Goal: Task Accomplishment & Management: Complete application form

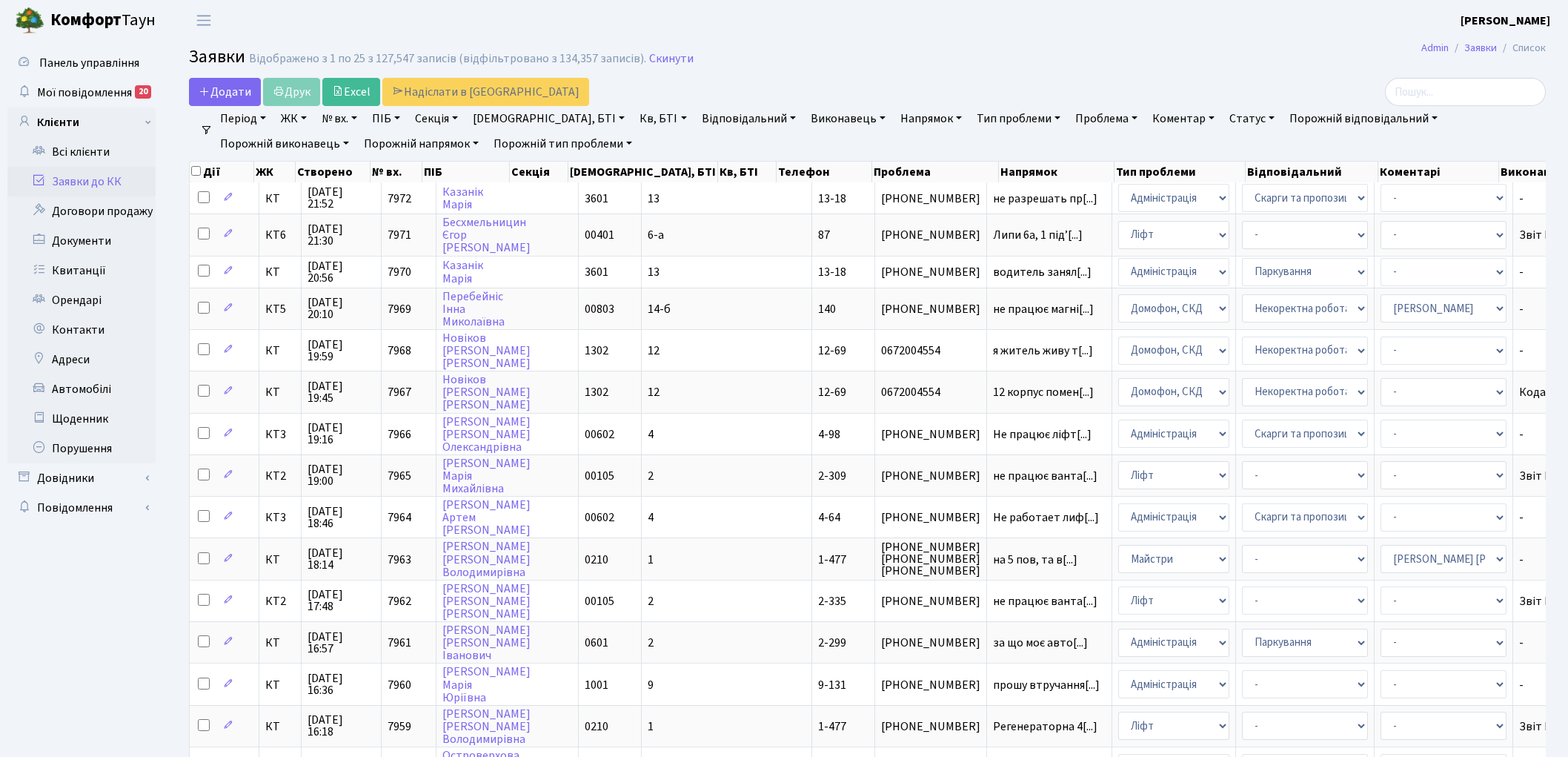
select select "25"
click at [654, 59] on link "Скинути" at bounding box center [671, 59] width 44 height 14
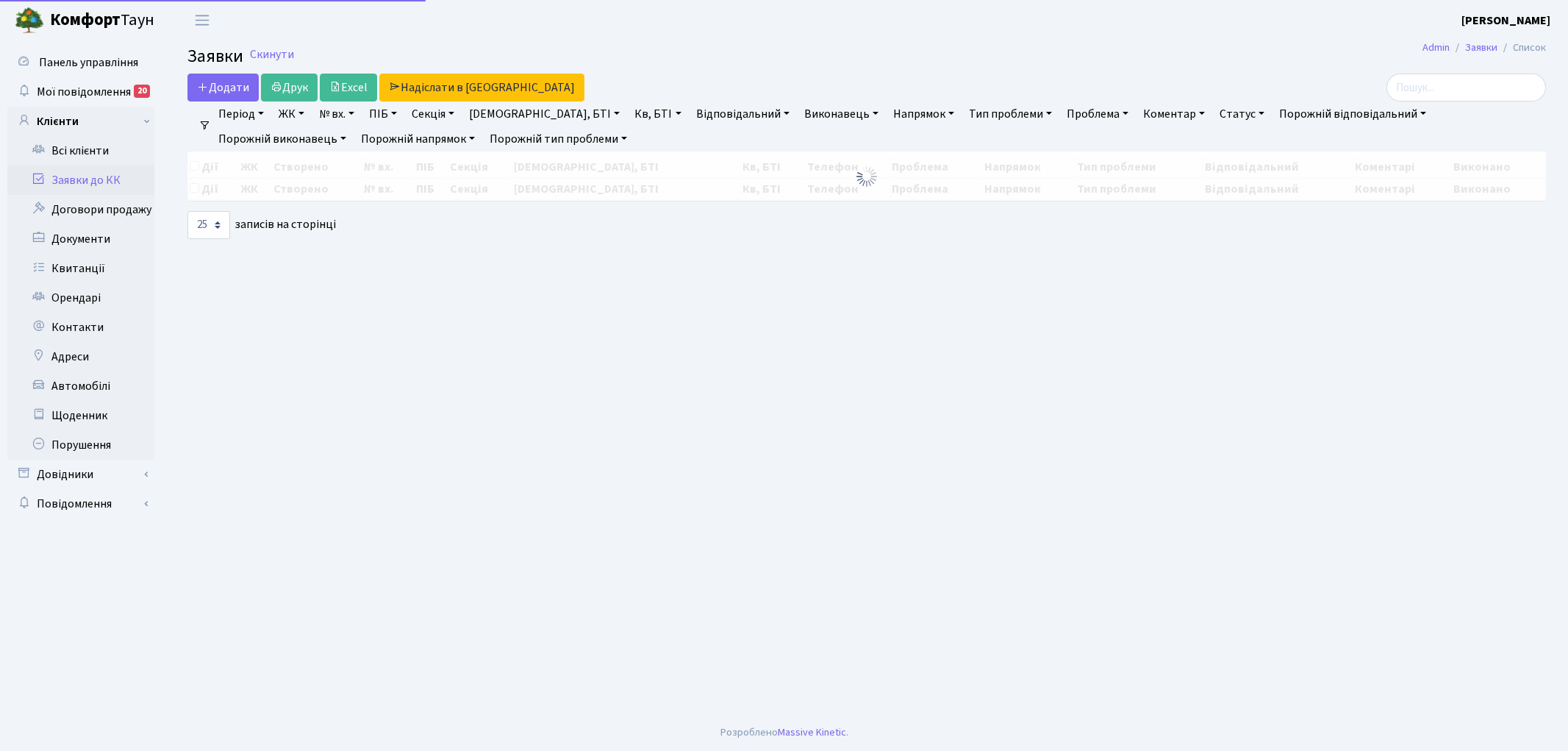
select select "25"
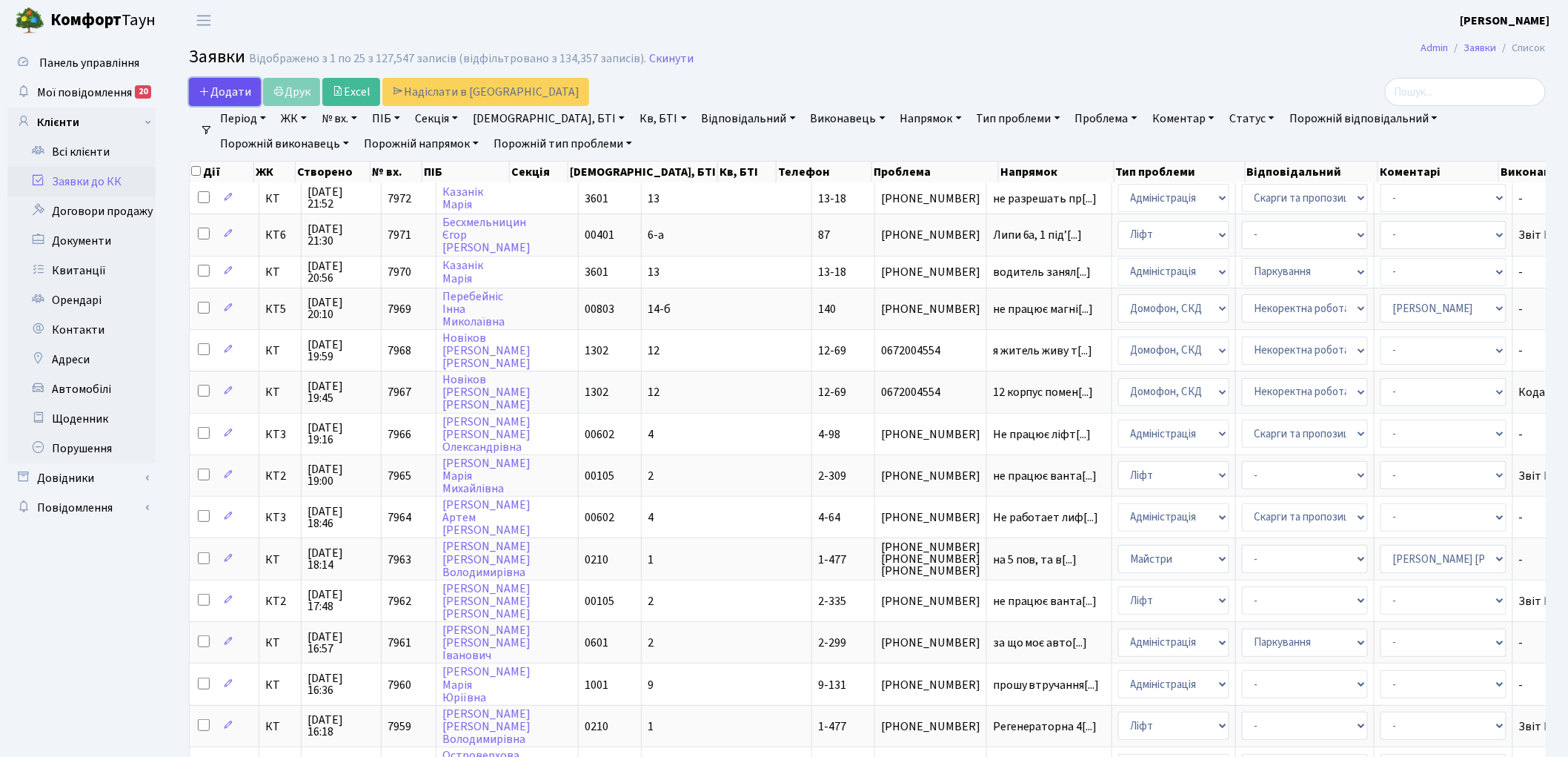
click at [219, 84] on span "Додати" at bounding box center [225, 92] width 52 height 16
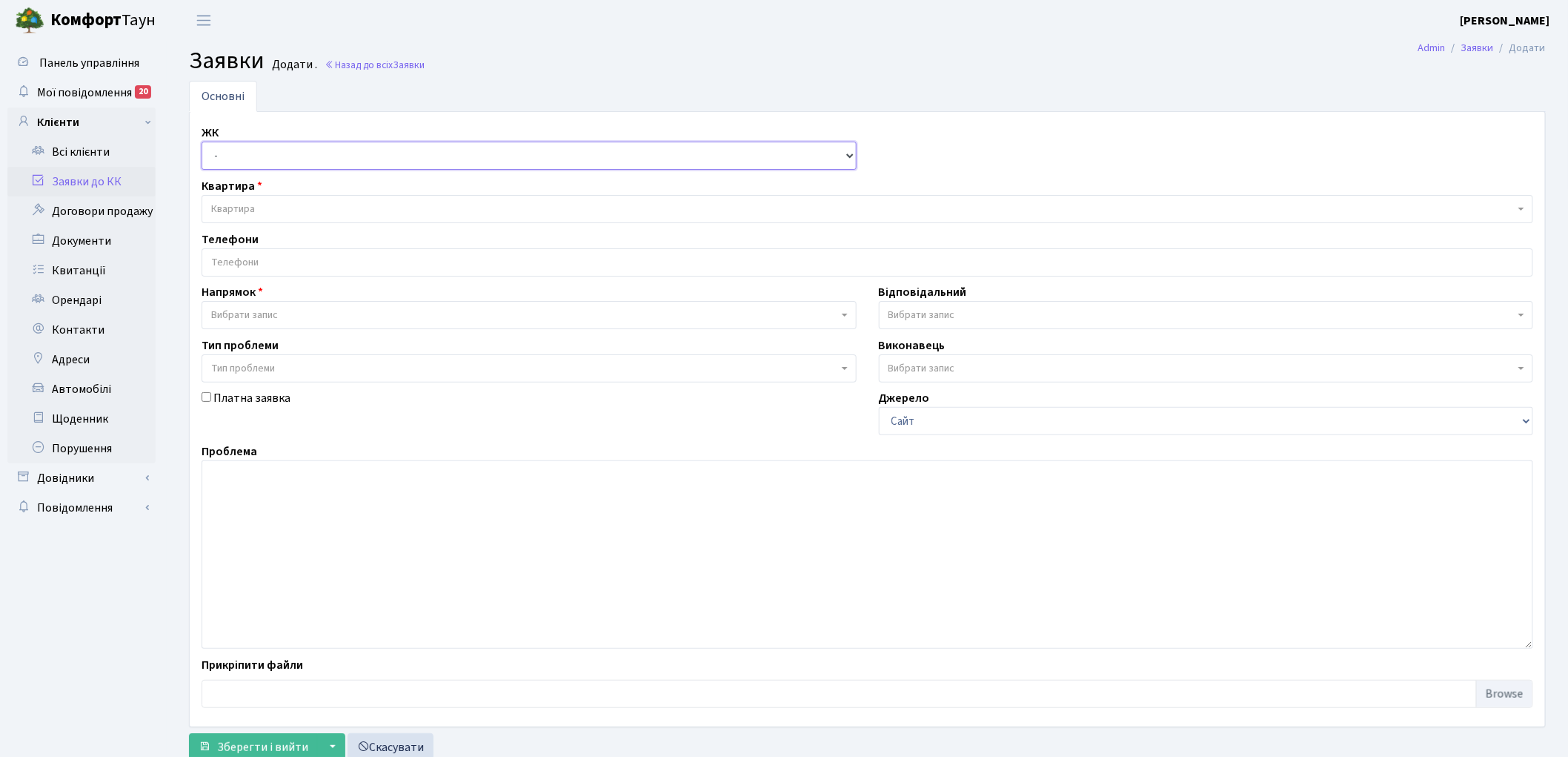
click at [228, 152] on select "- КТ, вул. Регенераторна, 4 КТ2, просп. [STREET_ADDRESS] [STREET_ADDRESS] [PERS…" at bounding box center [529, 155] width 655 height 28
select select "271"
click at [202, 141] on select "- КТ, вул. Регенераторна, 4 КТ2, просп. Соборності, 17 КТ3, вул. Березнева, 16 …" at bounding box center [529, 155] width 655 height 28
select select
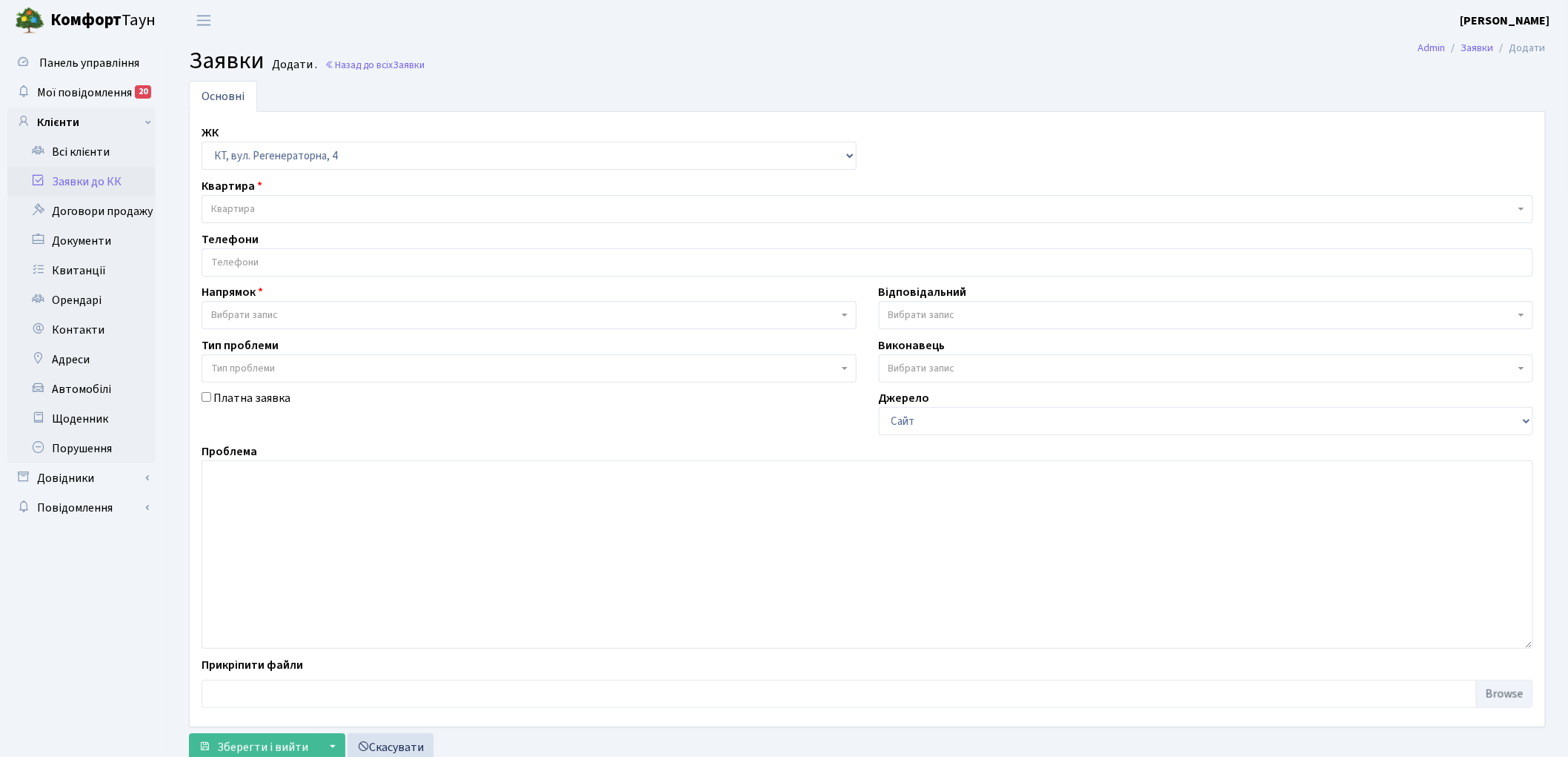
click at [278, 194] on div "Квартира Квартира" at bounding box center [867, 200] width 1354 height 46
click at [280, 194] on div "Квартира Квартира" at bounding box center [867, 200] width 1354 height 46
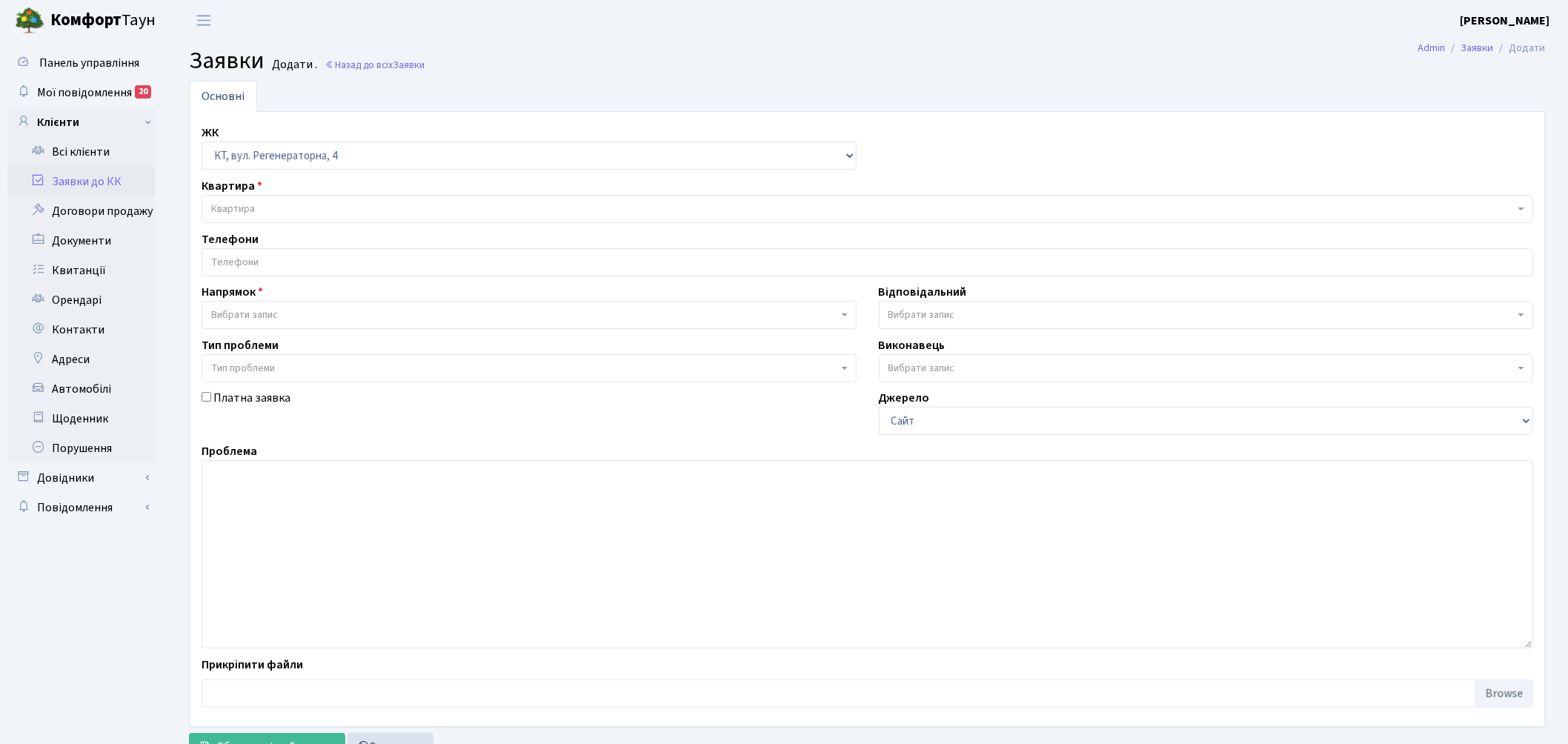
click at [275, 208] on span "Квартира" at bounding box center [863, 209] width 1304 height 14
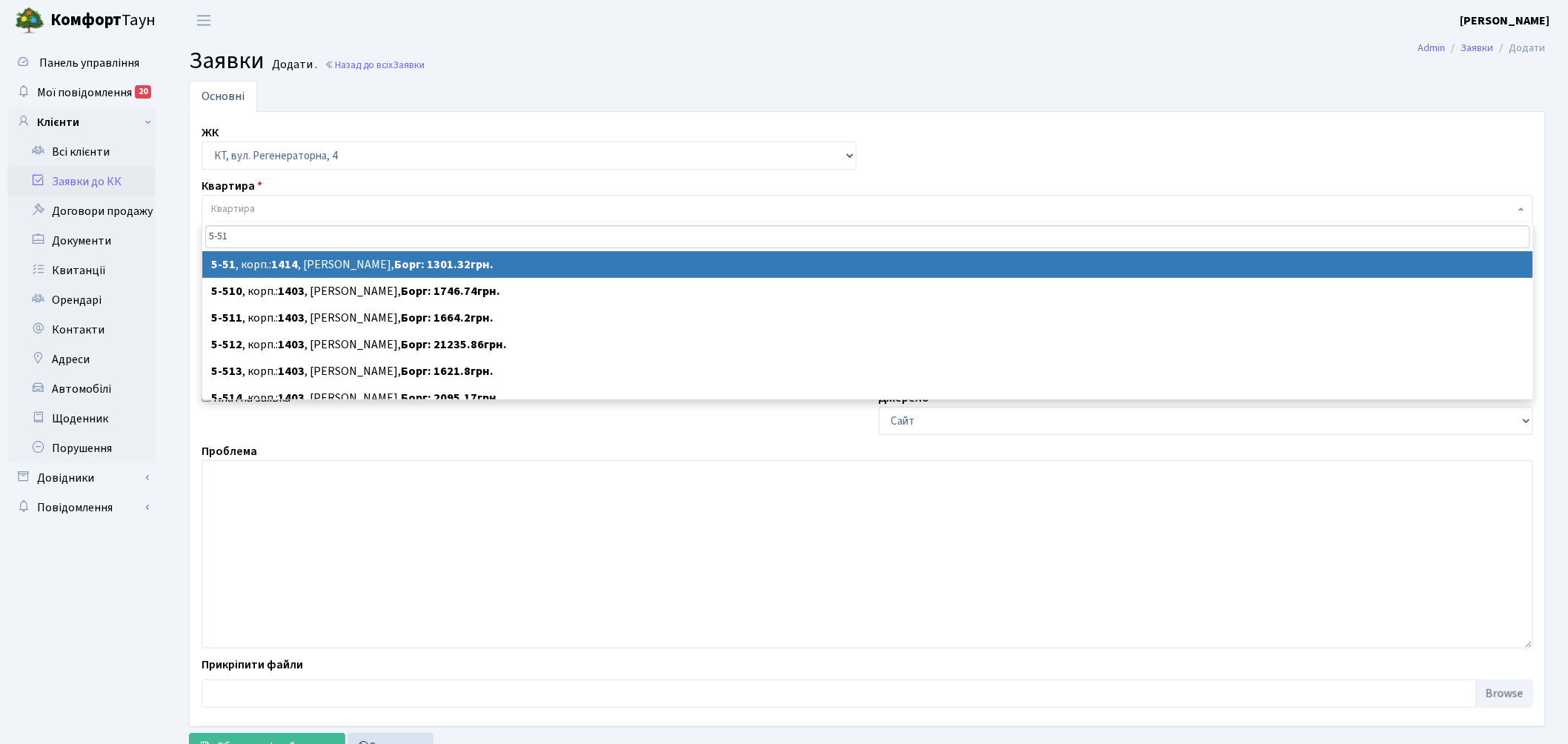
type input "5-51"
select select
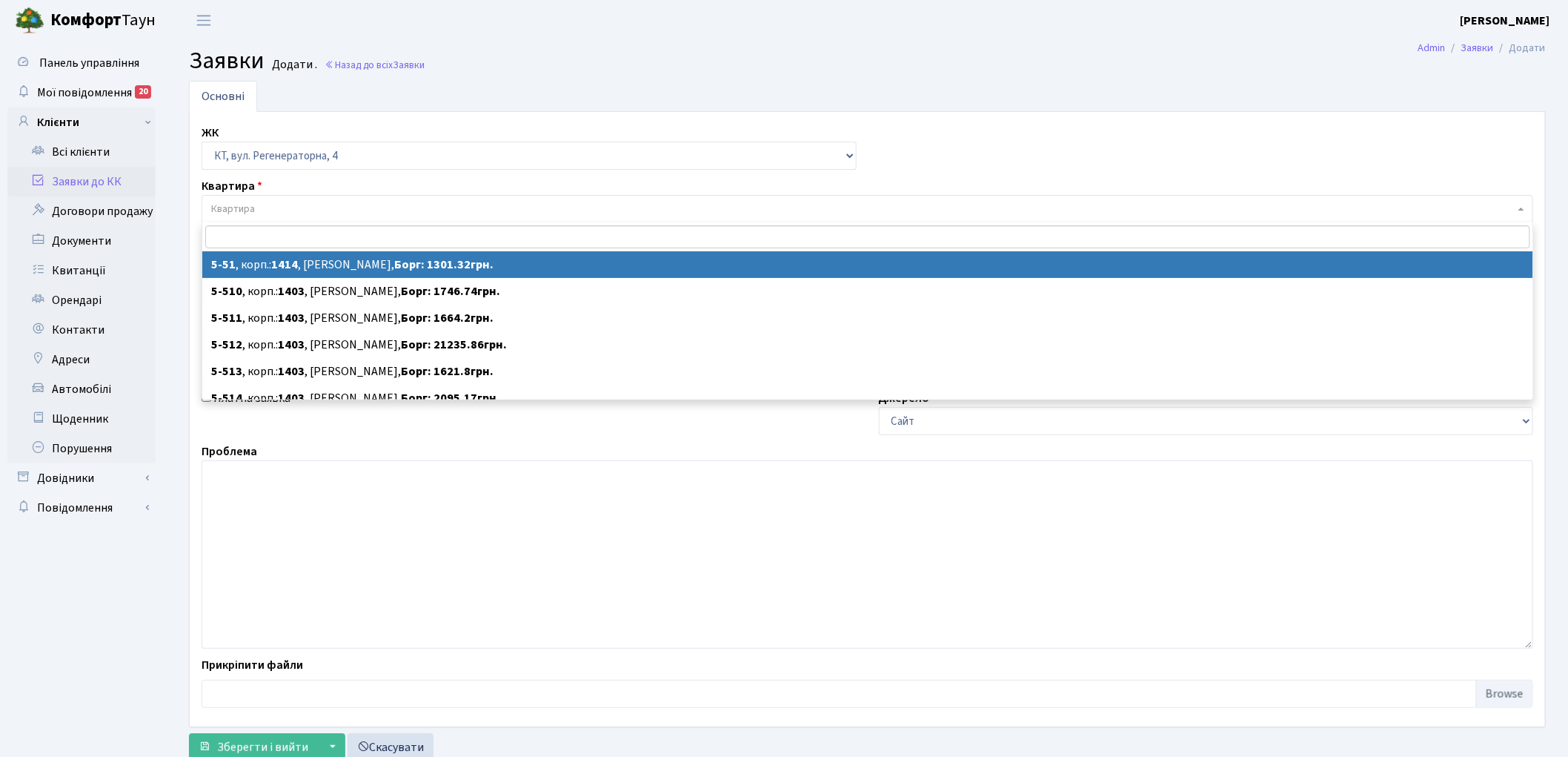
select select "2461"
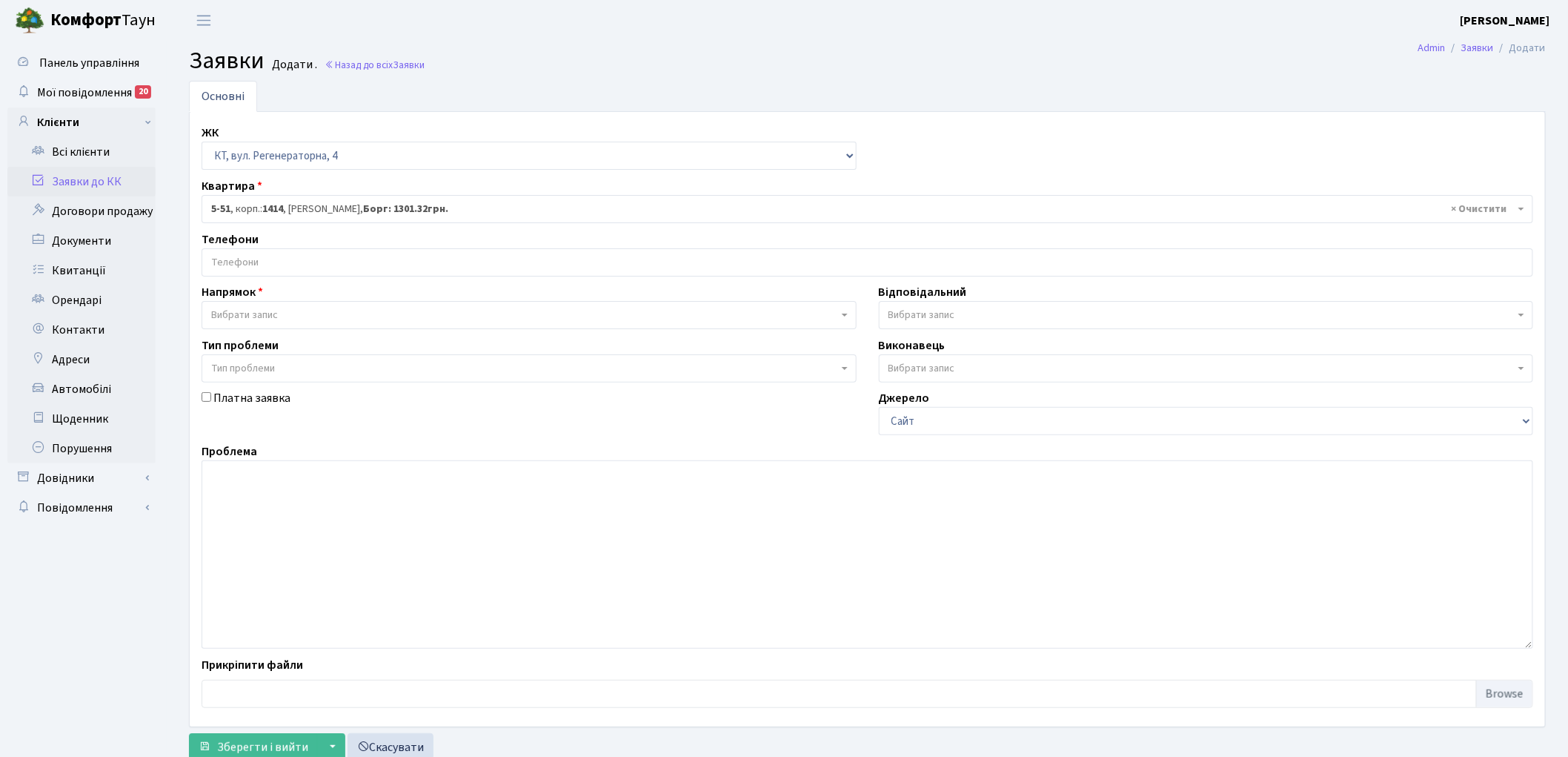
click at [241, 261] on input "search" at bounding box center [867, 263] width 1331 height 27
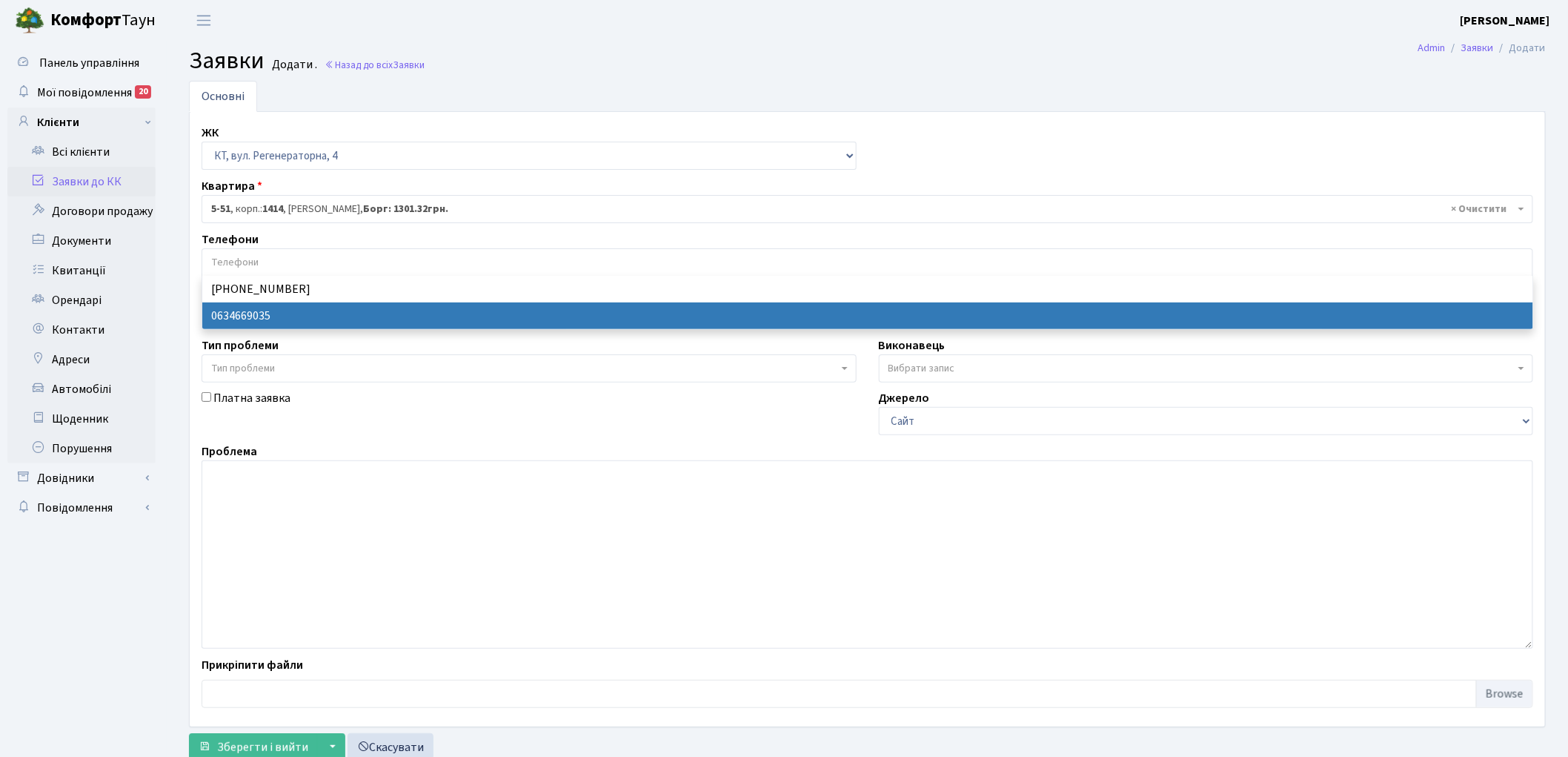
select select "14895"
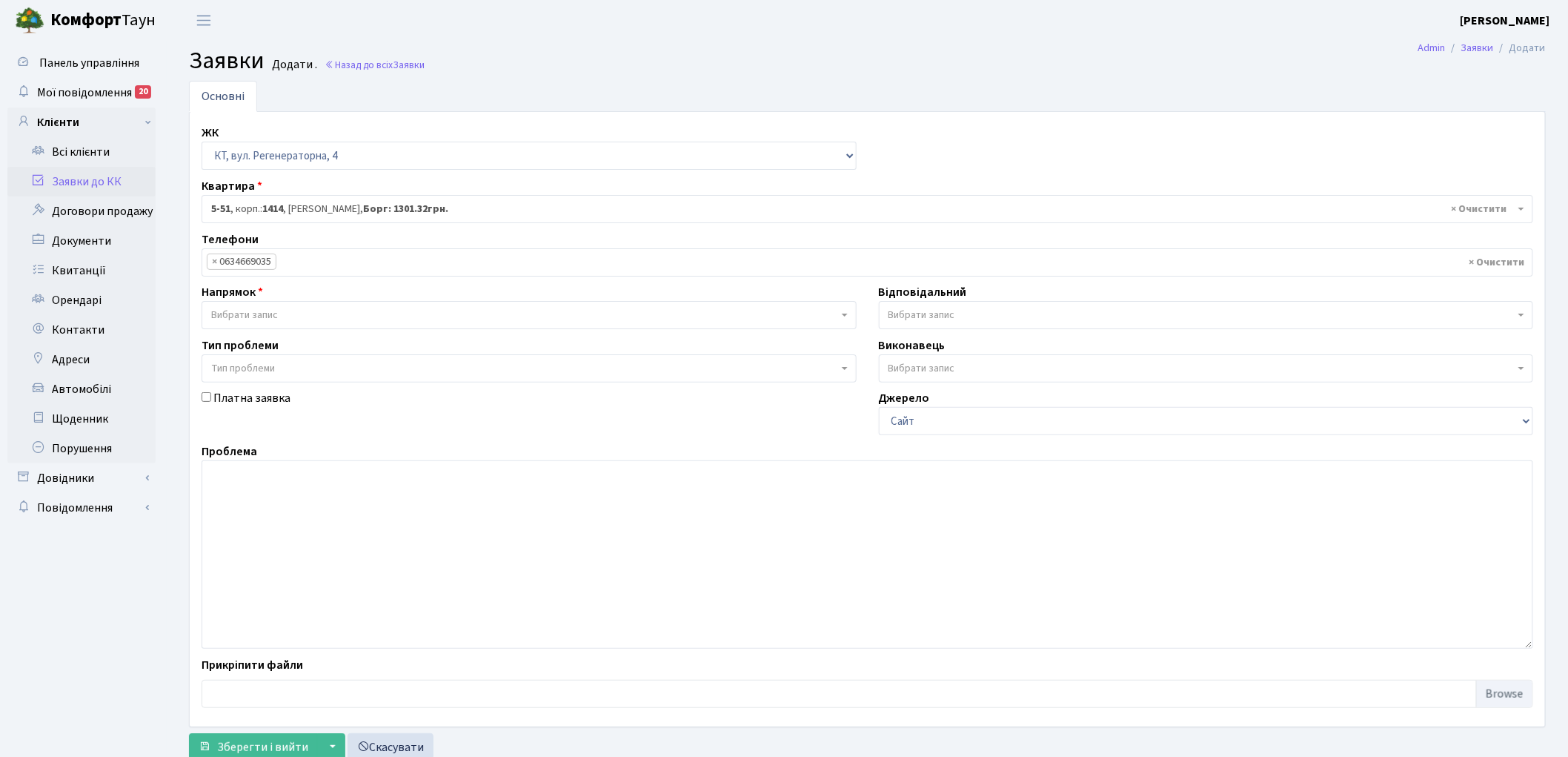
click at [264, 310] on span "Вибрати запис" at bounding box center [245, 315] width 67 height 14
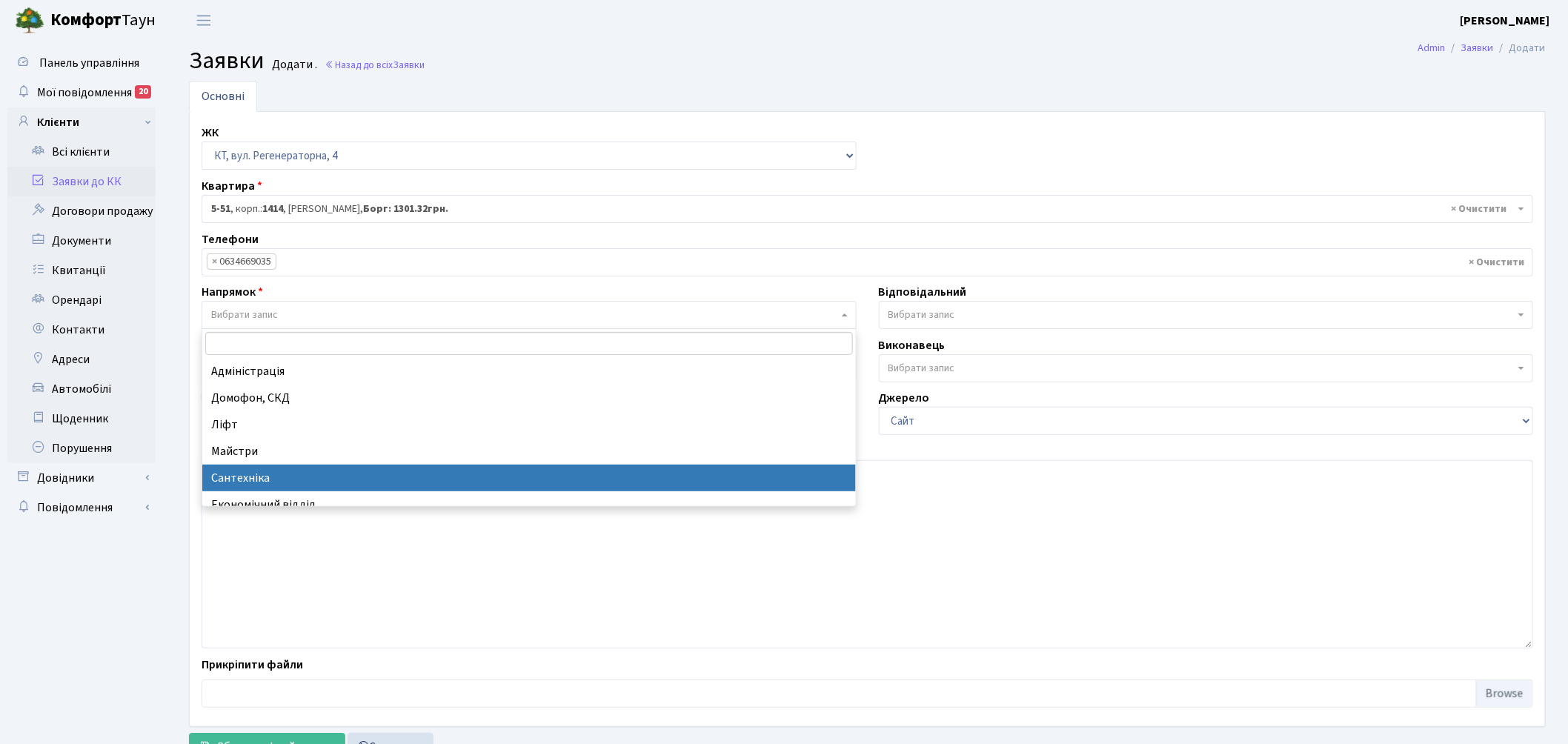
select select "2"
select select
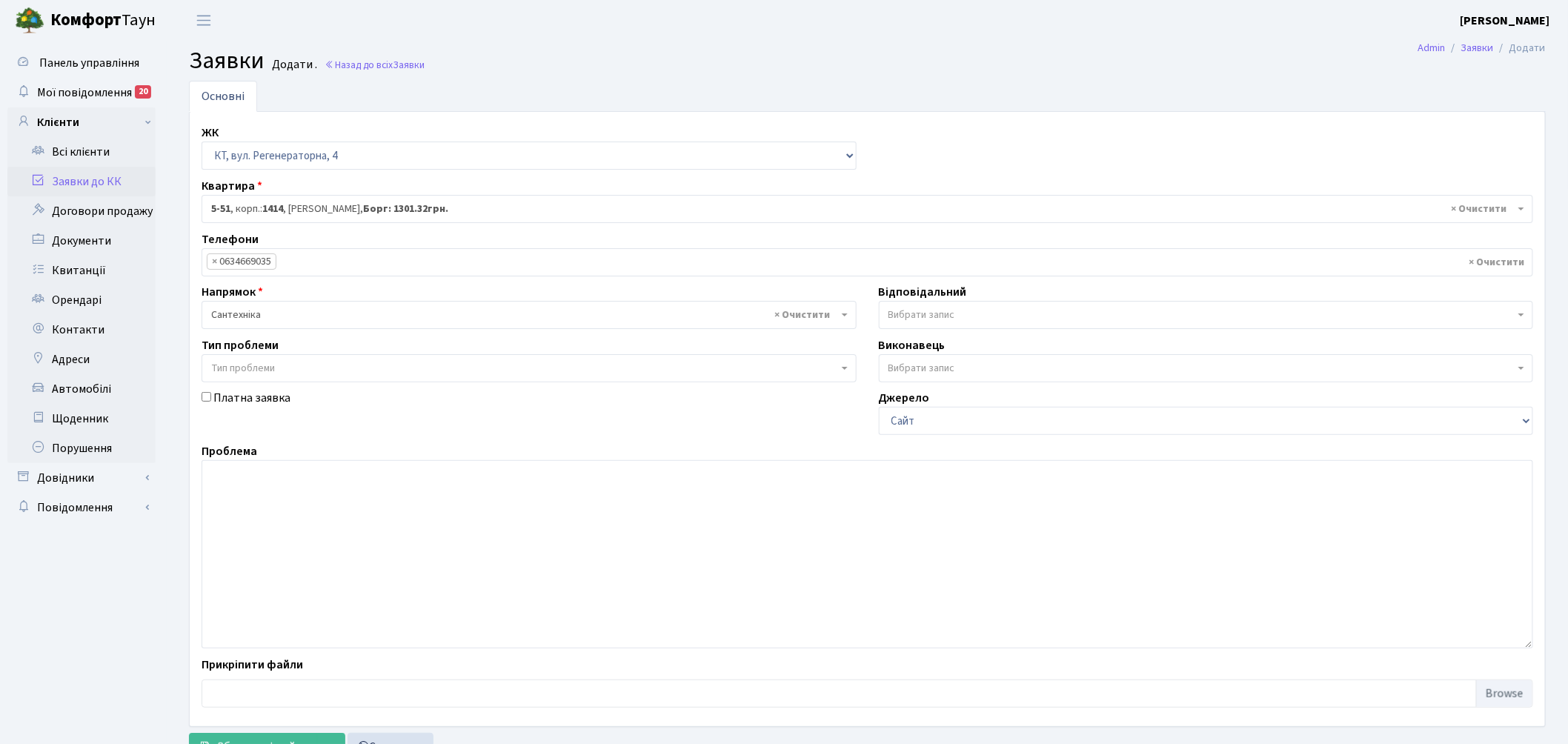
click at [913, 313] on span "Вибрати запис" at bounding box center [922, 315] width 67 height 14
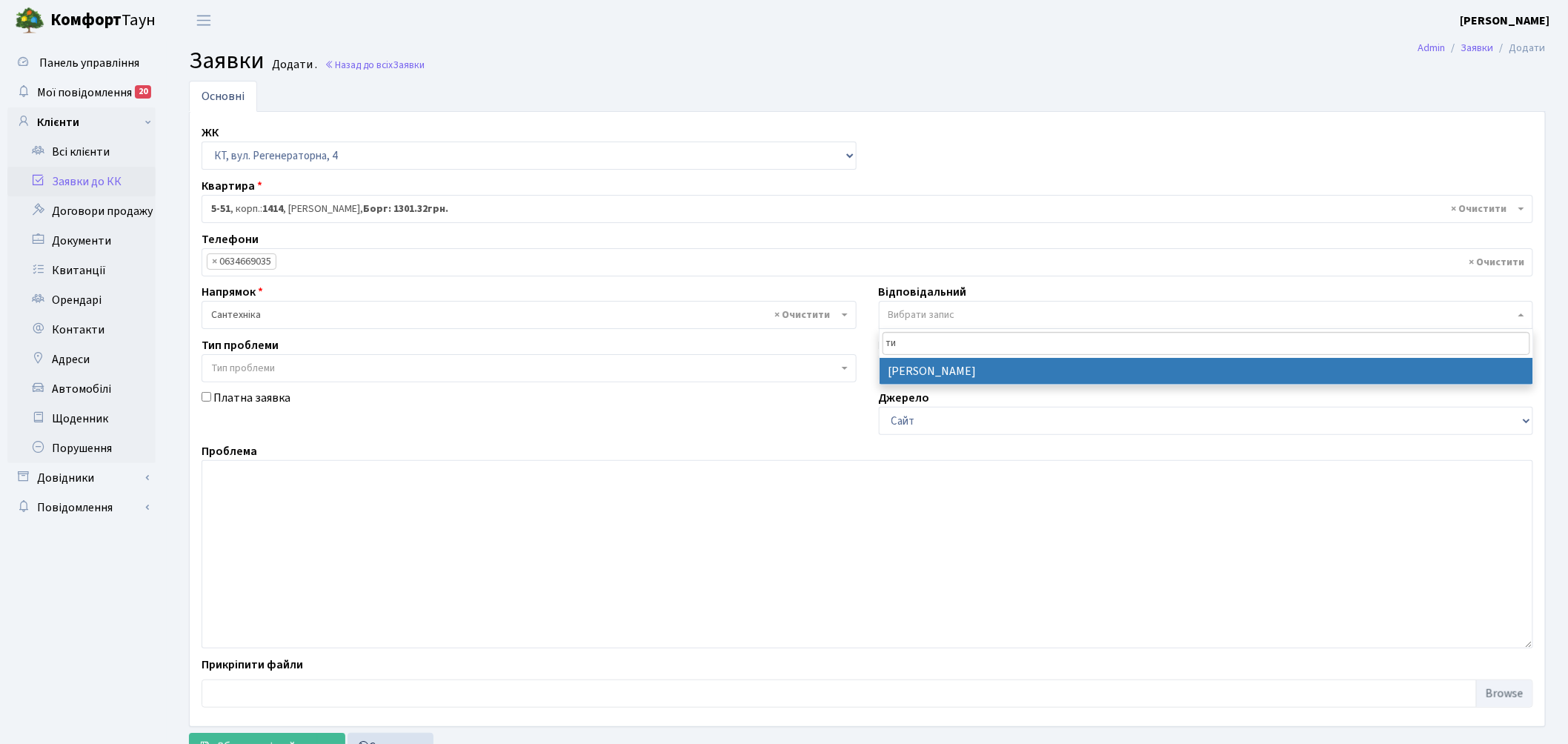
type input "ти"
select select "67"
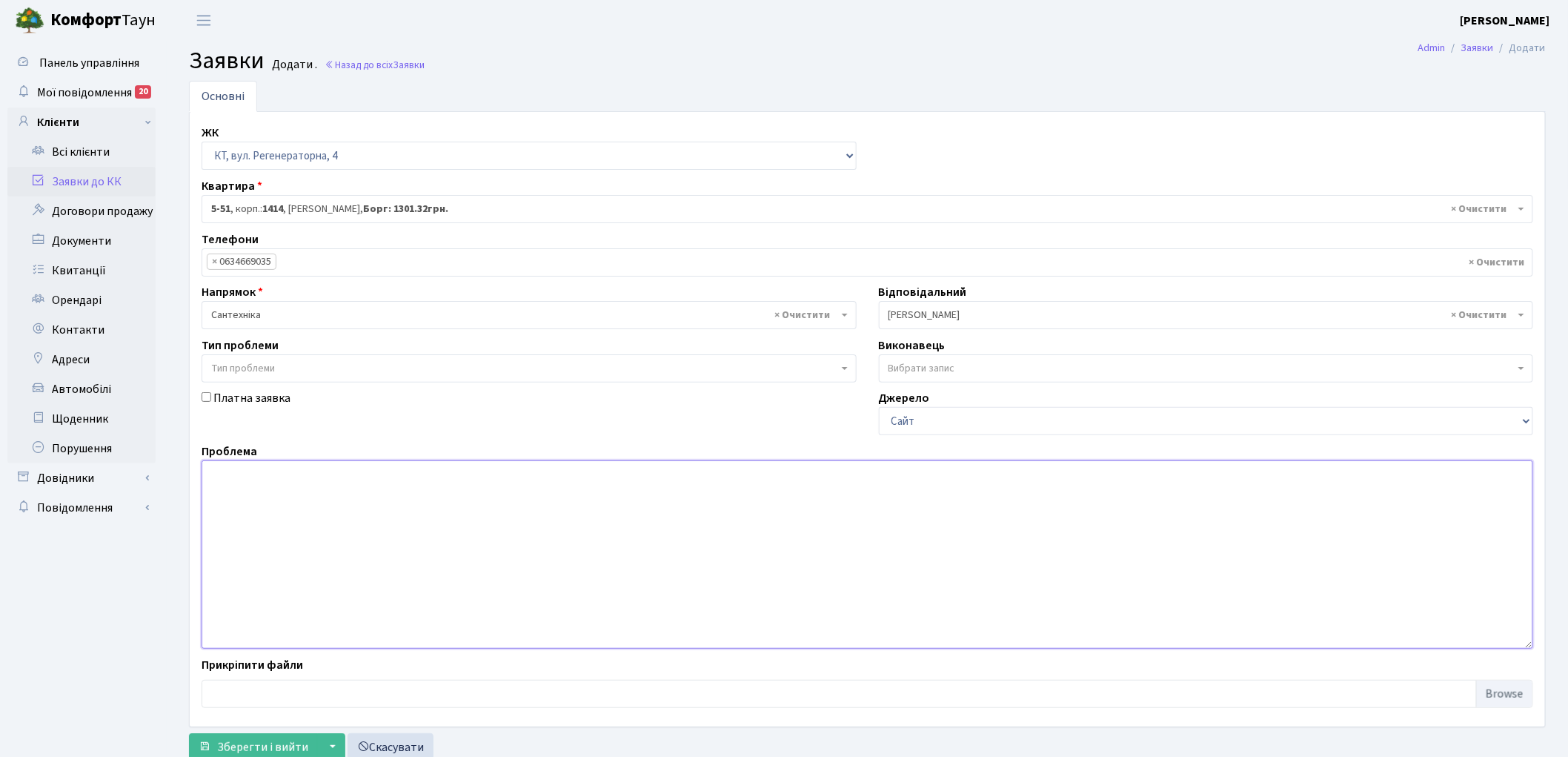
click at [404, 577] on textarea at bounding box center [867, 554] width 1331 height 188
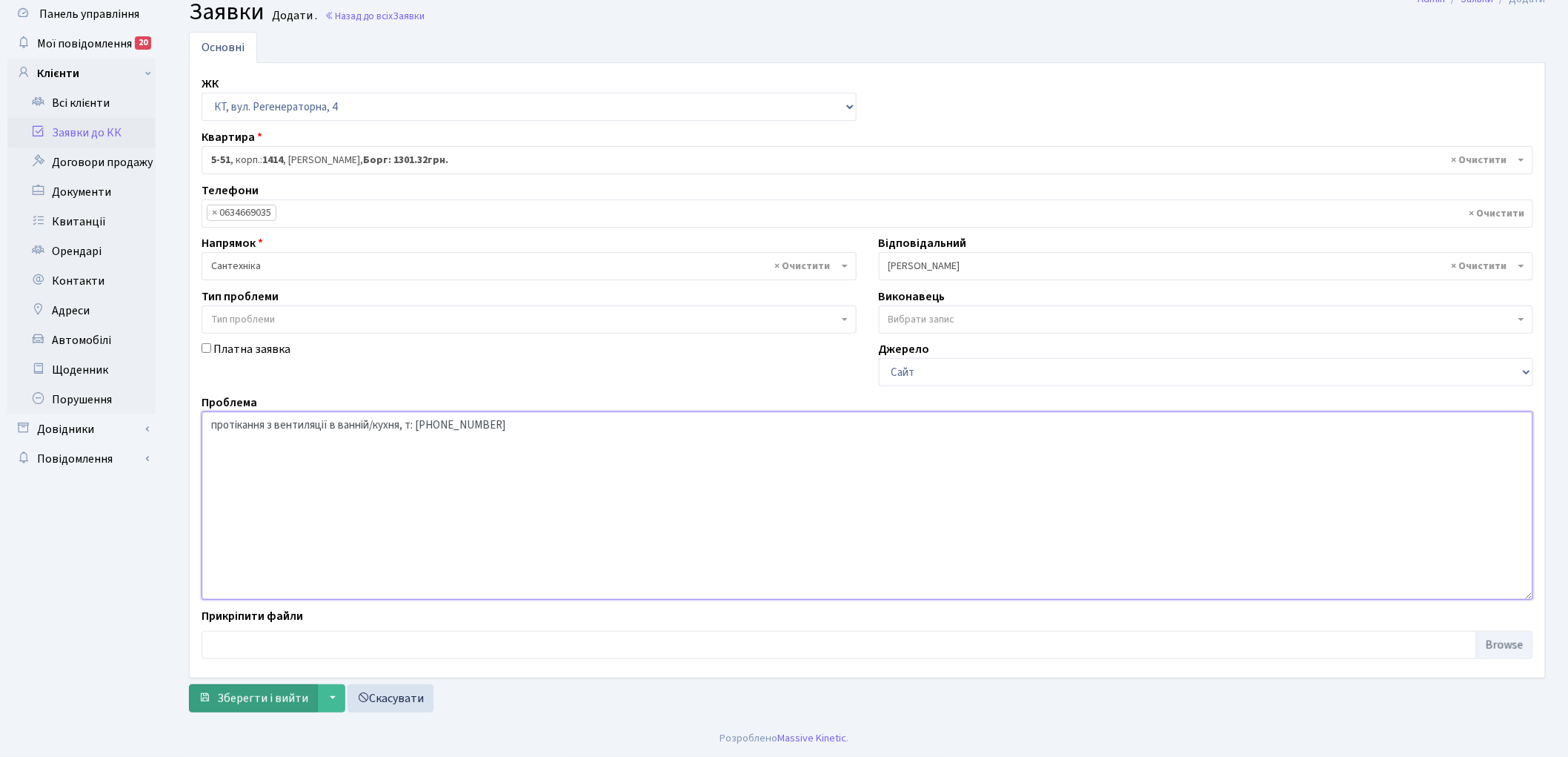
type textarea "протікання з вентиляції в ванній/кухня, т: 098-050-59-02"
click at [220, 694] on span "Зберегти і вийти" at bounding box center [262, 698] width 91 height 16
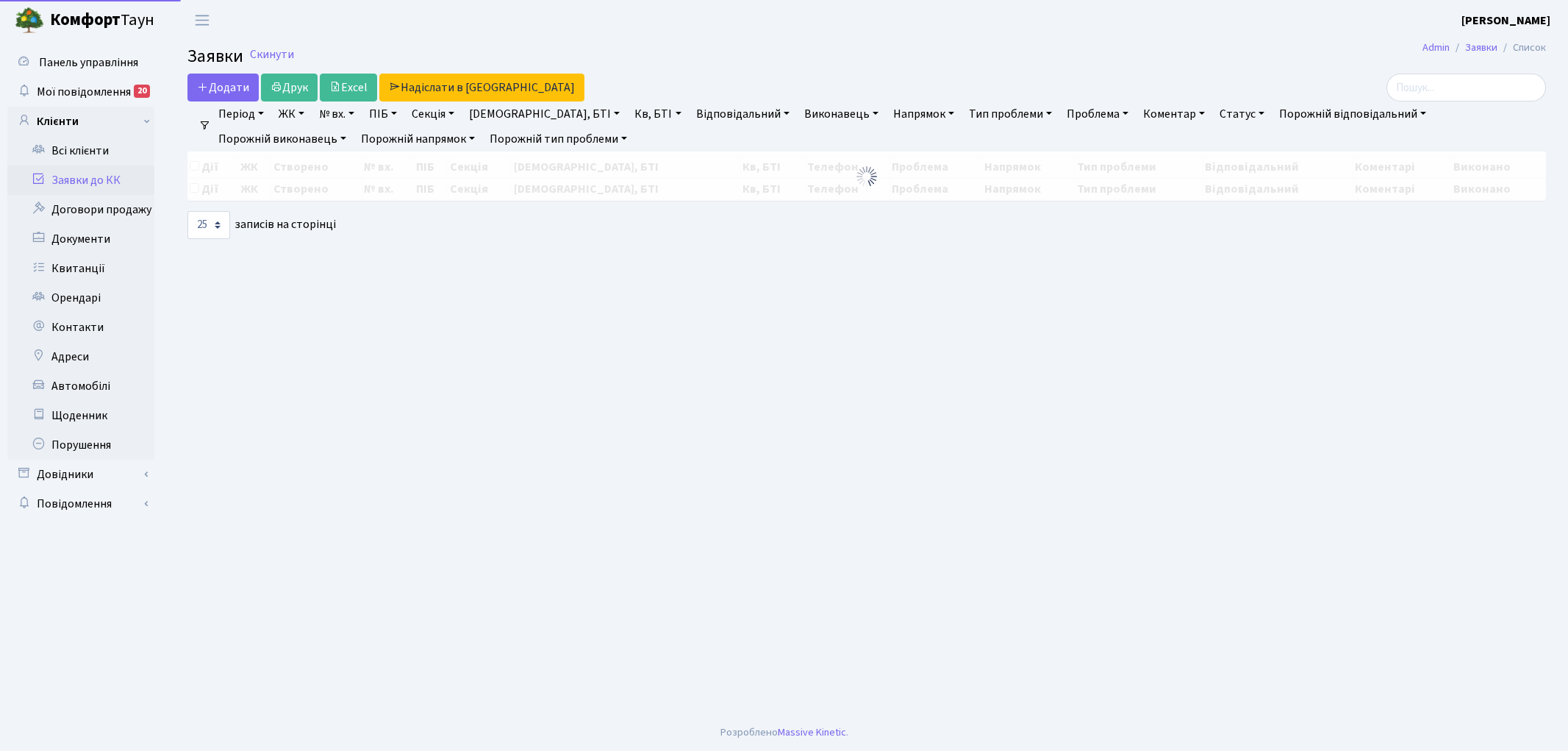
select select "25"
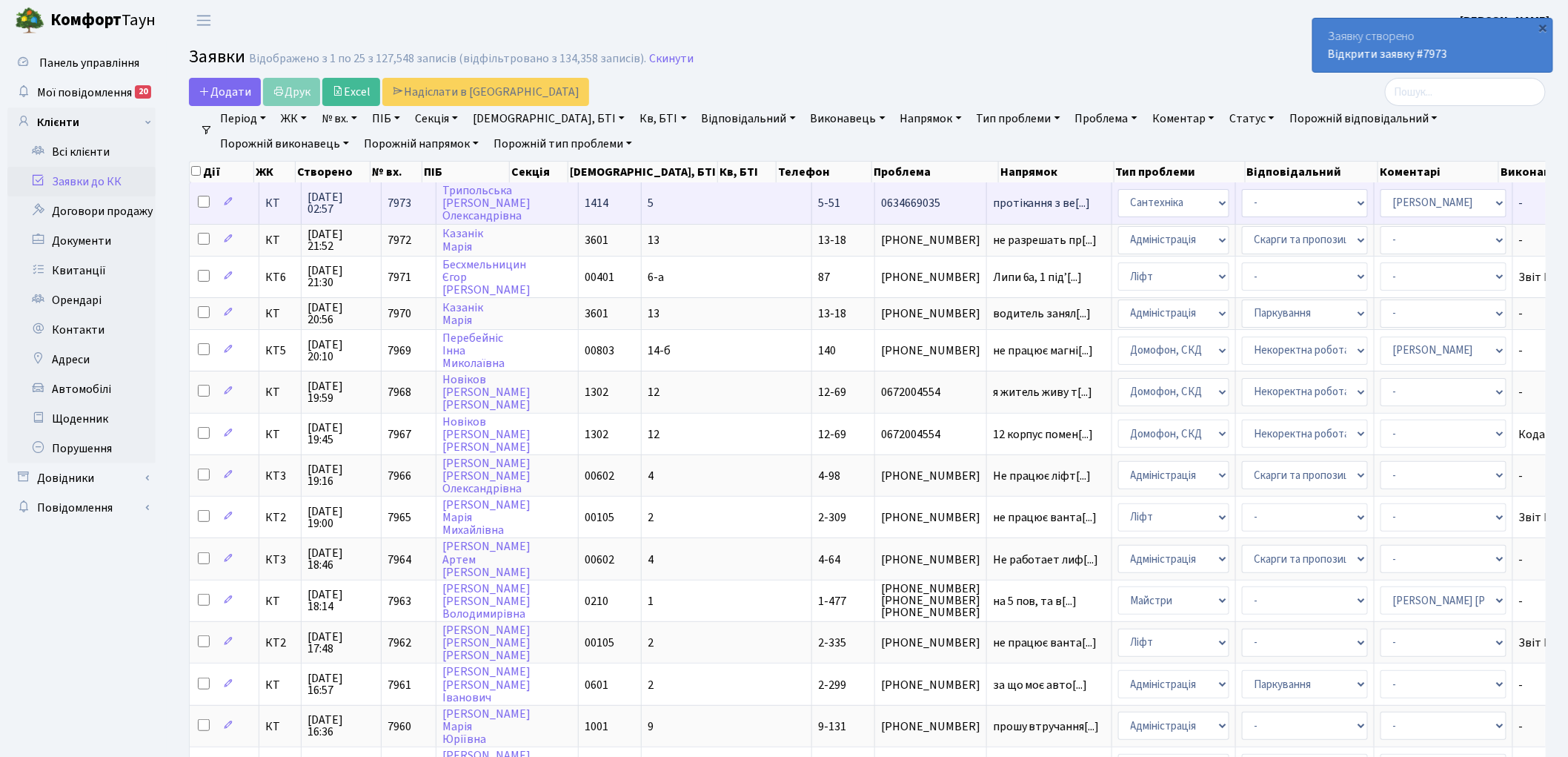
click at [398, 198] on span "7973" at bounding box center [399, 203] width 23 height 16
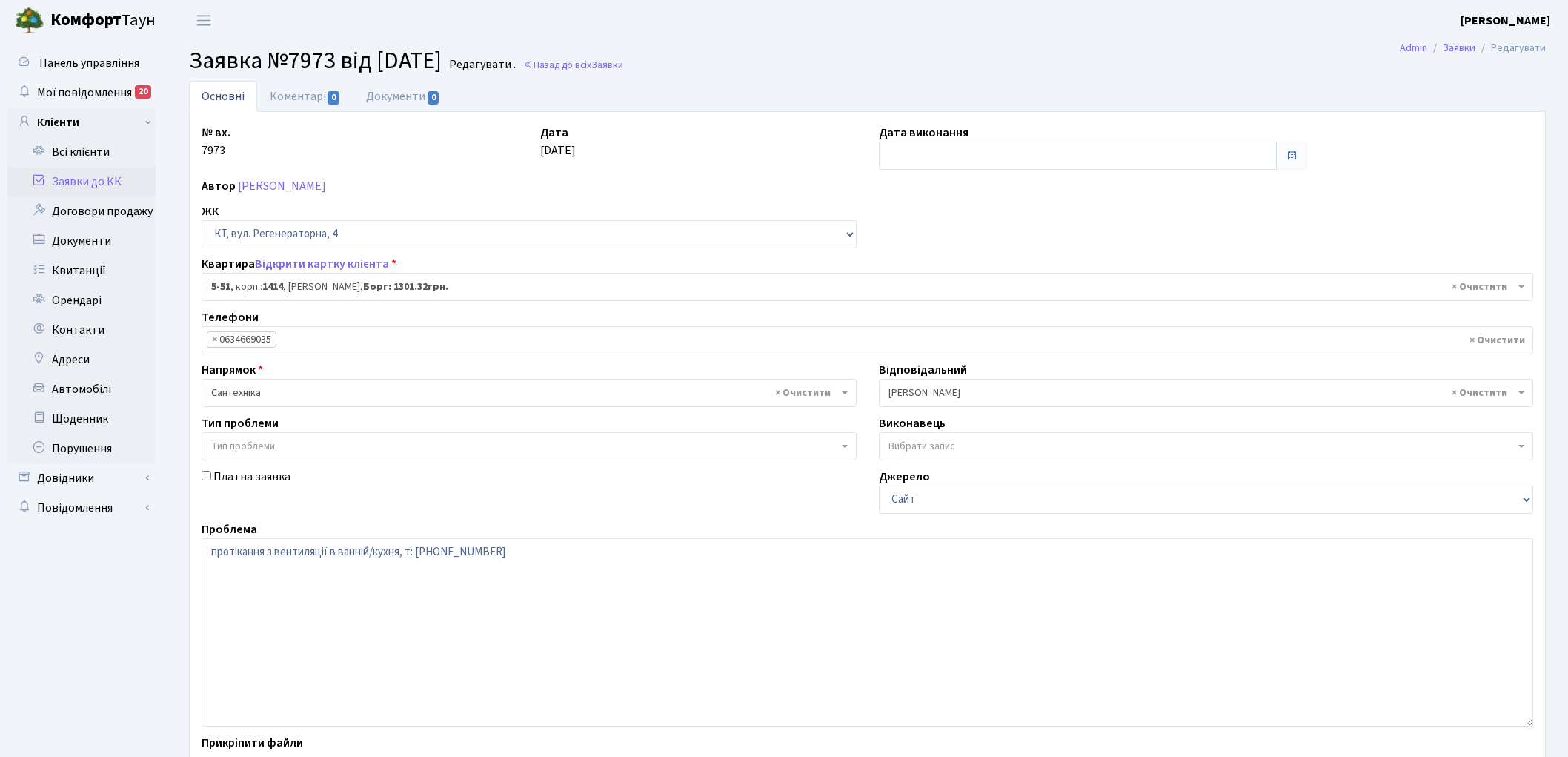
select select "2461"
click at [292, 96] on link "Коментарі 0" at bounding box center [305, 96] width 96 height 31
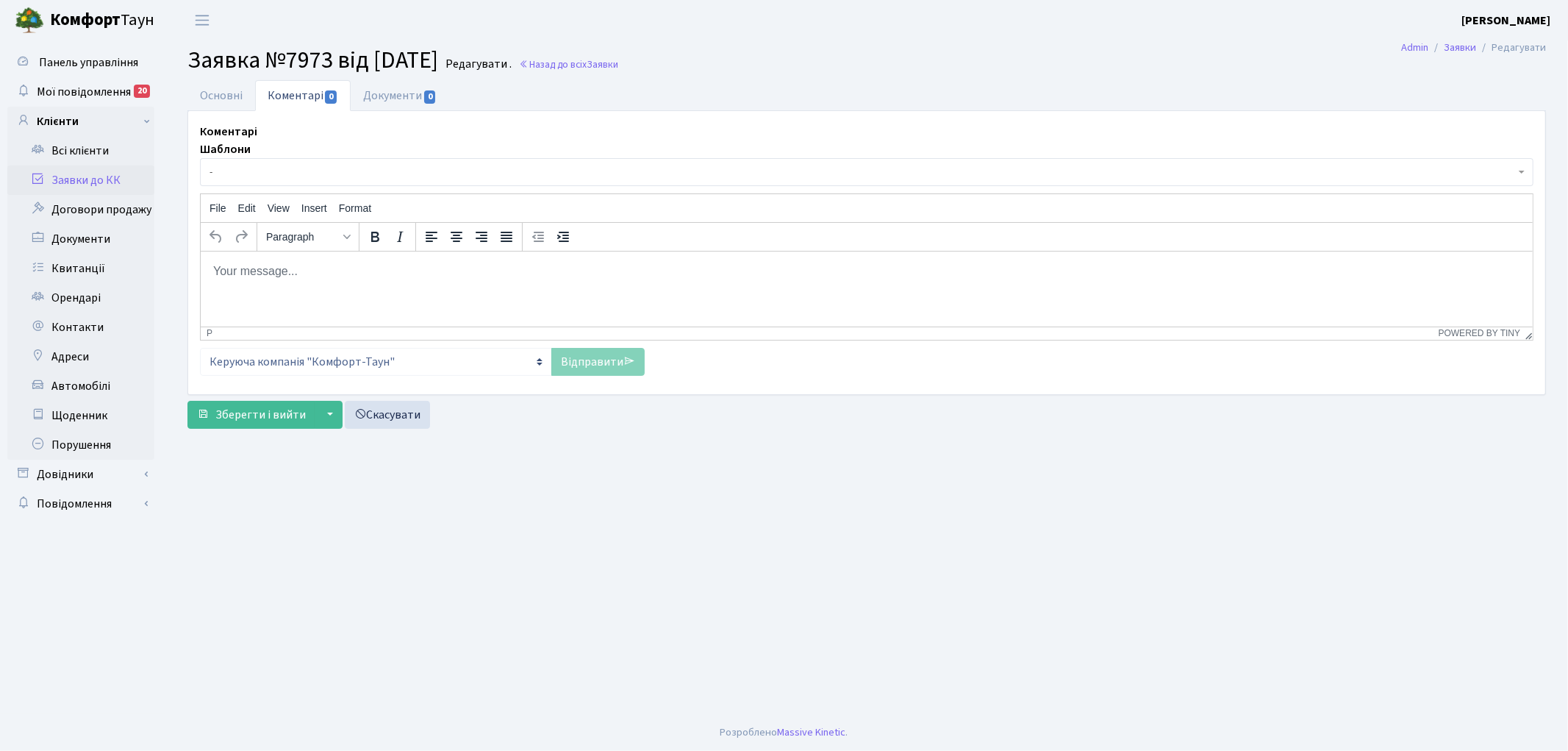
click at [281, 290] on html at bounding box center [866, 271] width 1332 height 39
click at [560, 358] on link "Відправити" at bounding box center [598, 362] width 94 height 28
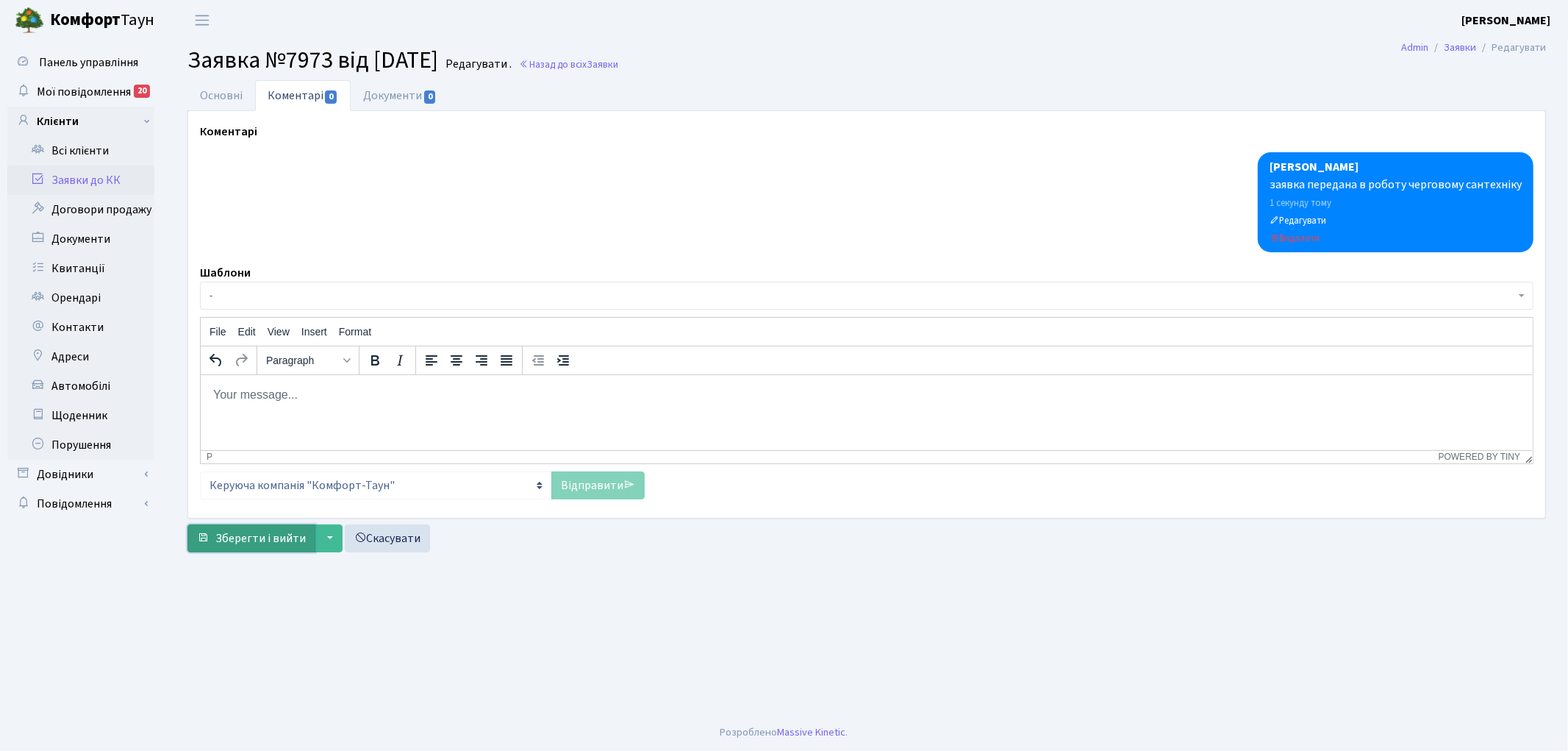
click at [248, 539] on span "Зберегти і вийти" at bounding box center [260, 538] width 90 height 16
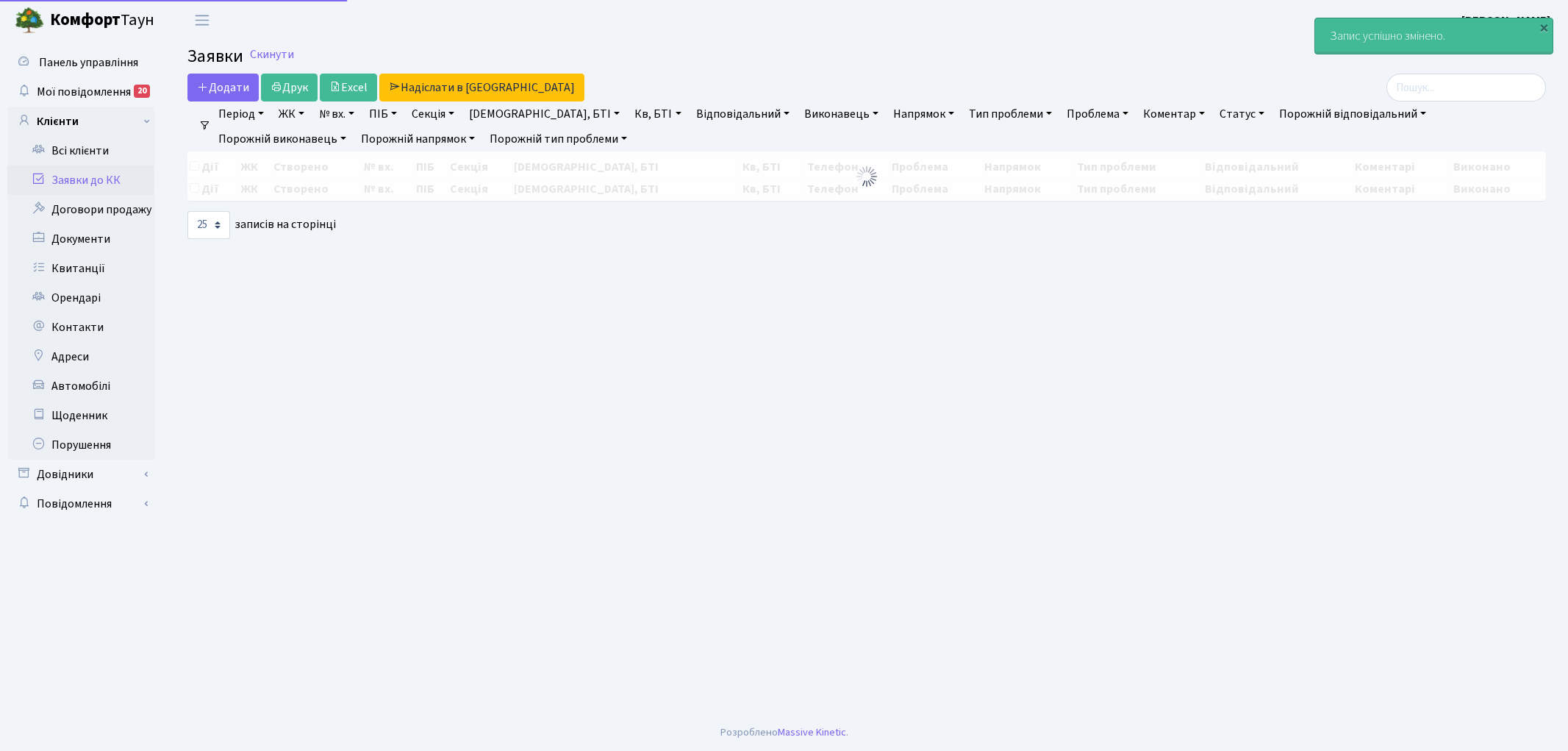
select select "25"
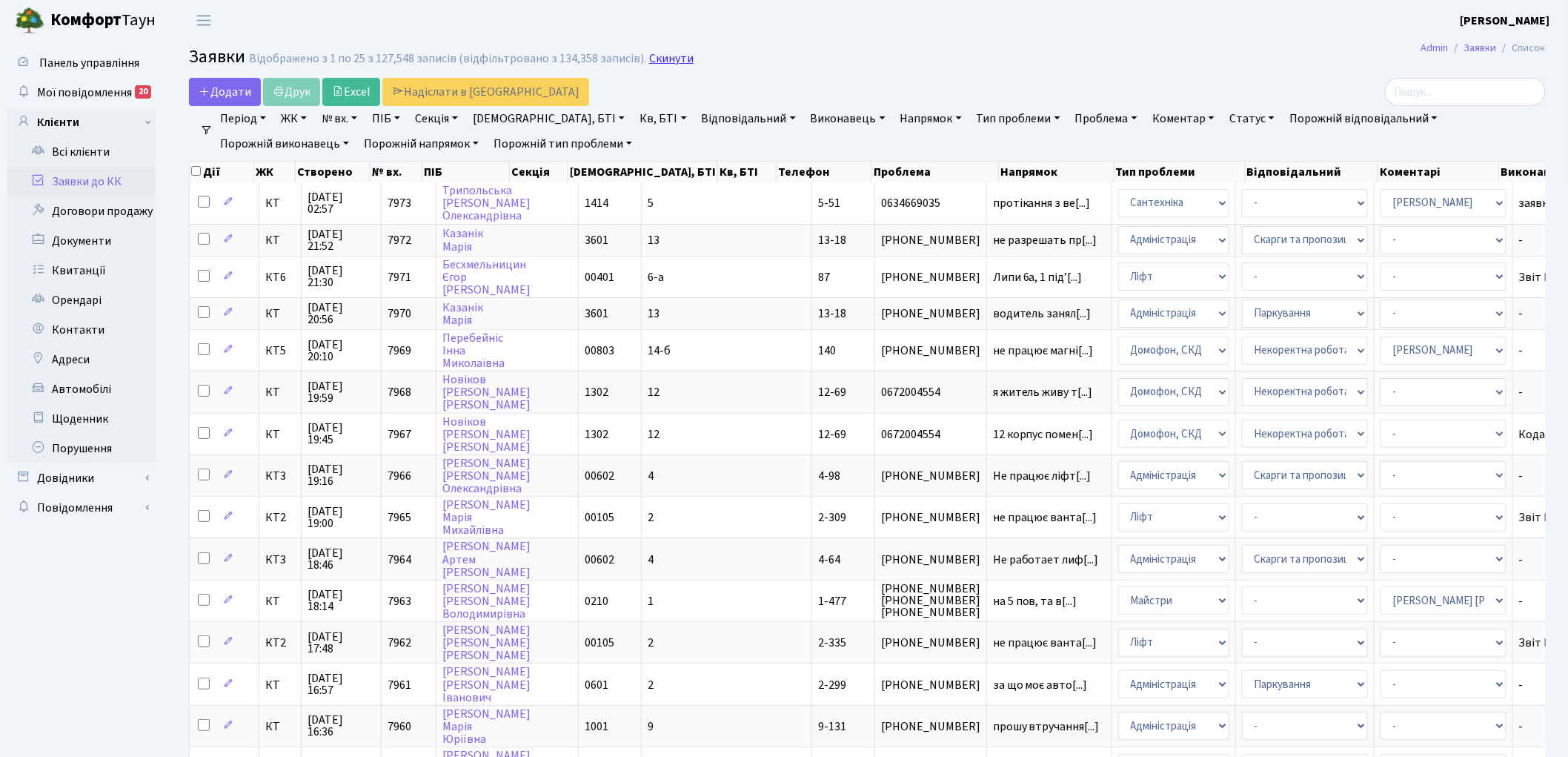
click at [663, 61] on link "Скинути" at bounding box center [671, 59] width 44 height 14
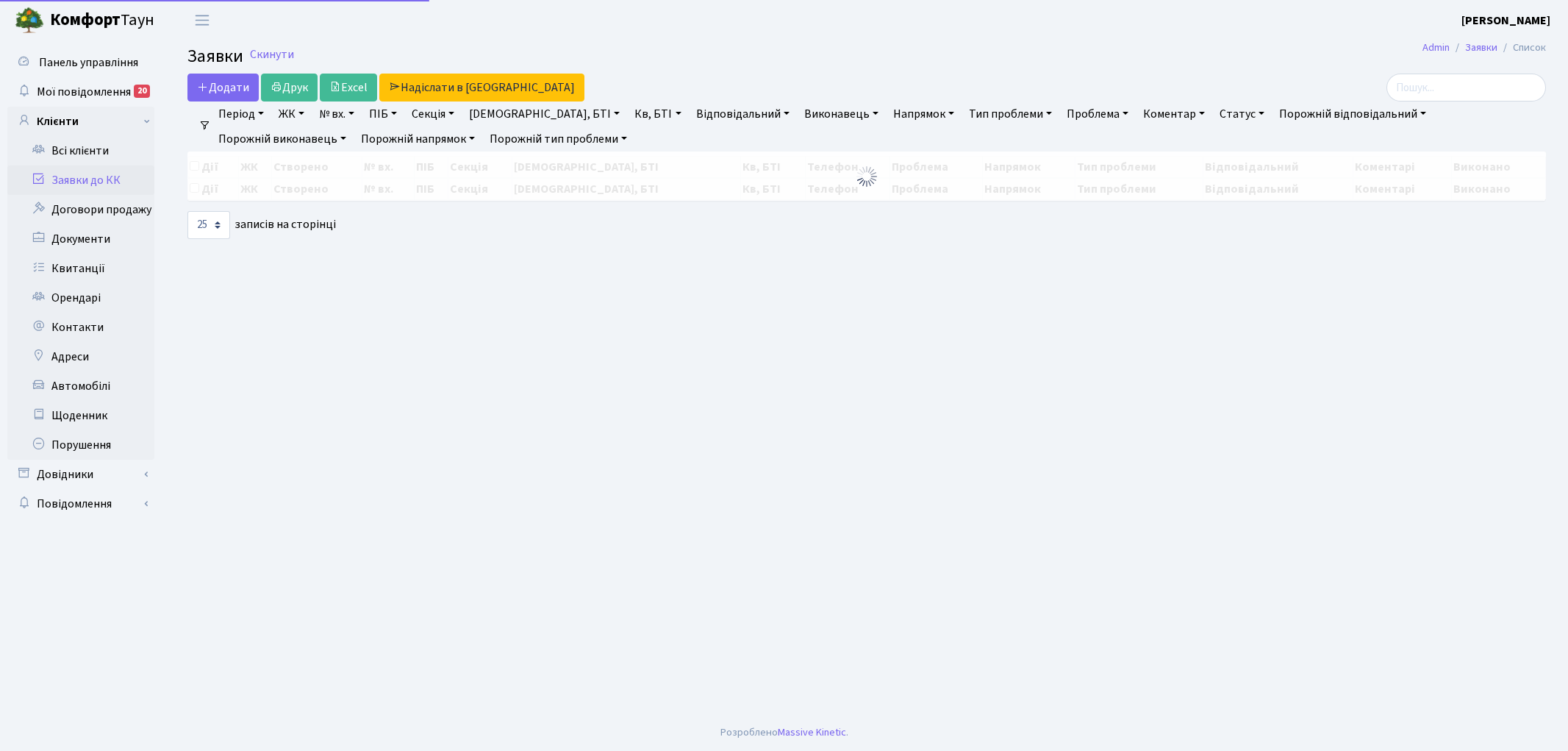
select select "25"
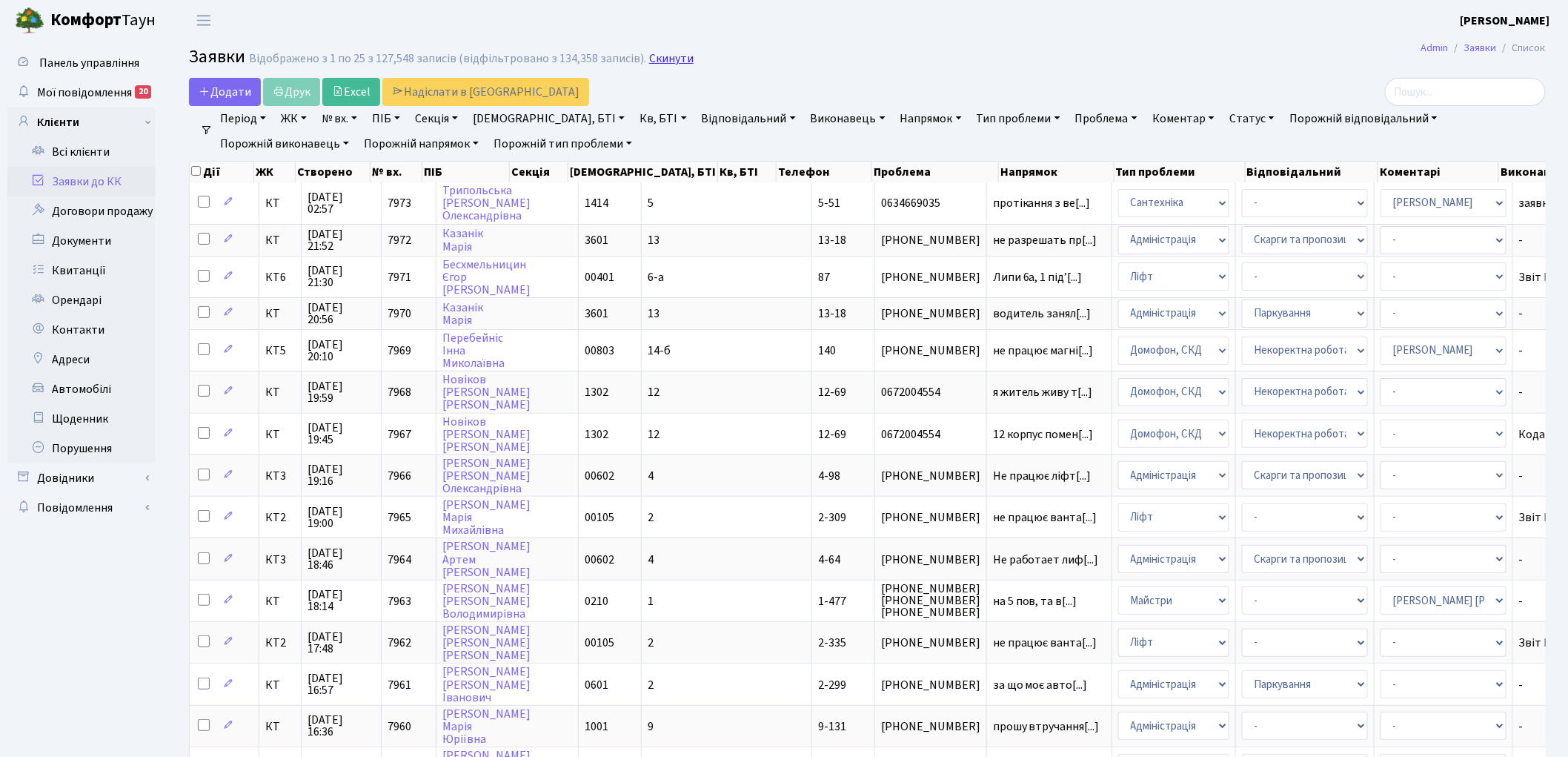
click at [663, 63] on link "Скинути" at bounding box center [671, 59] width 44 height 14
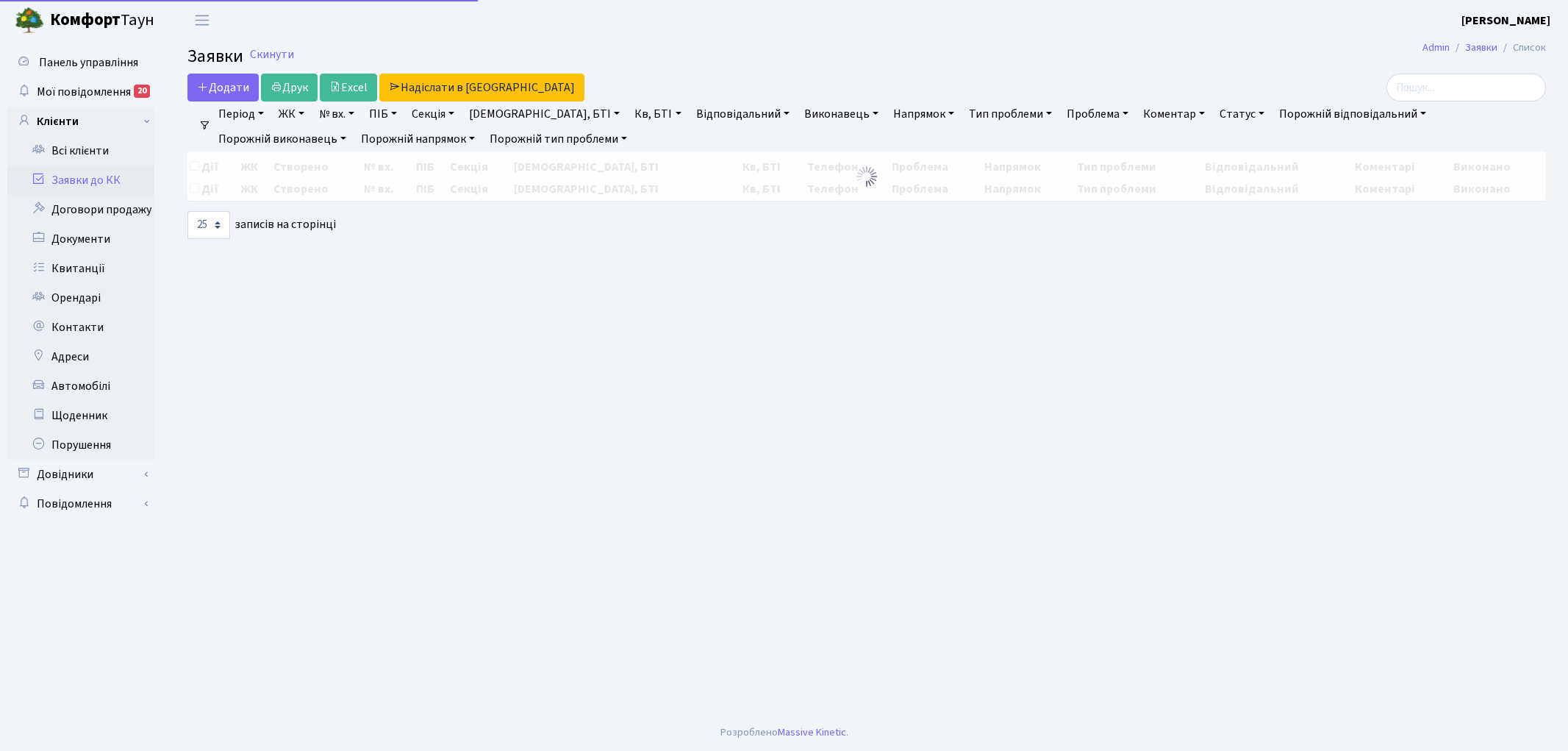
select select "25"
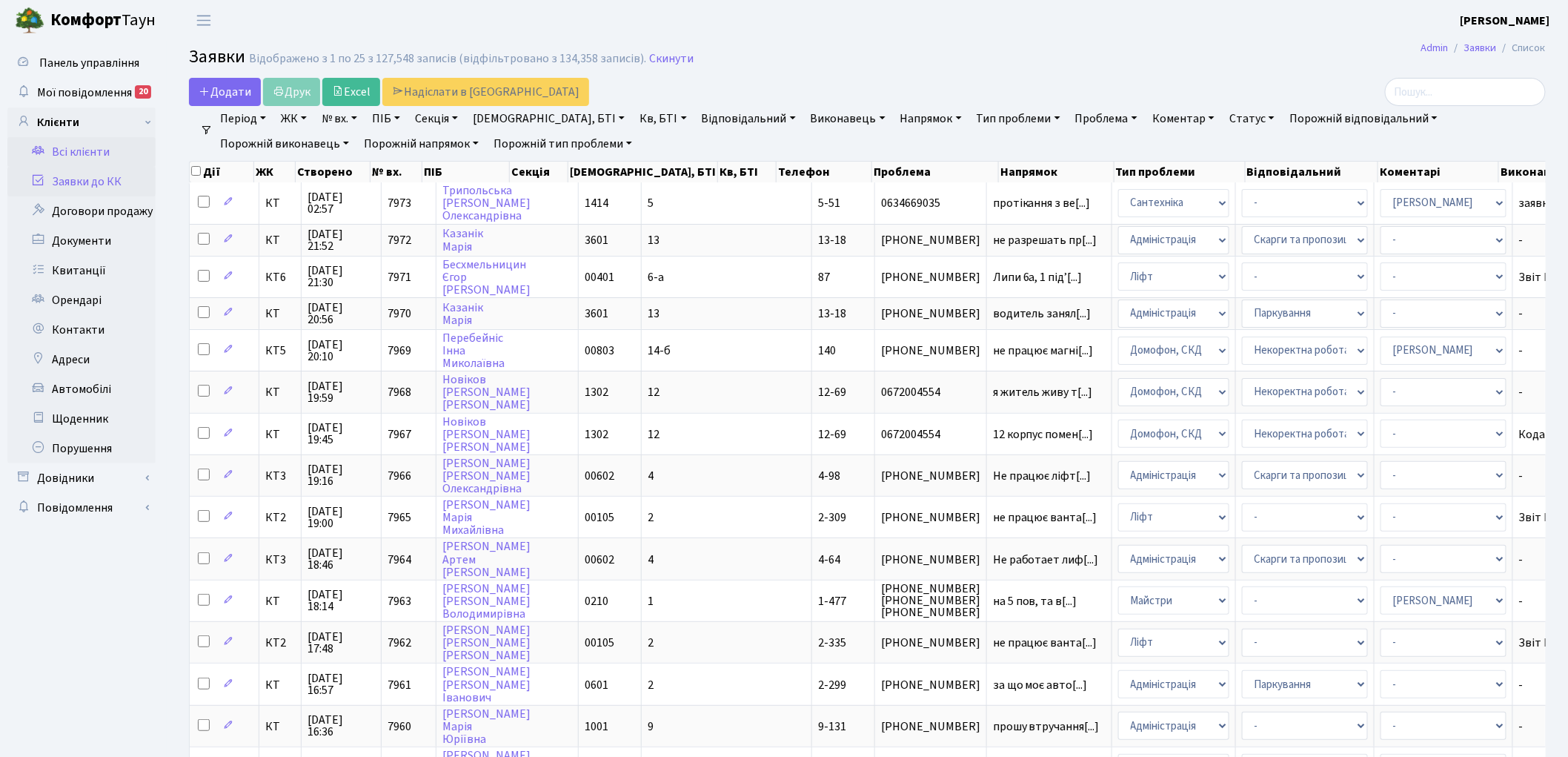
click at [71, 150] on link "Всі клієнти" at bounding box center [81, 151] width 148 height 30
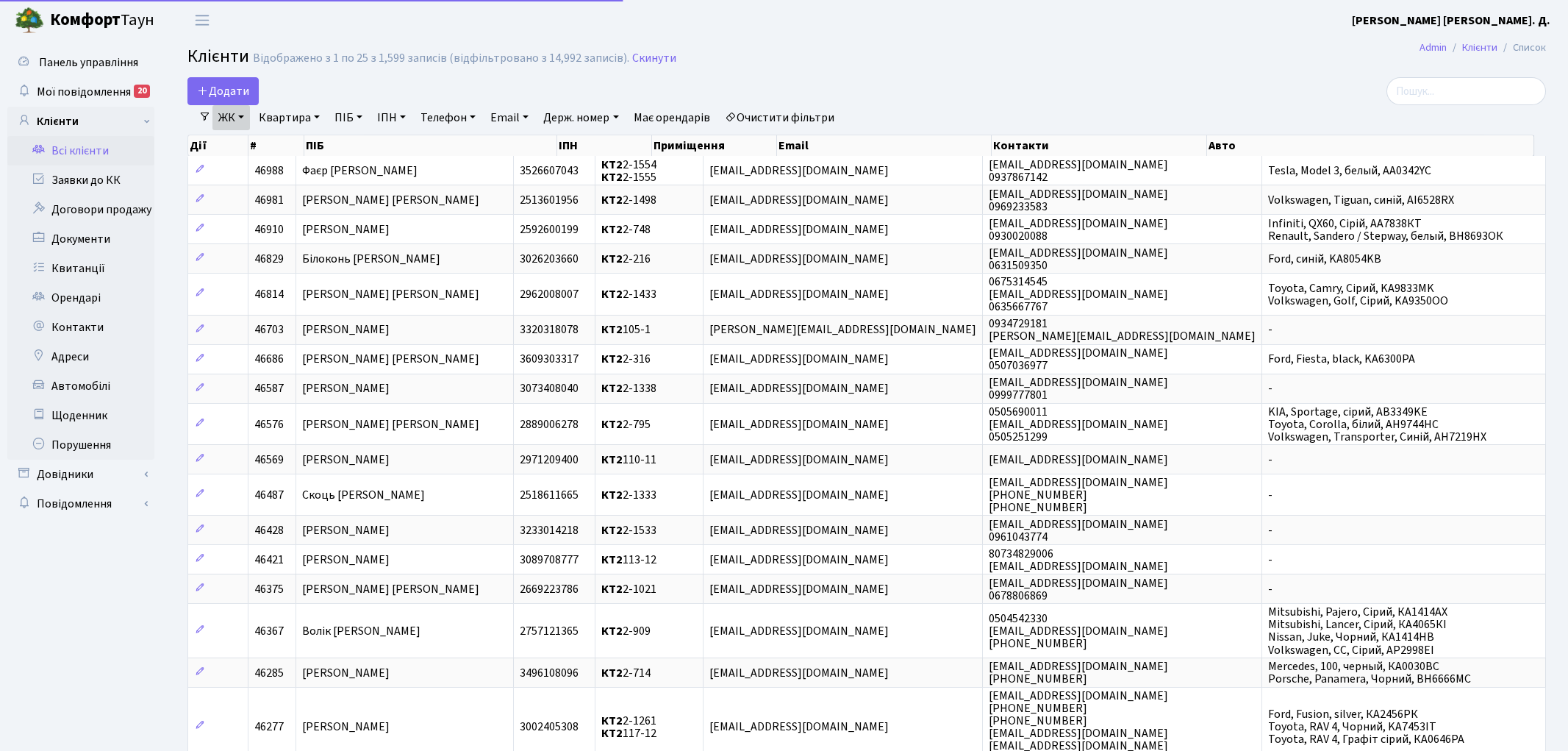
select select "25"
click at [237, 115] on link "ЖК" at bounding box center [231, 118] width 37 height 25
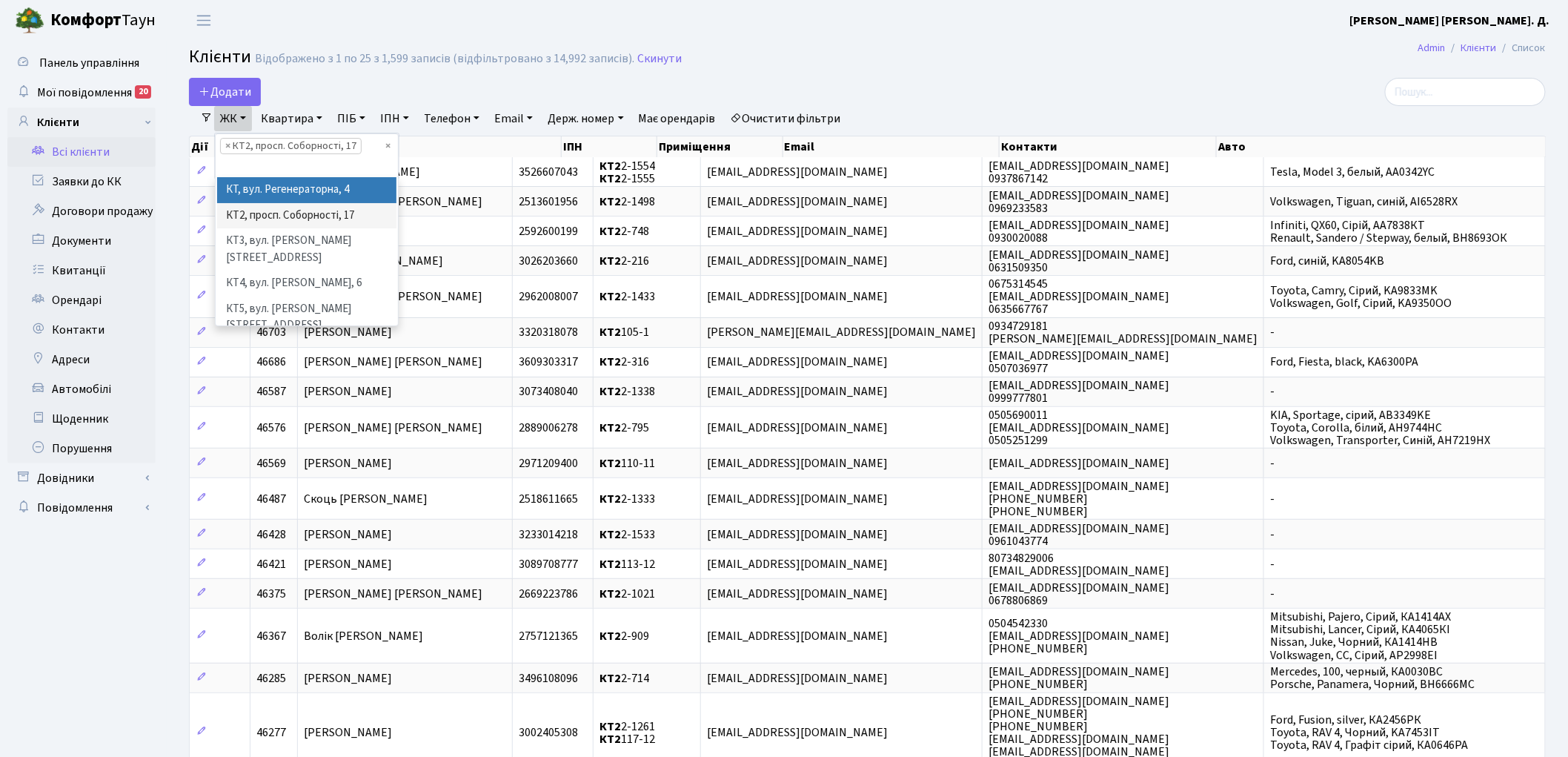
click at [299, 187] on li "КТ, вул. Регенераторна, 4" at bounding box center [306, 190] width 179 height 26
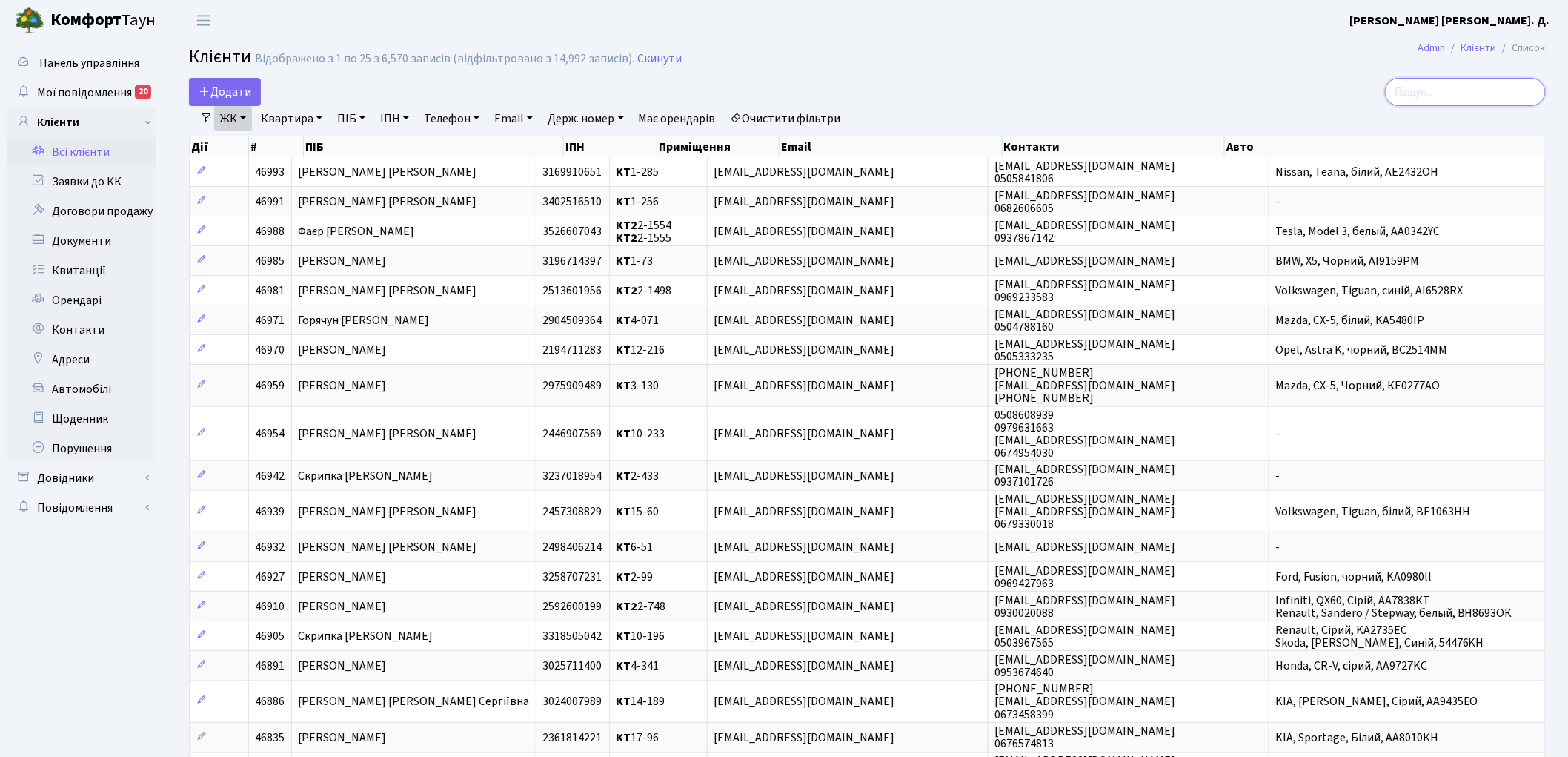
click at [1445, 90] on input "search" at bounding box center [1465, 91] width 161 height 28
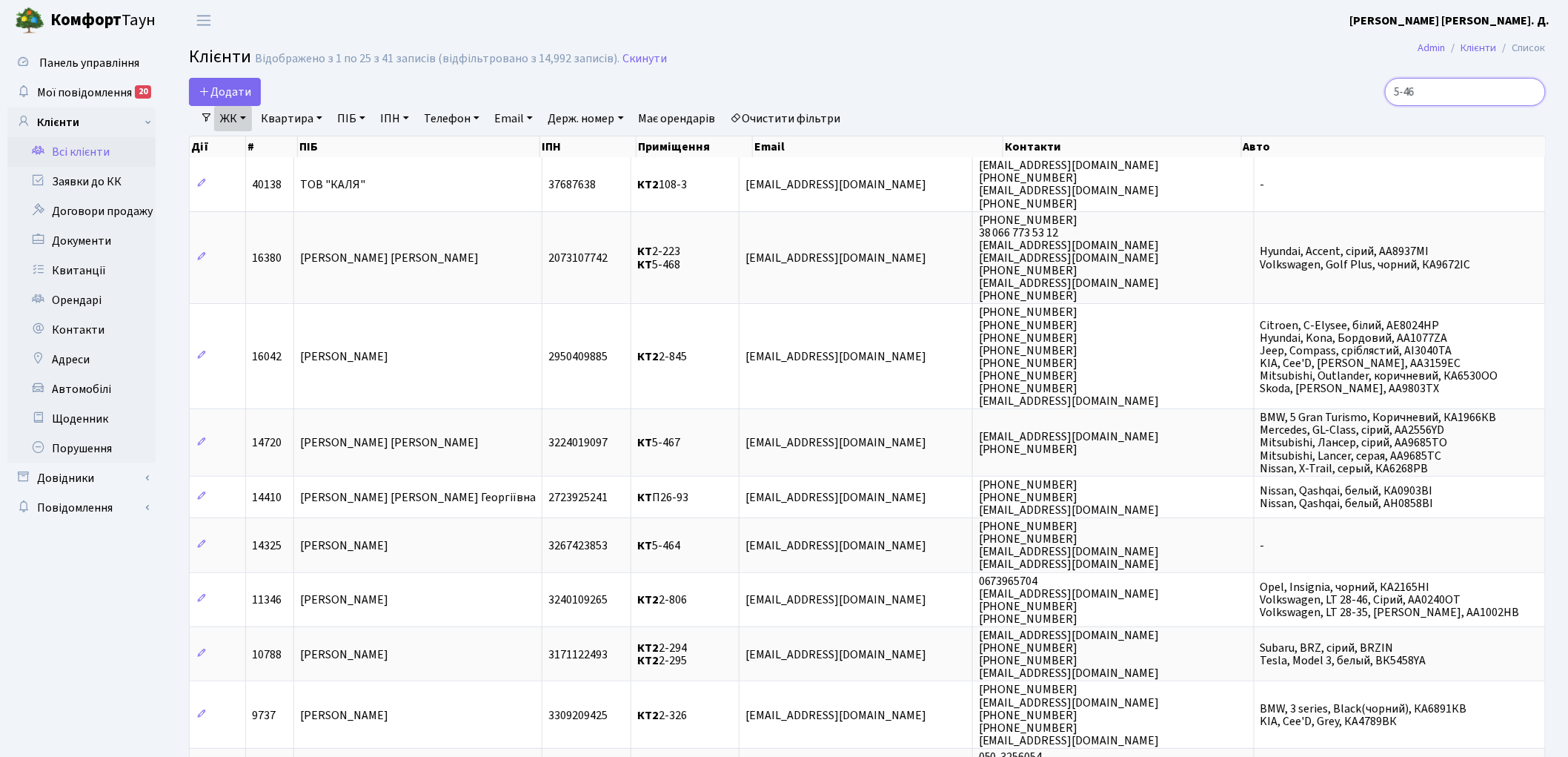
type input "5-46"
click at [304, 119] on link "Квартира" at bounding box center [291, 119] width 74 height 25
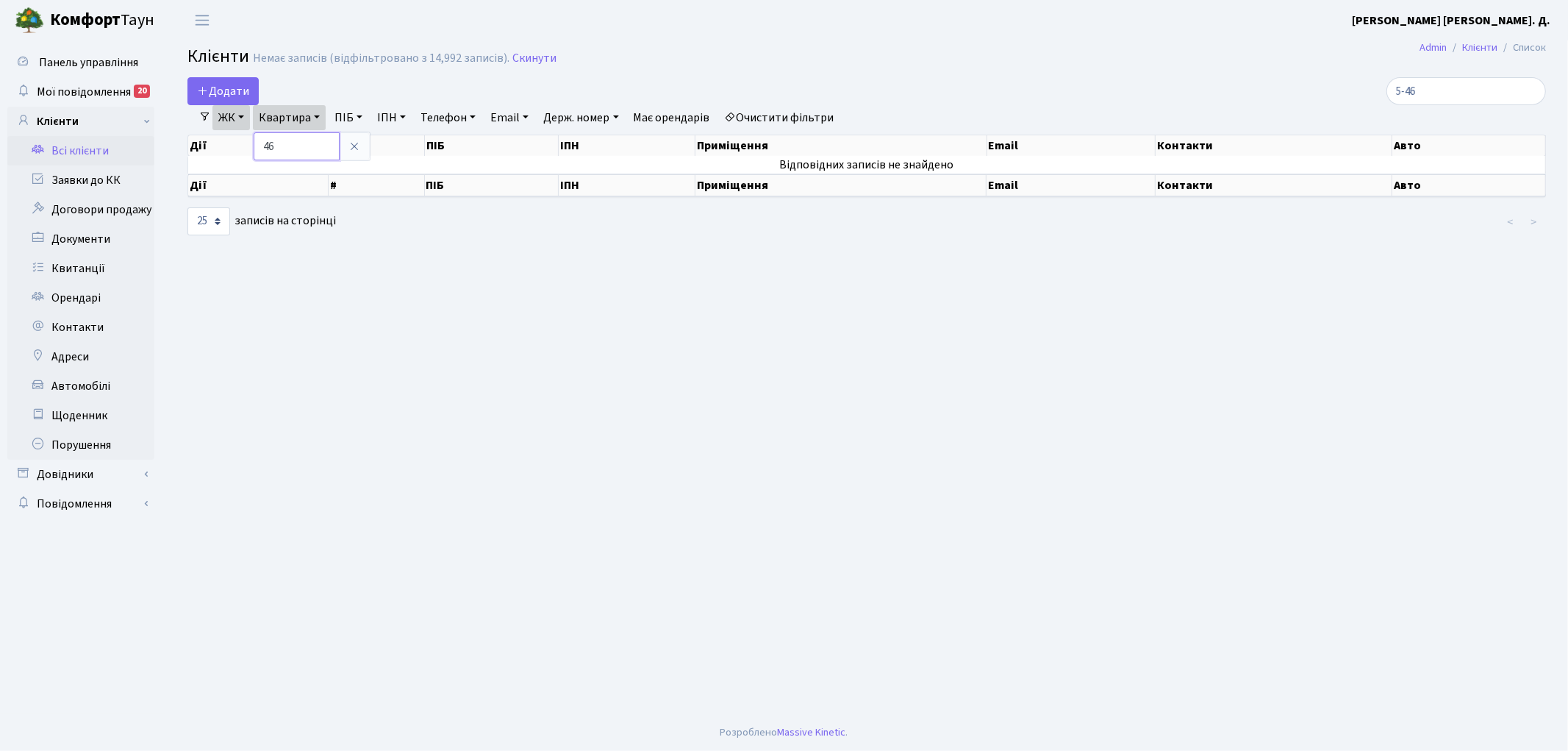
type input "4"
click at [361, 142] on icon at bounding box center [353, 146] width 12 height 12
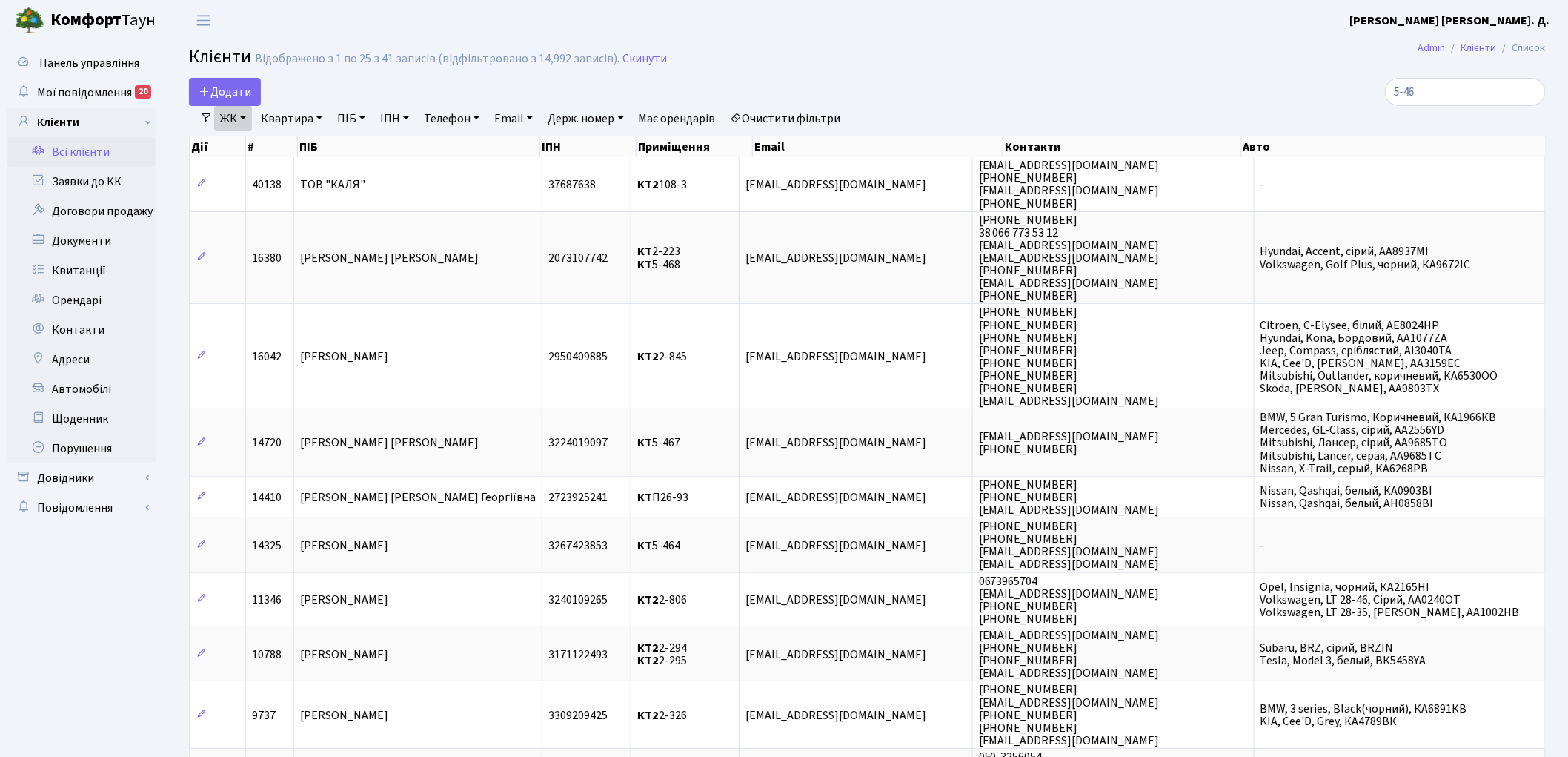
click at [240, 120] on link "ЖК" at bounding box center [233, 119] width 38 height 25
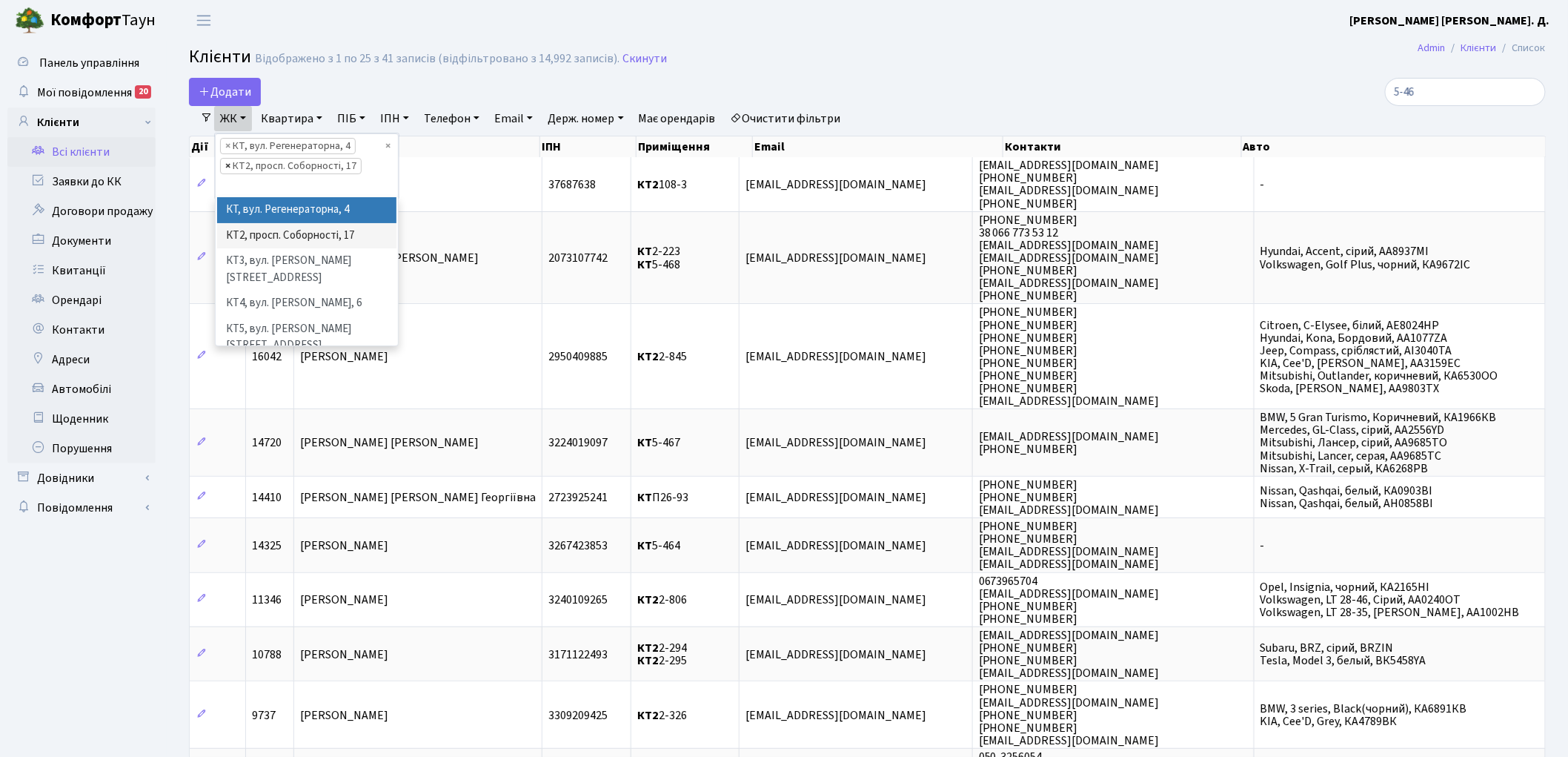
click at [225, 165] on span "×" at bounding box center [228, 166] width 5 height 14
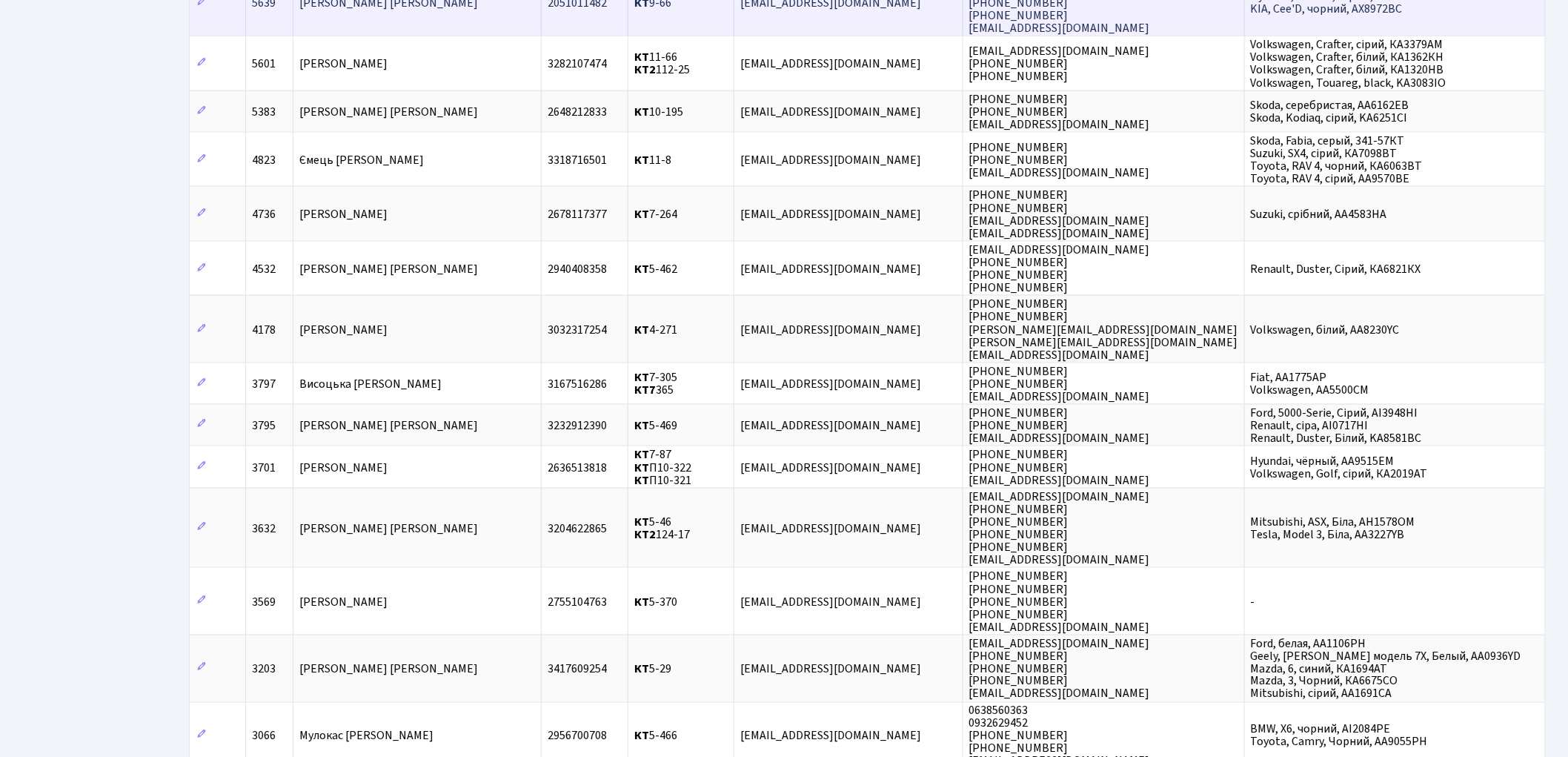
scroll to position [906, 0]
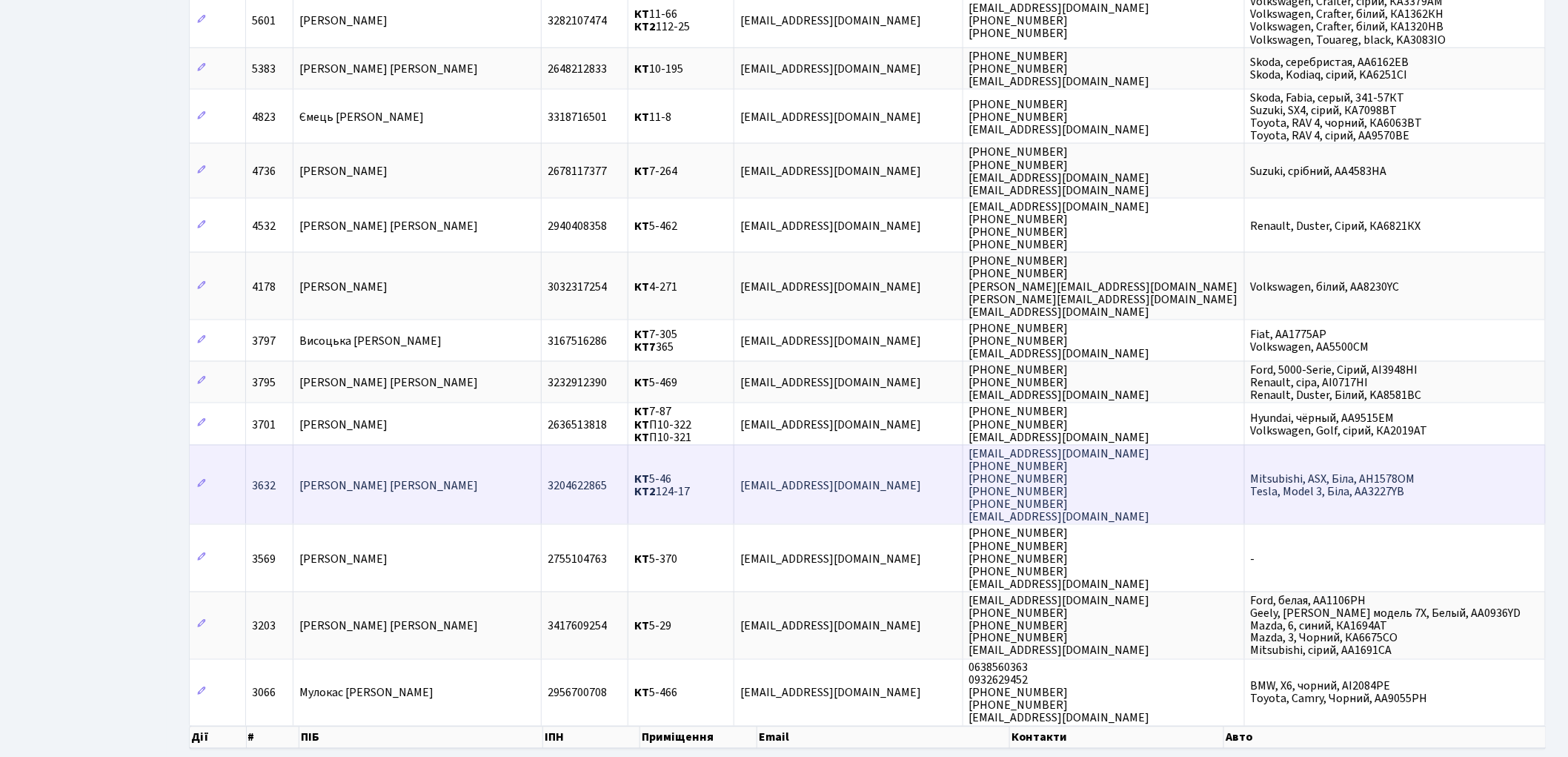
click at [381, 478] on span "Науменко Юлія Володимирівна" at bounding box center [389, 486] width 179 height 16
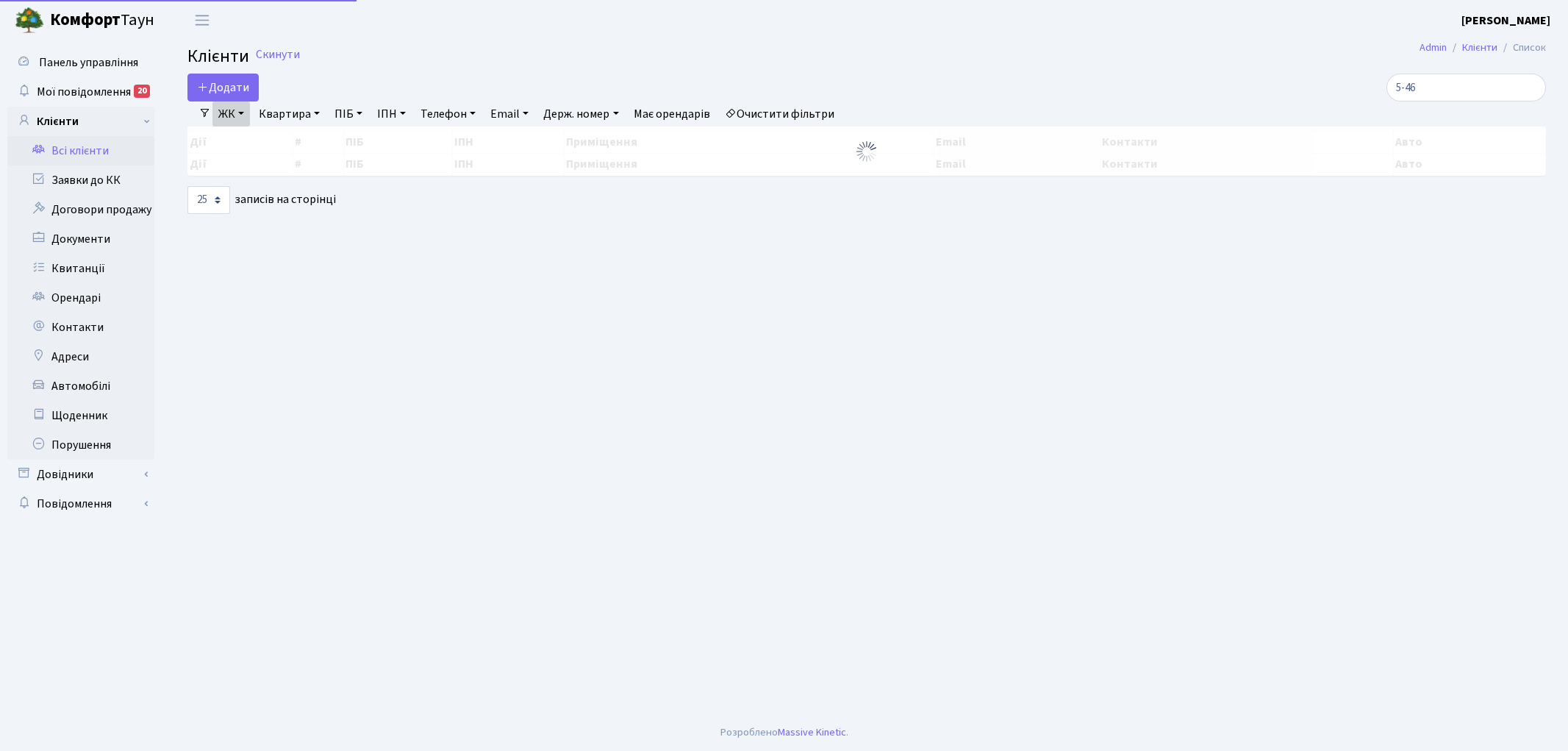
select select "25"
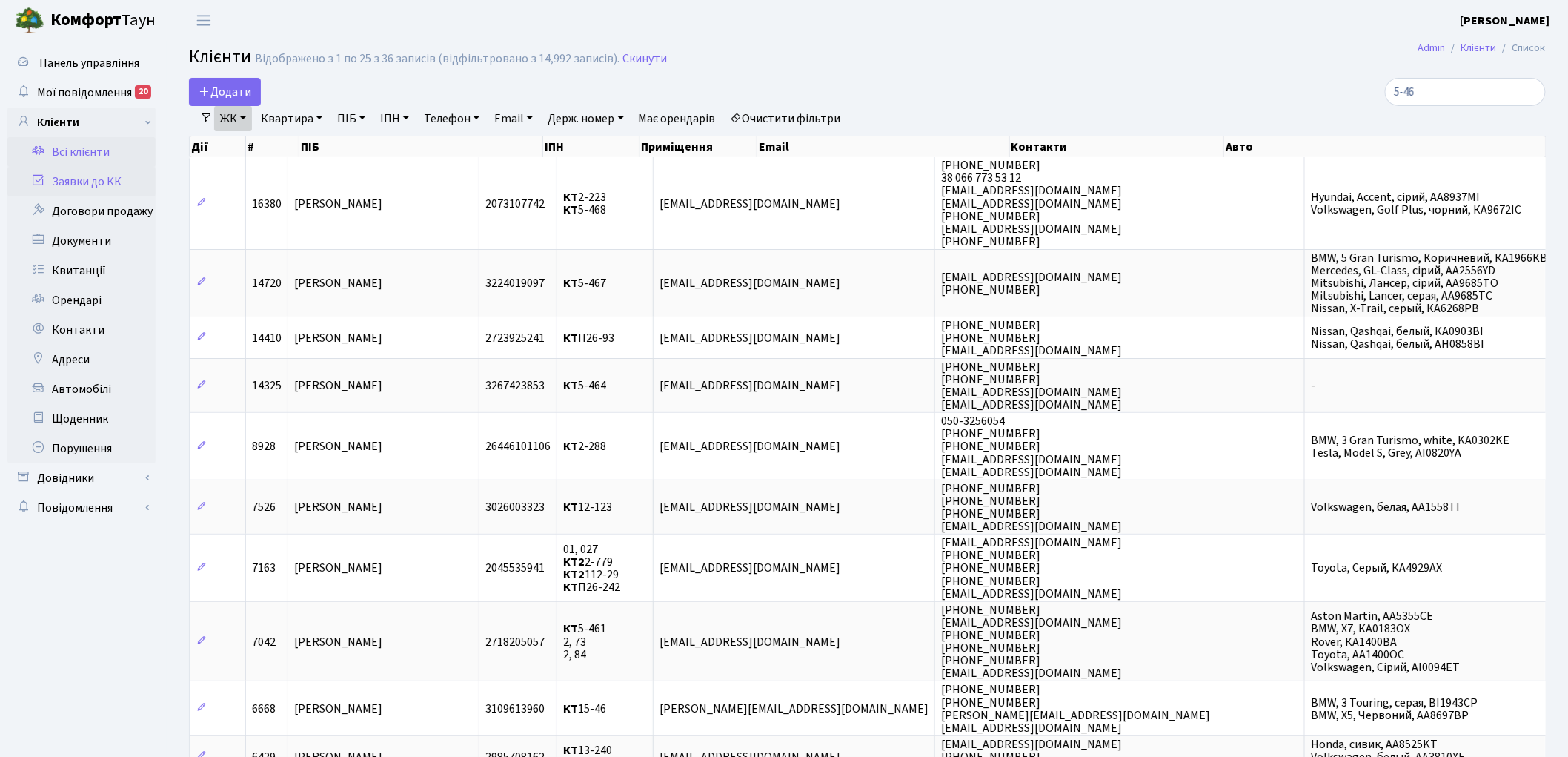
click at [75, 186] on link "Заявки до КК" at bounding box center [81, 181] width 148 height 30
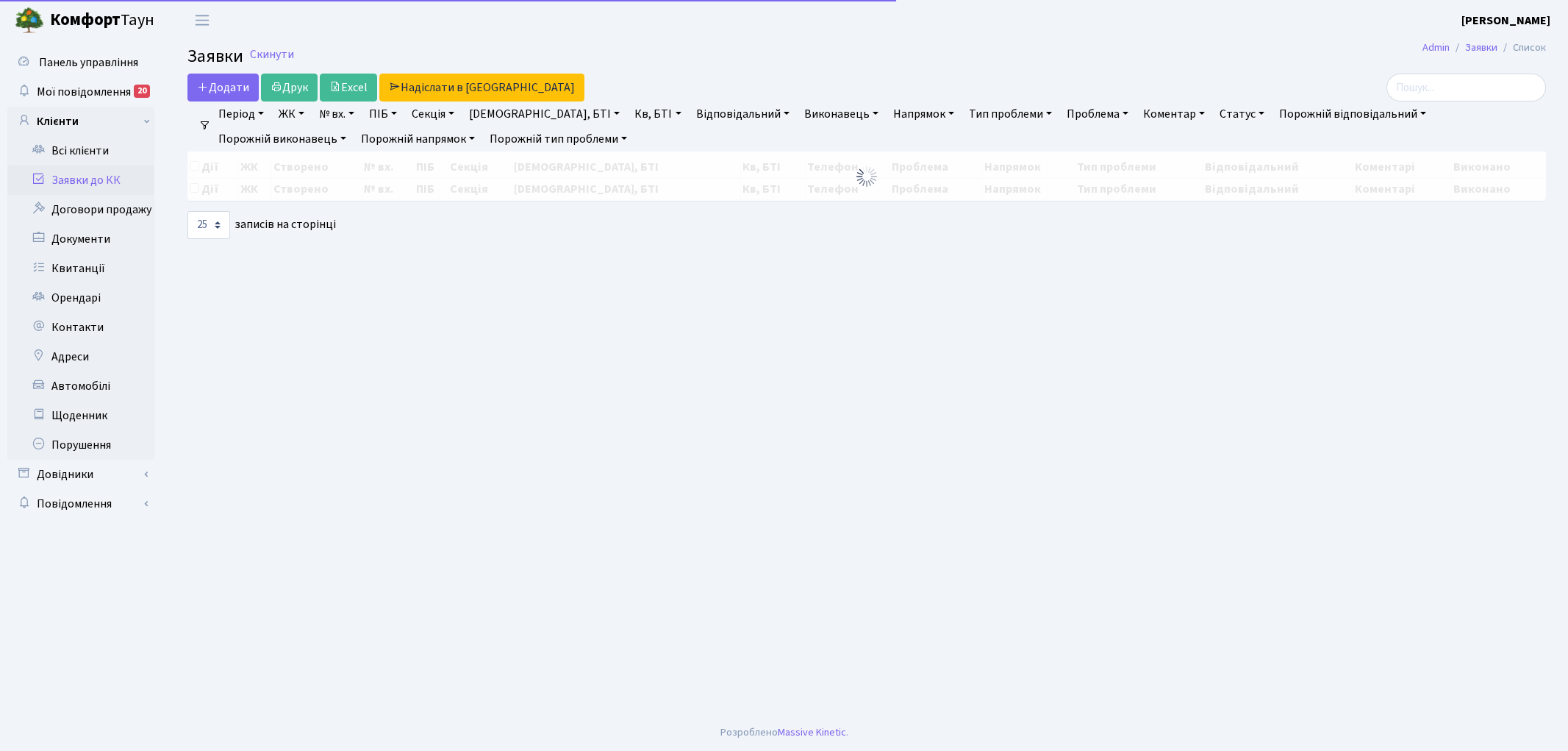
select select "25"
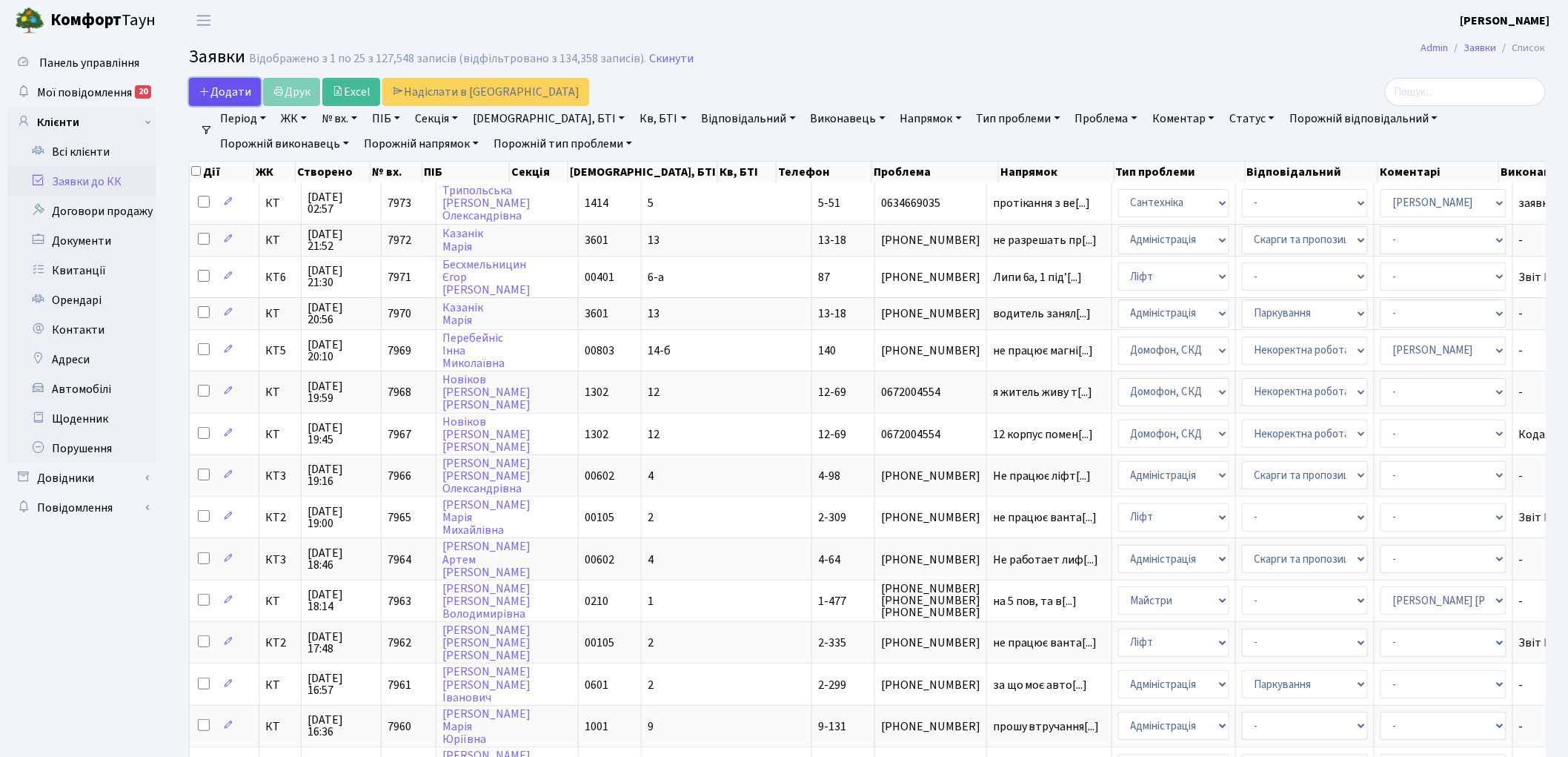
click at [227, 93] on span "Додати" at bounding box center [225, 92] width 52 height 16
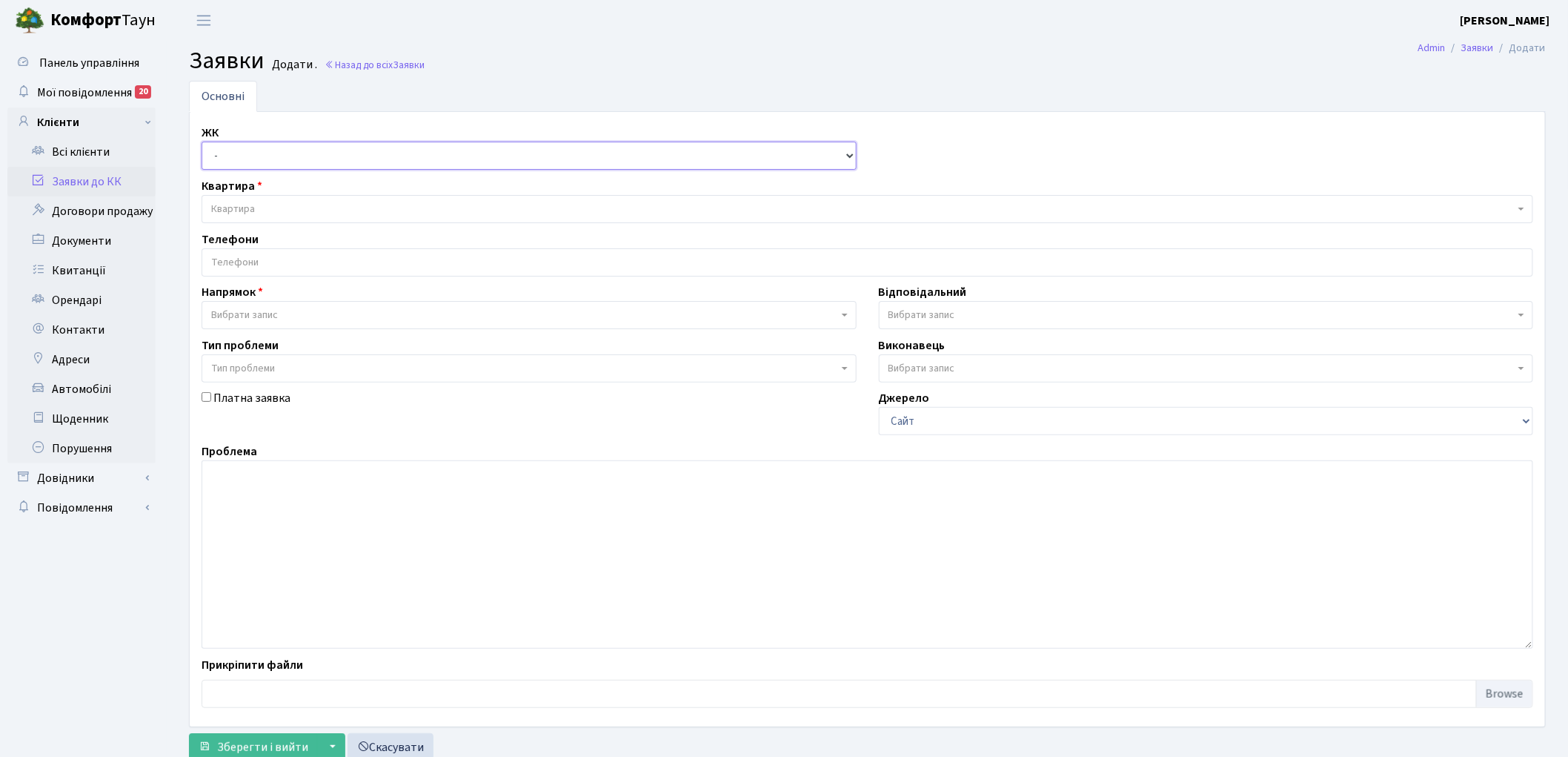
click at [241, 161] on select "- КТ, вул. Регенераторна, 4 КТ2, просп. Соборності, 17 КТ3, вул. Березнева, 16 …" at bounding box center [529, 155] width 655 height 28
select select "271"
click at [202, 141] on select "- КТ, вул. Регенераторна, 4 КТ2, просп. Соборності, 17 КТ3, вул. Березнева, 16 …" at bounding box center [529, 155] width 655 height 28
select select
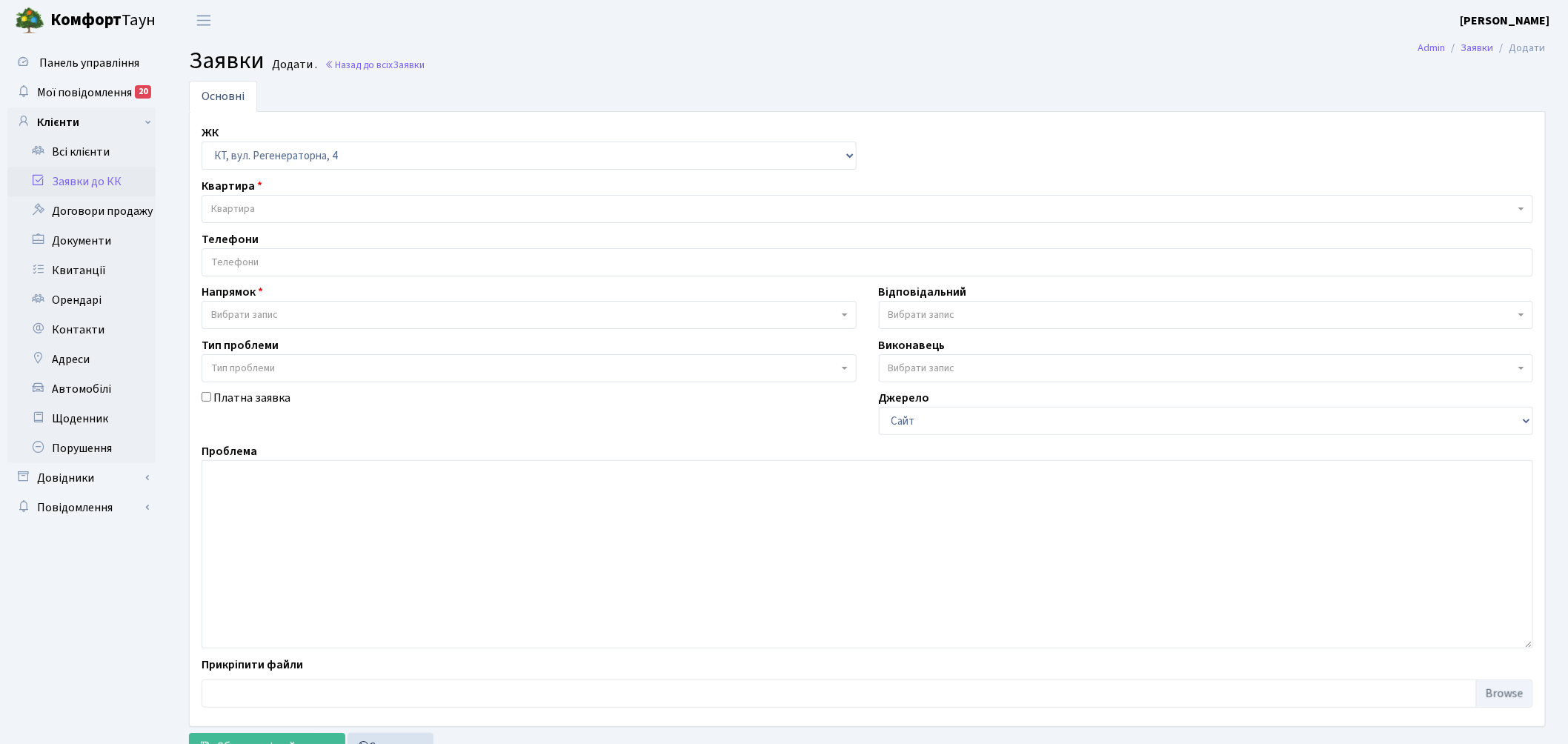
click at [291, 205] on span "Квартира" at bounding box center [863, 209] width 1304 height 14
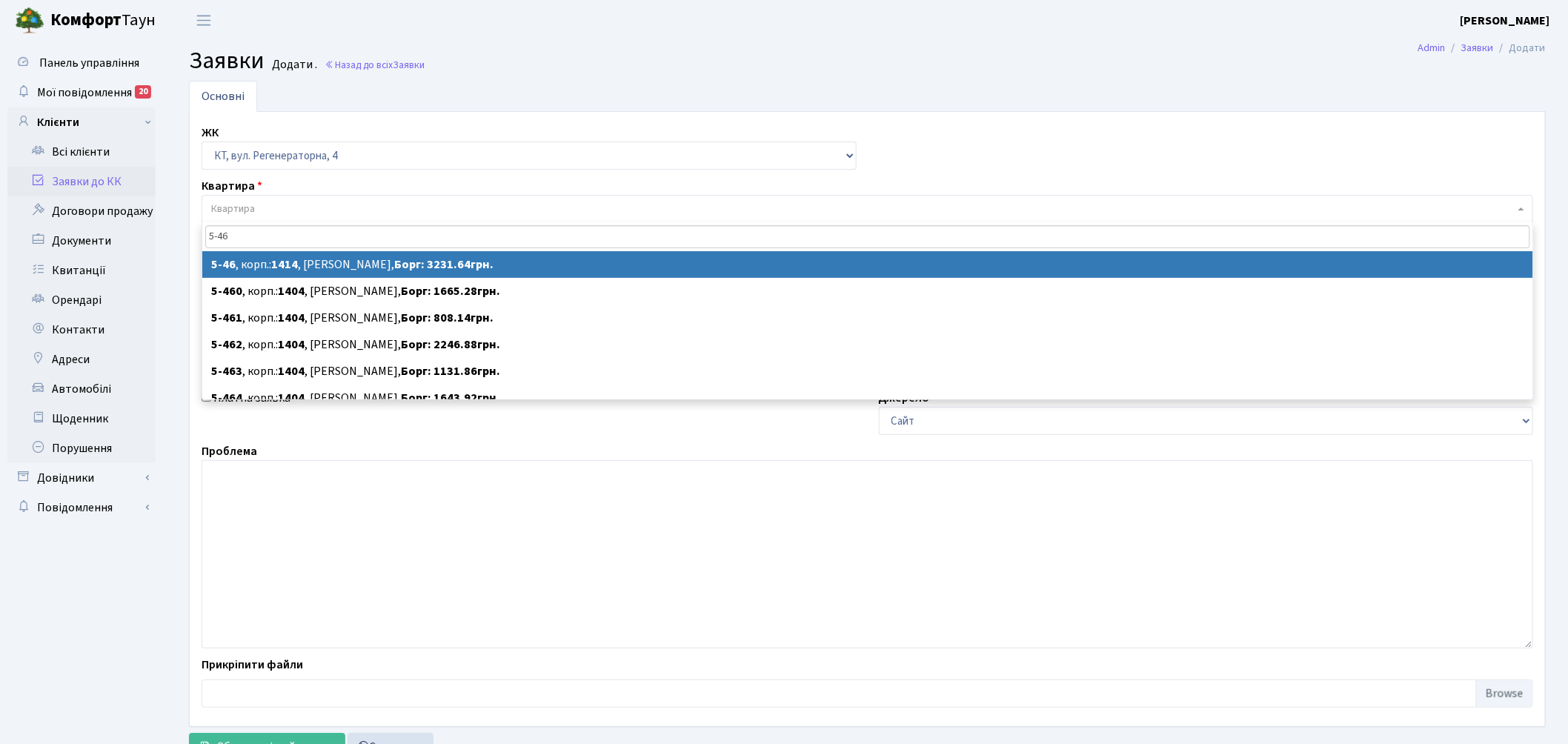
type input "5-46"
select select
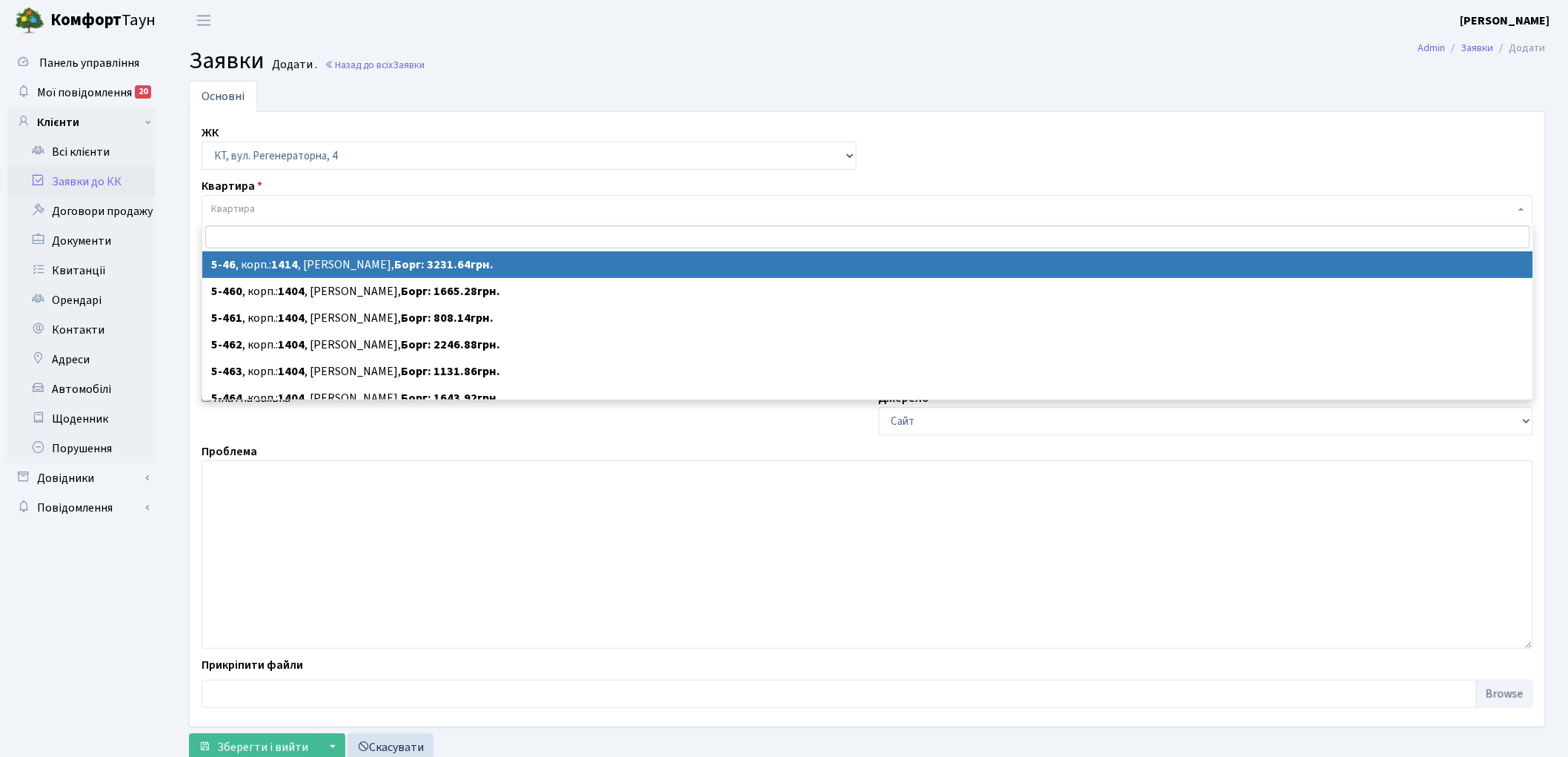
select select "2456"
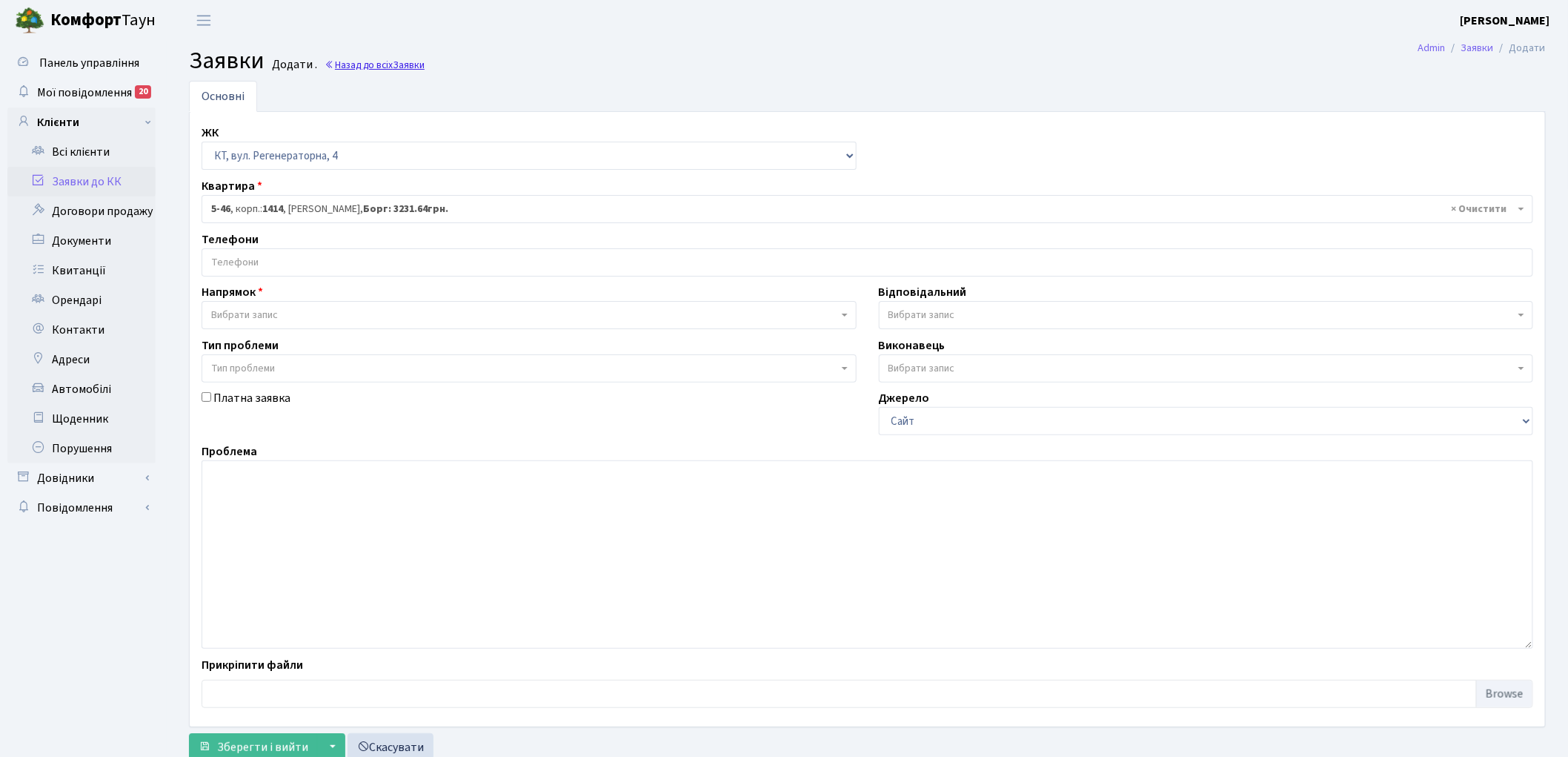
click at [348, 68] on link "Назад до всіх Заявки" at bounding box center [374, 65] width 100 height 14
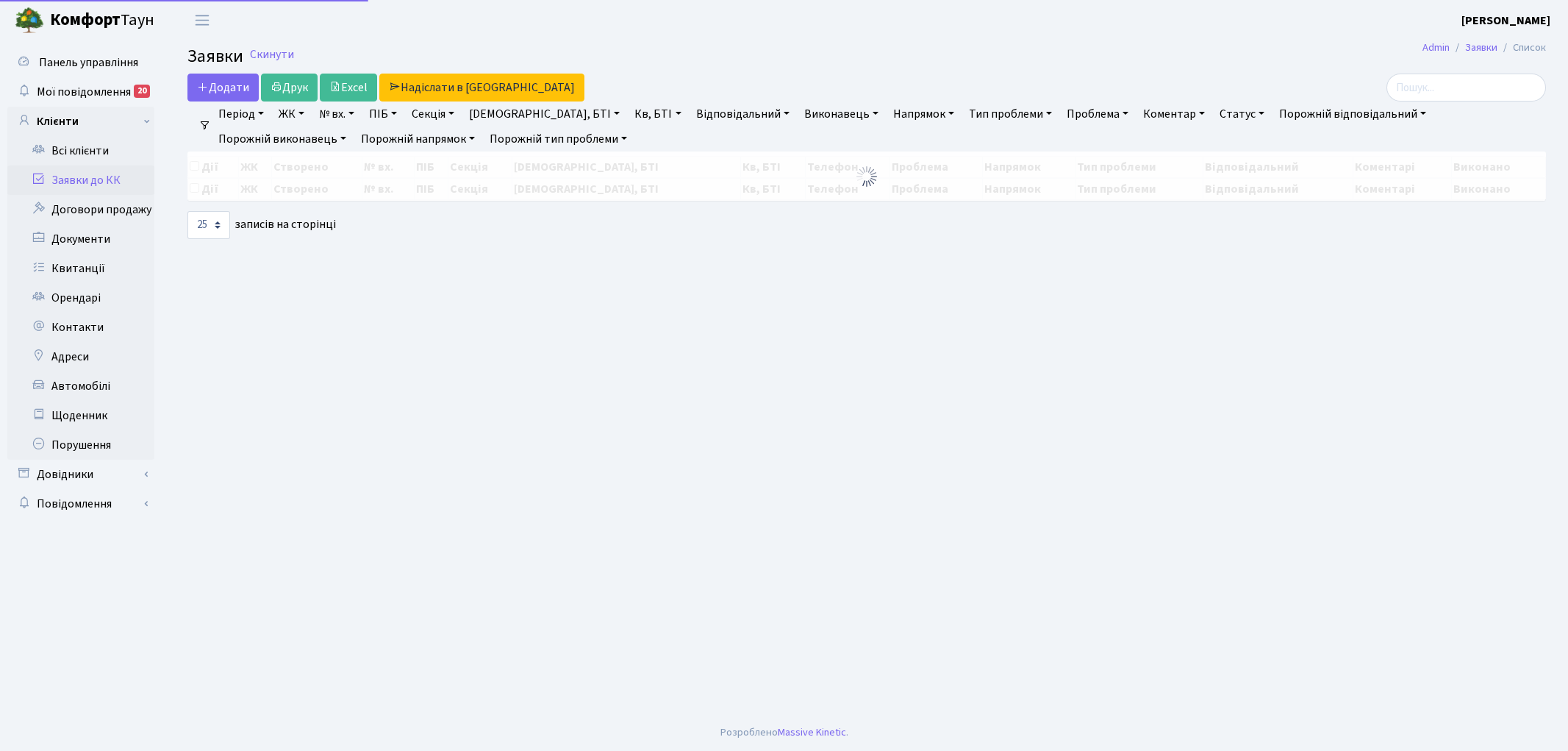
select select "25"
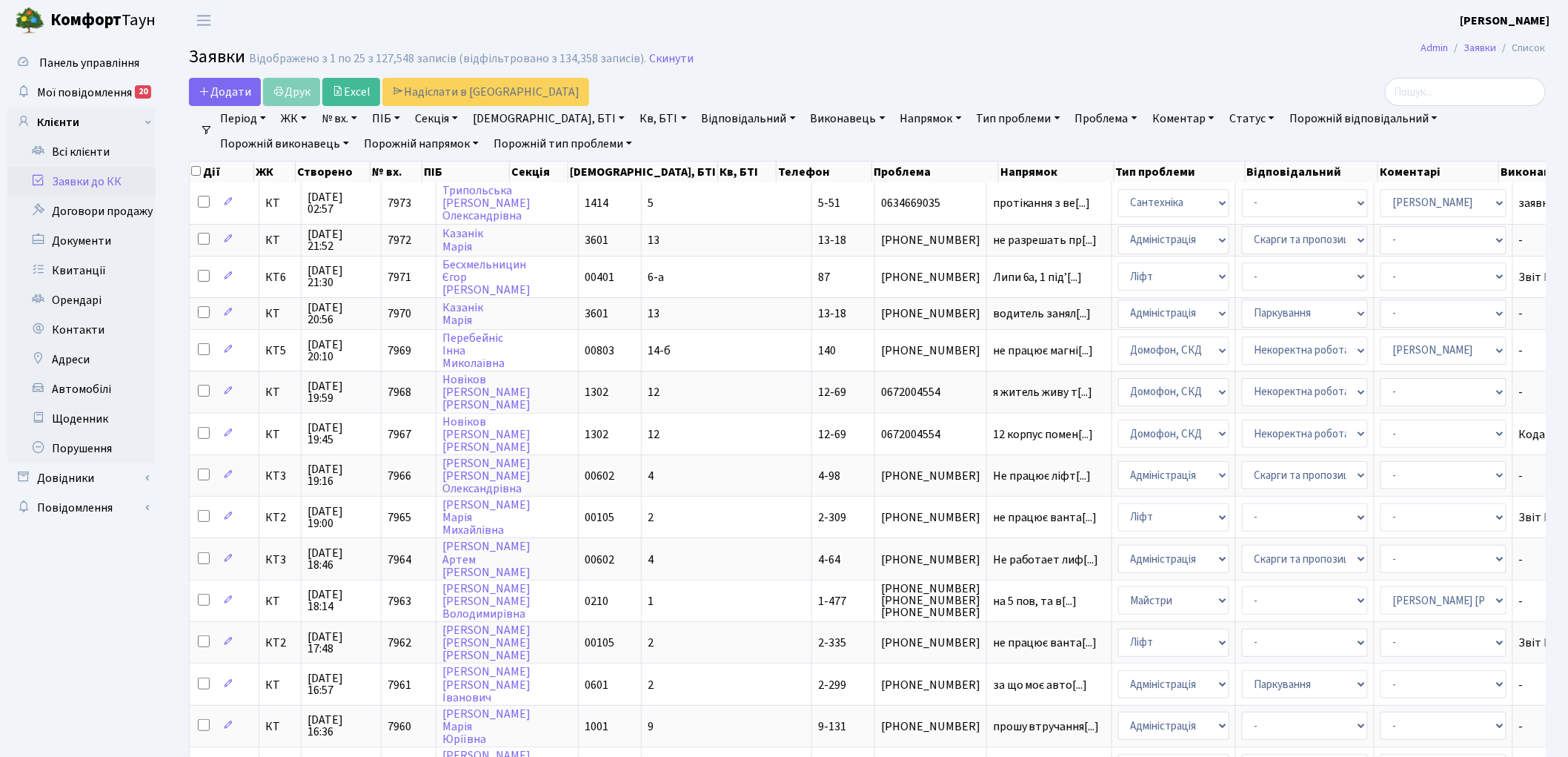
click at [633, 119] on link "Кв, БТІ" at bounding box center [662, 119] width 58 height 25
type input "5-46"
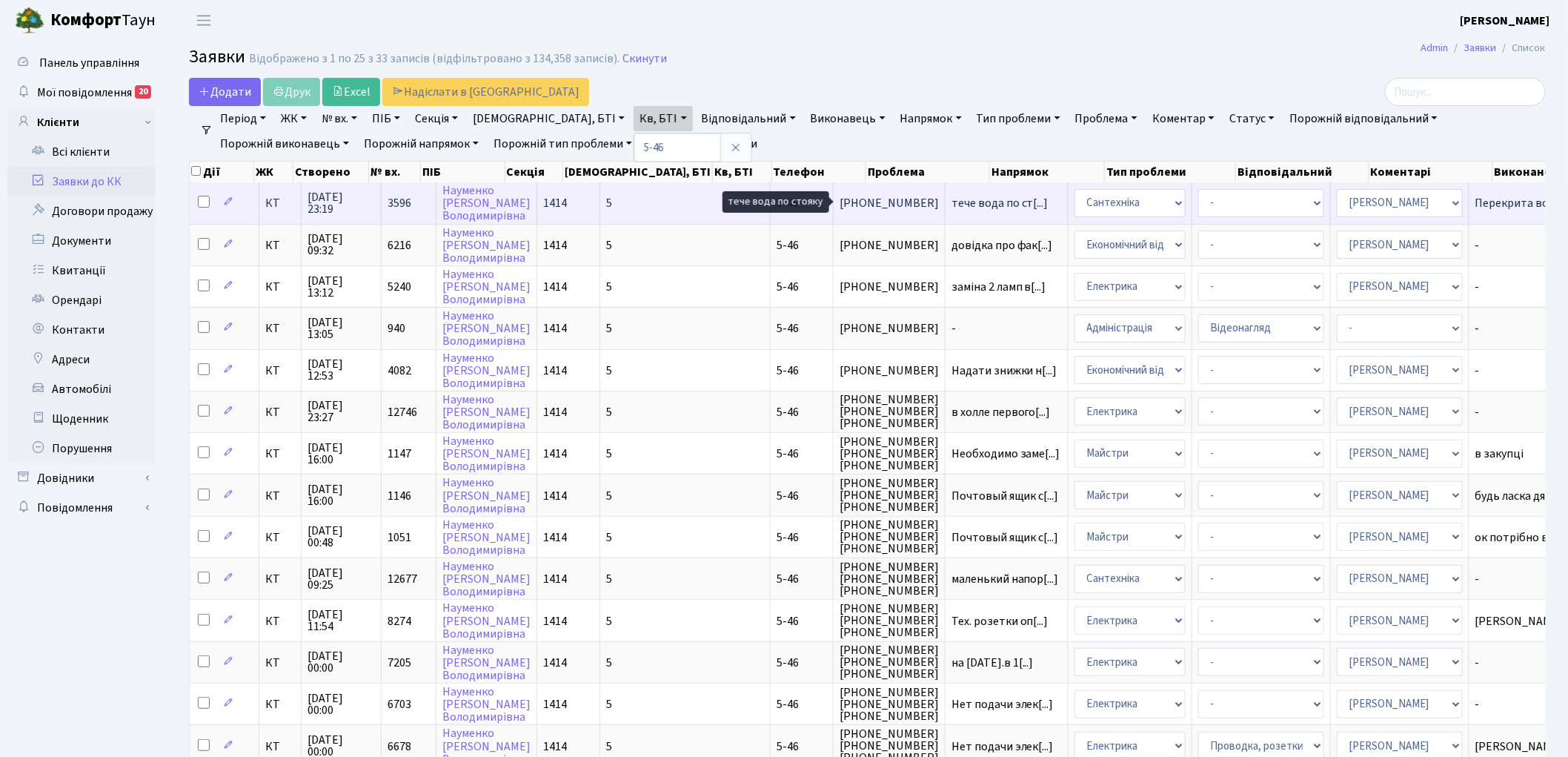
click at [952, 203] on span "тече вода по ст[...]" at bounding box center [1000, 203] width 97 height 16
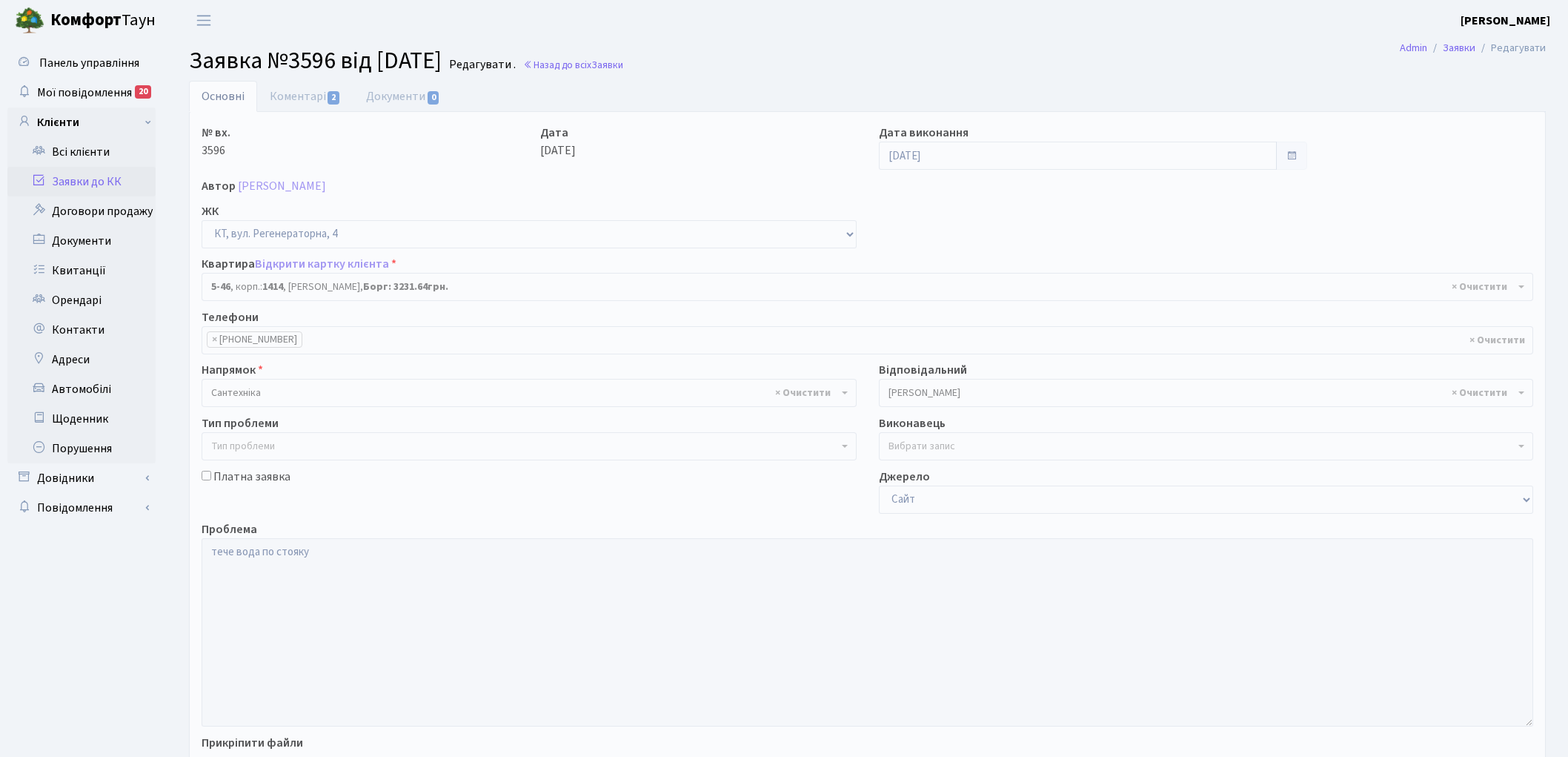
select select "2456"
click at [319, 103] on link "Коментарі 2" at bounding box center [305, 96] width 96 height 31
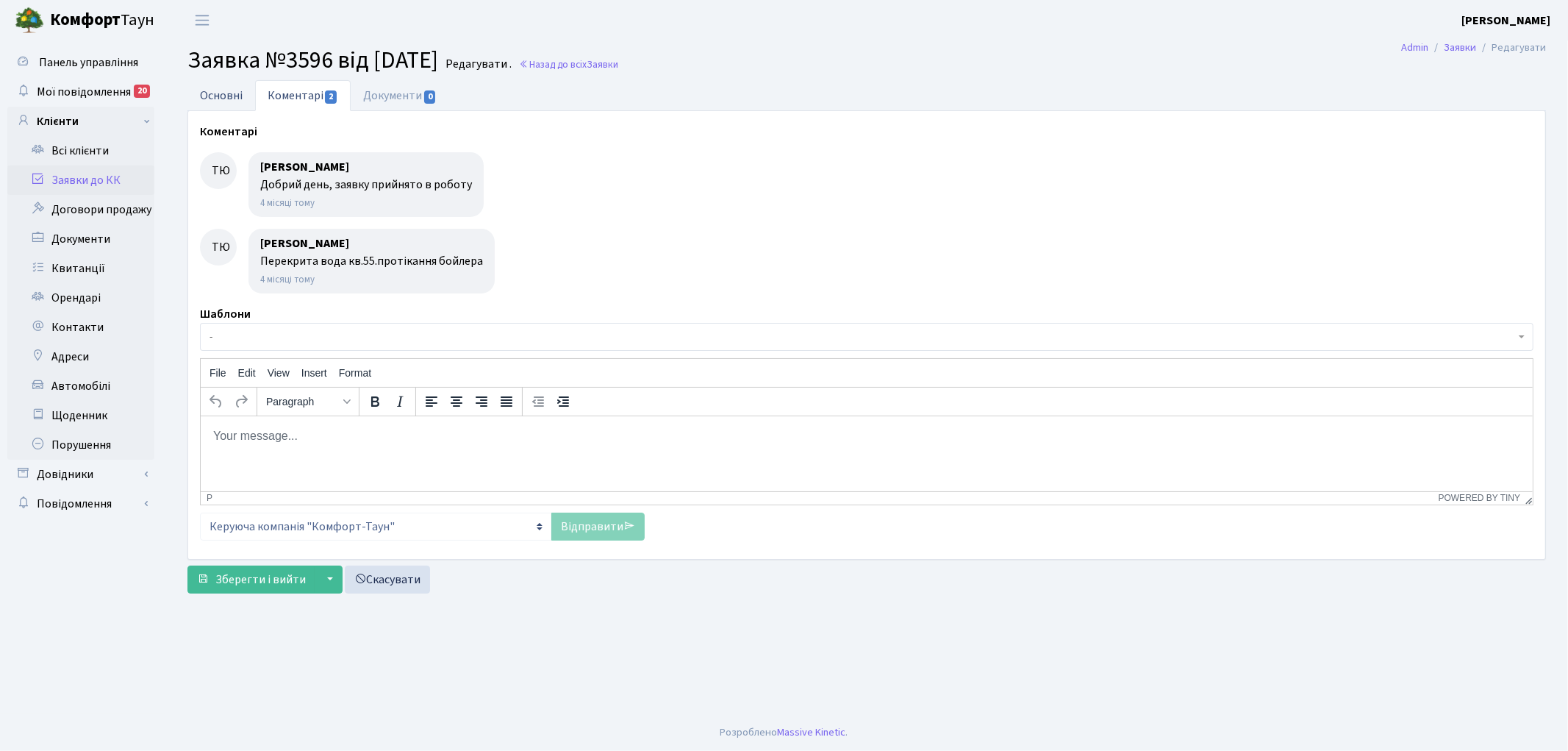
click at [222, 89] on link "Основні" at bounding box center [221, 96] width 68 height 30
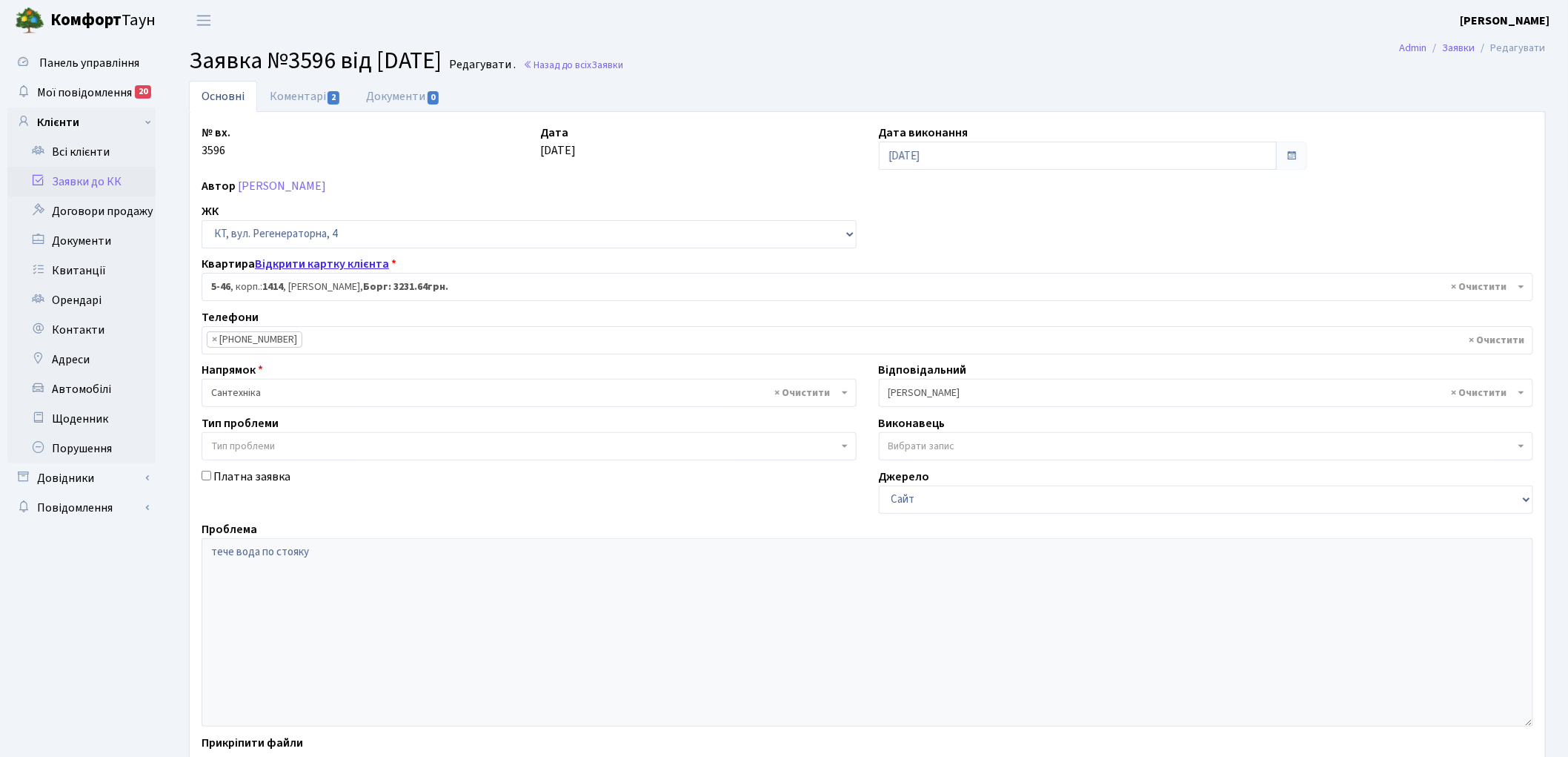
click at [336, 267] on link "Відкрити картку клієнта" at bounding box center [321, 264] width 134 height 16
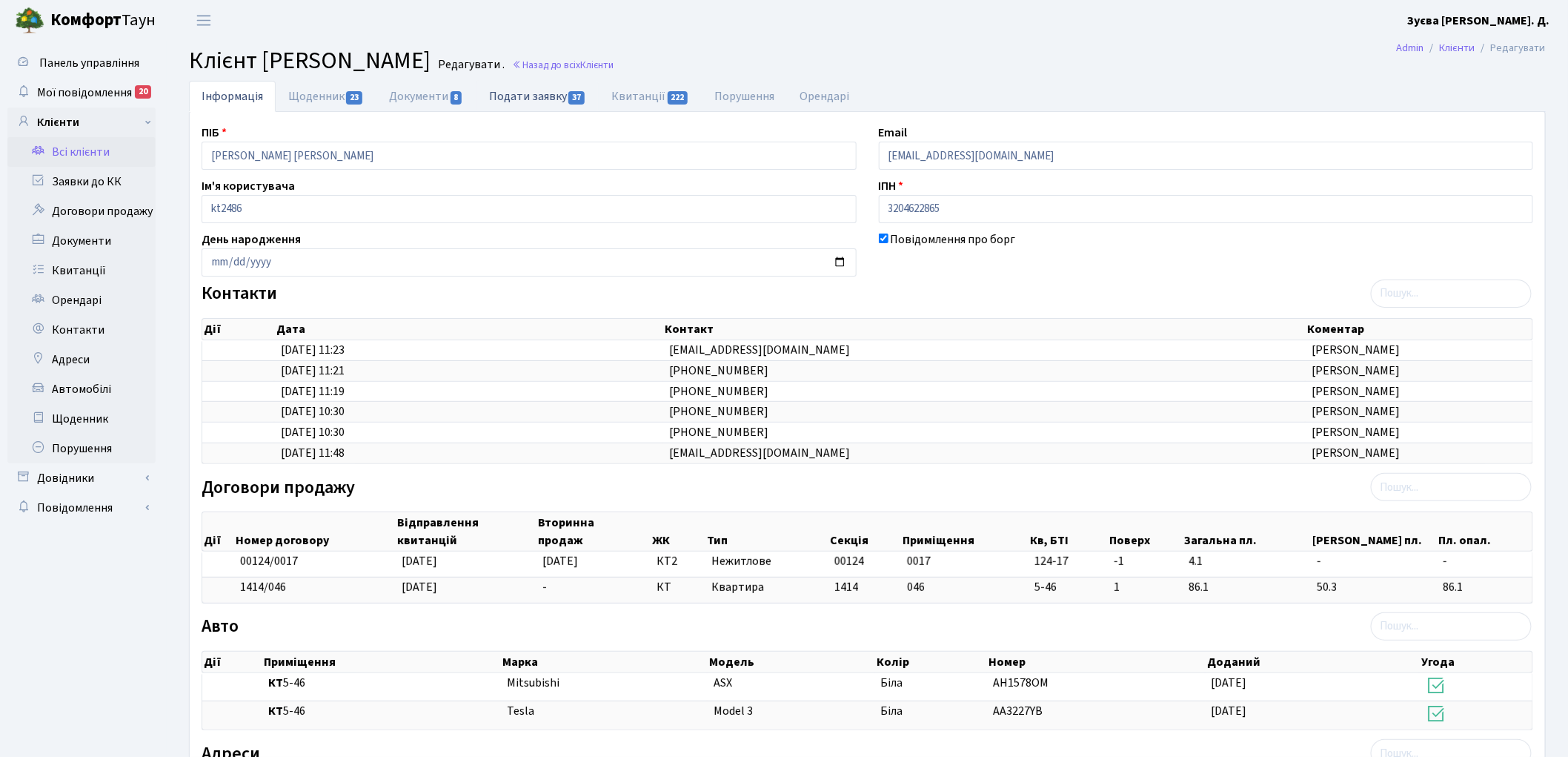
click at [528, 95] on link "Подати заявку 37" at bounding box center [538, 96] width 122 height 31
select select "25"
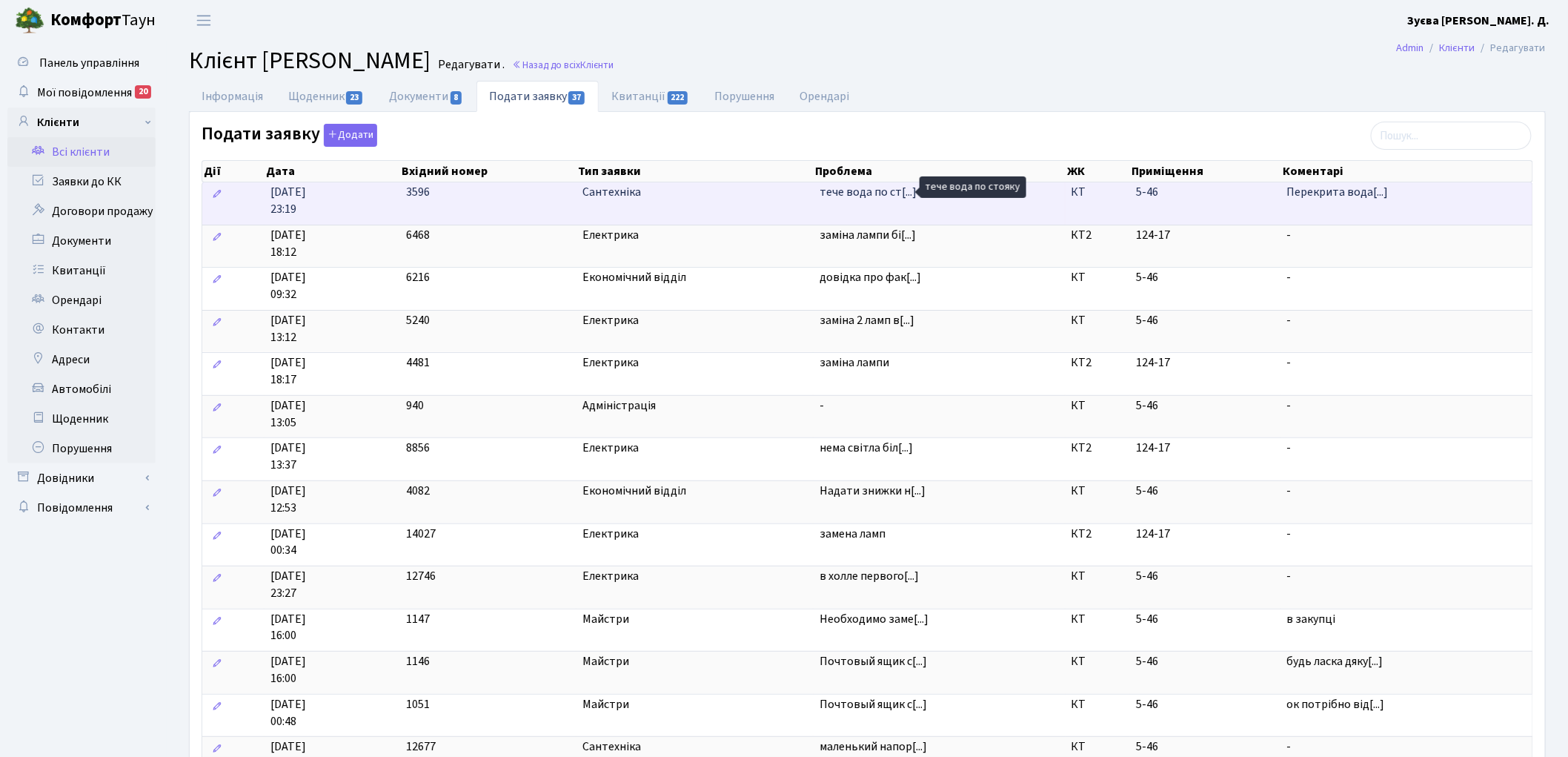
click at [868, 192] on span "тече вода по ст[...]" at bounding box center [868, 192] width 97 height 16
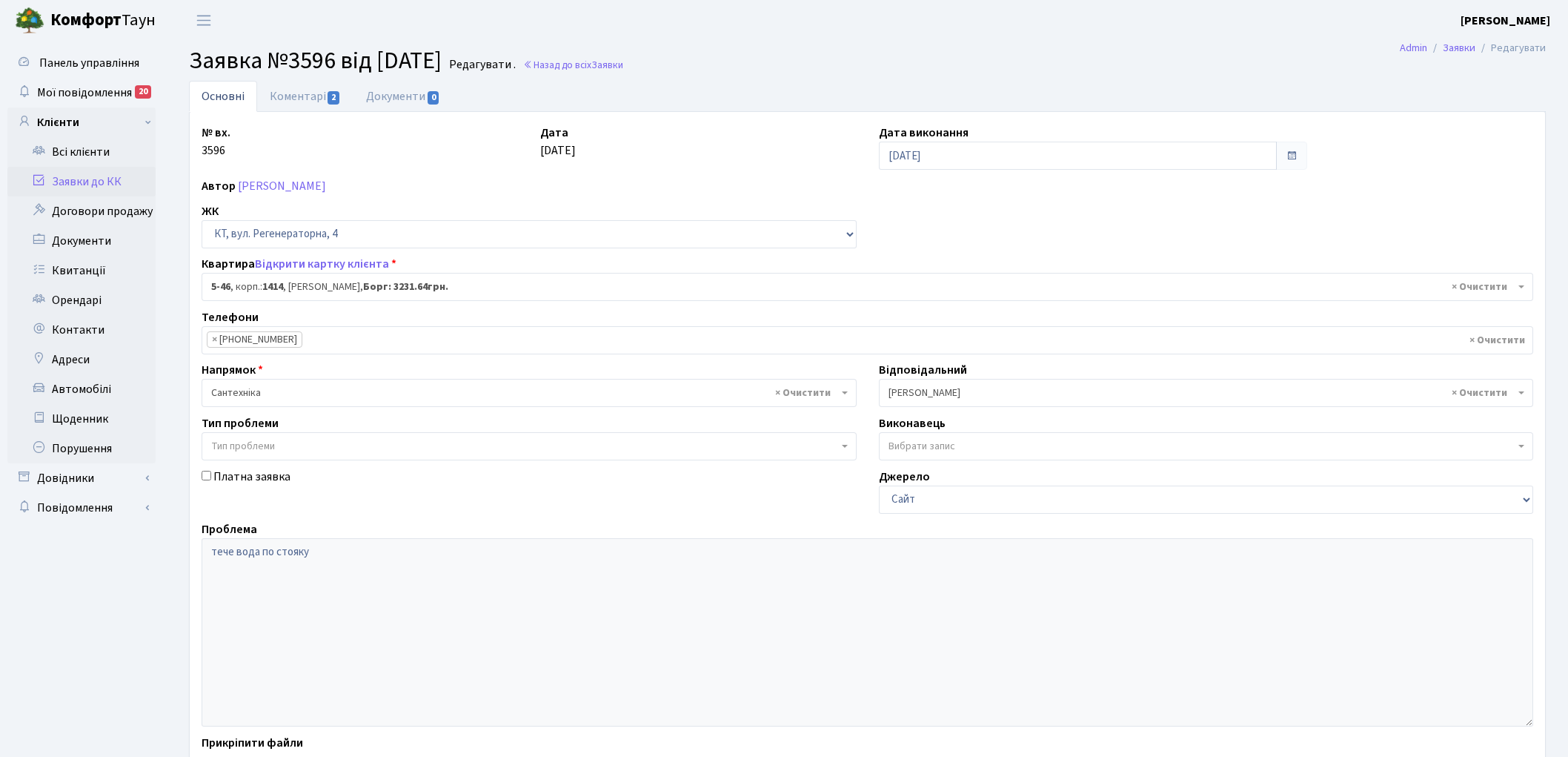
select select "2456"
click at [291, 259] on link "Відкрити картку клієнта" at bounding box center [321, 264] width 134 height 16
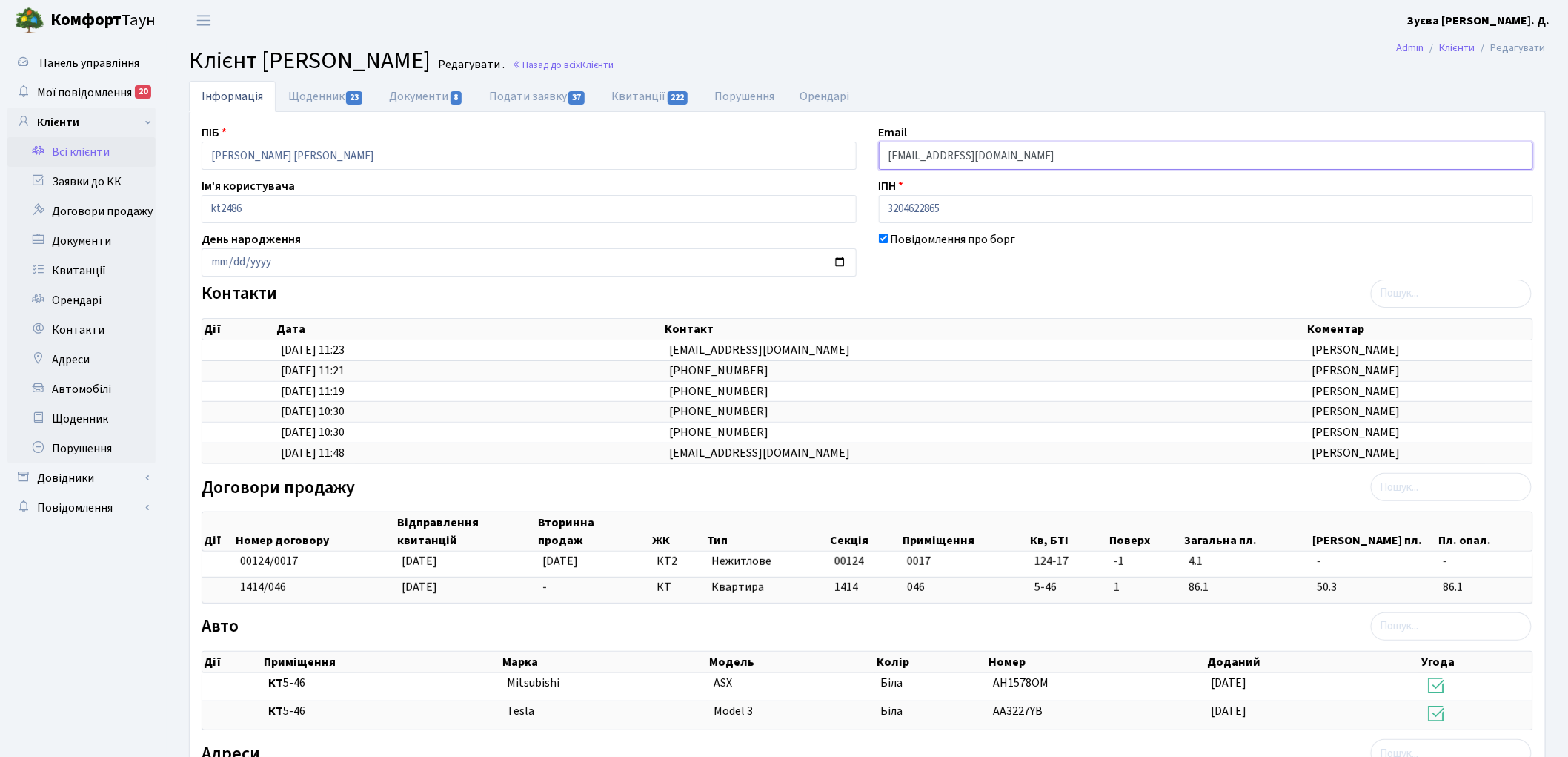
click at [971, 158] on input "[EMAIL_ADDRESS][DOMAIN_NAME]" at bounding box center [1206, 155] width 655 height 28
click at [506, 103] on link "Подати заявку 37" at bounding box center [538, 96] width 122 height 31
select select "25"
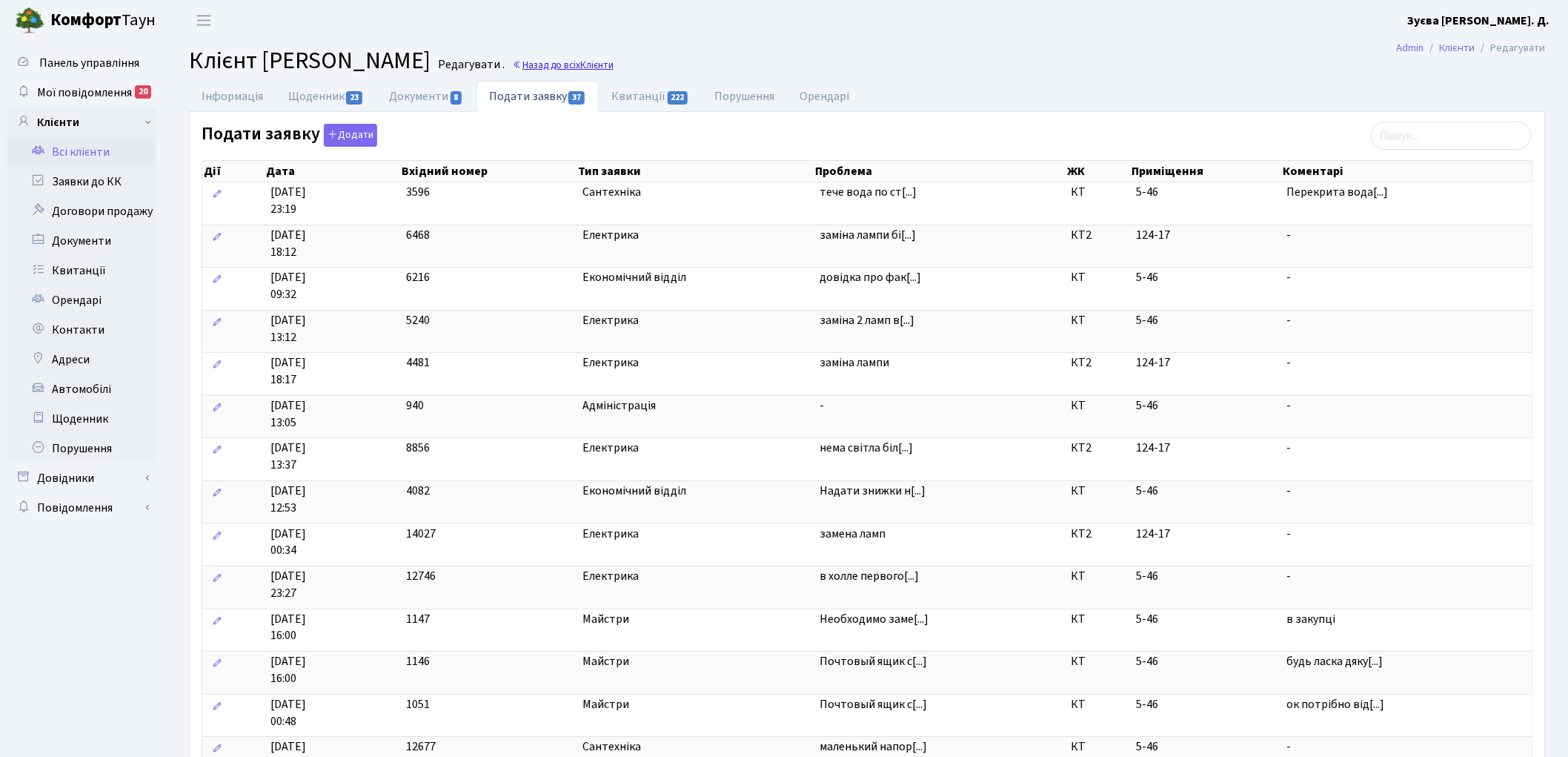
click at [614, 62] on link "Назад до всіх Клієнти" at bounding box center [562, 65] width 102 height 14
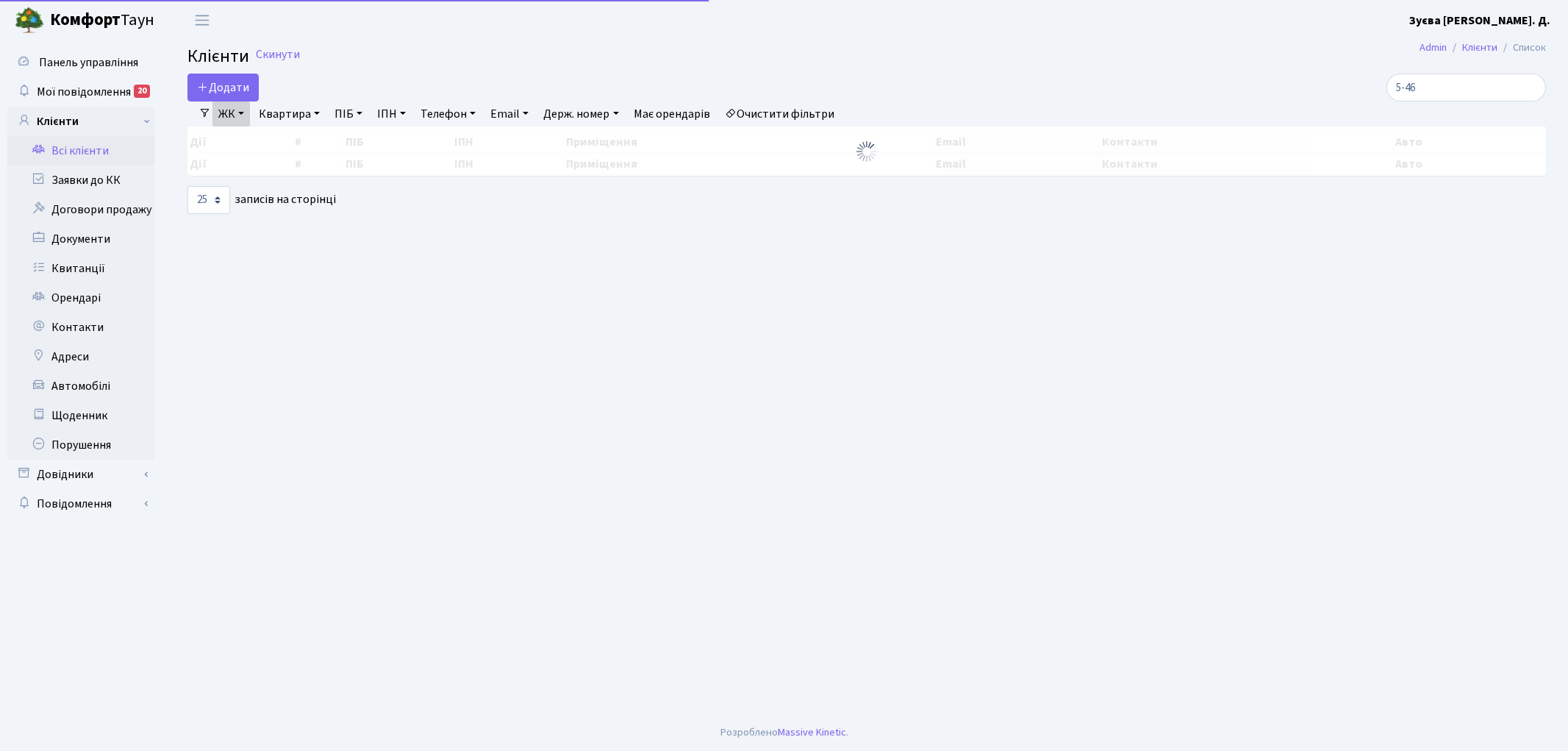
select select "25"
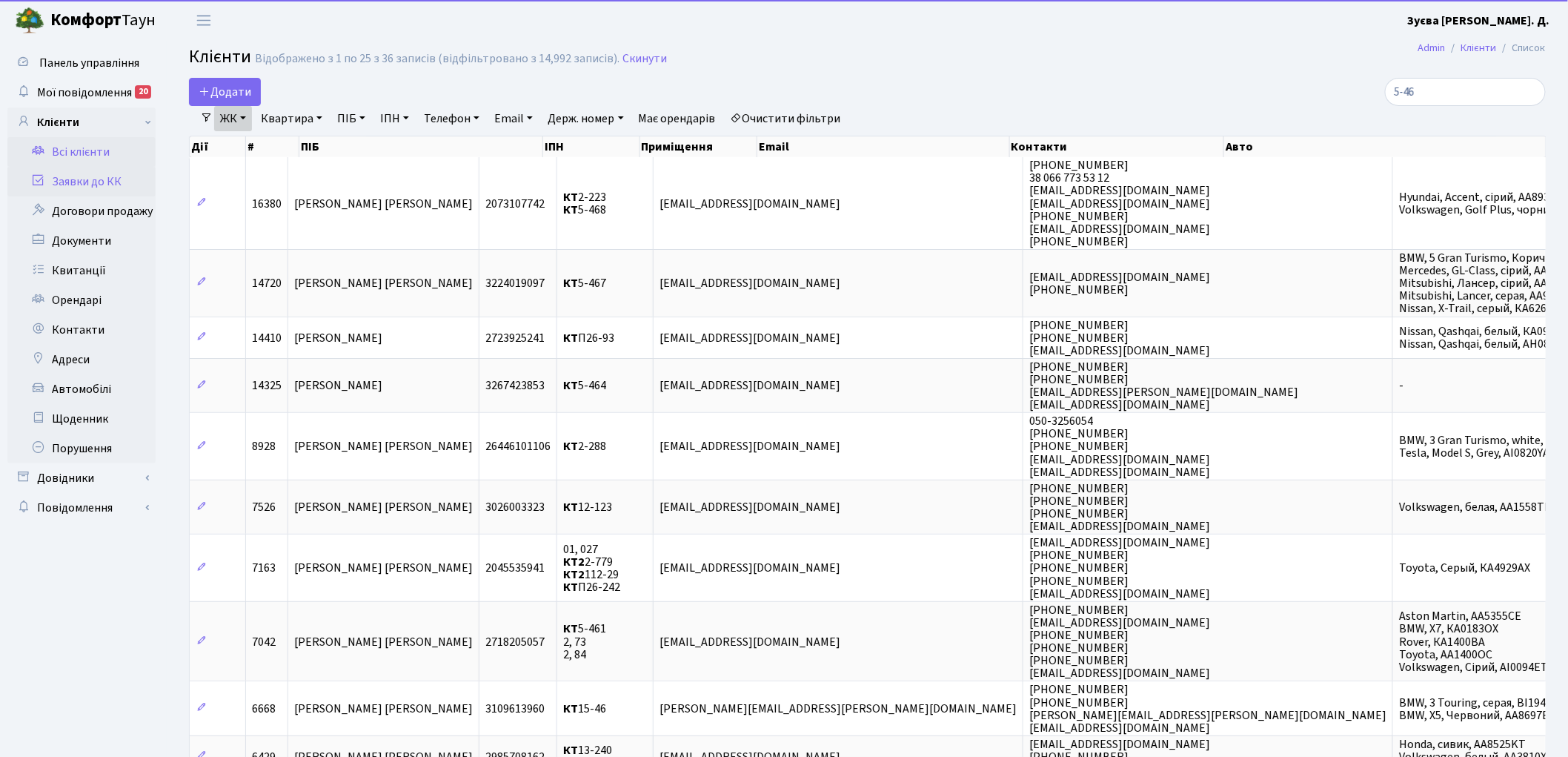
click at [96, 182] on link "Заявки до КК" at bounding box center [81, 181] width 148 height 30
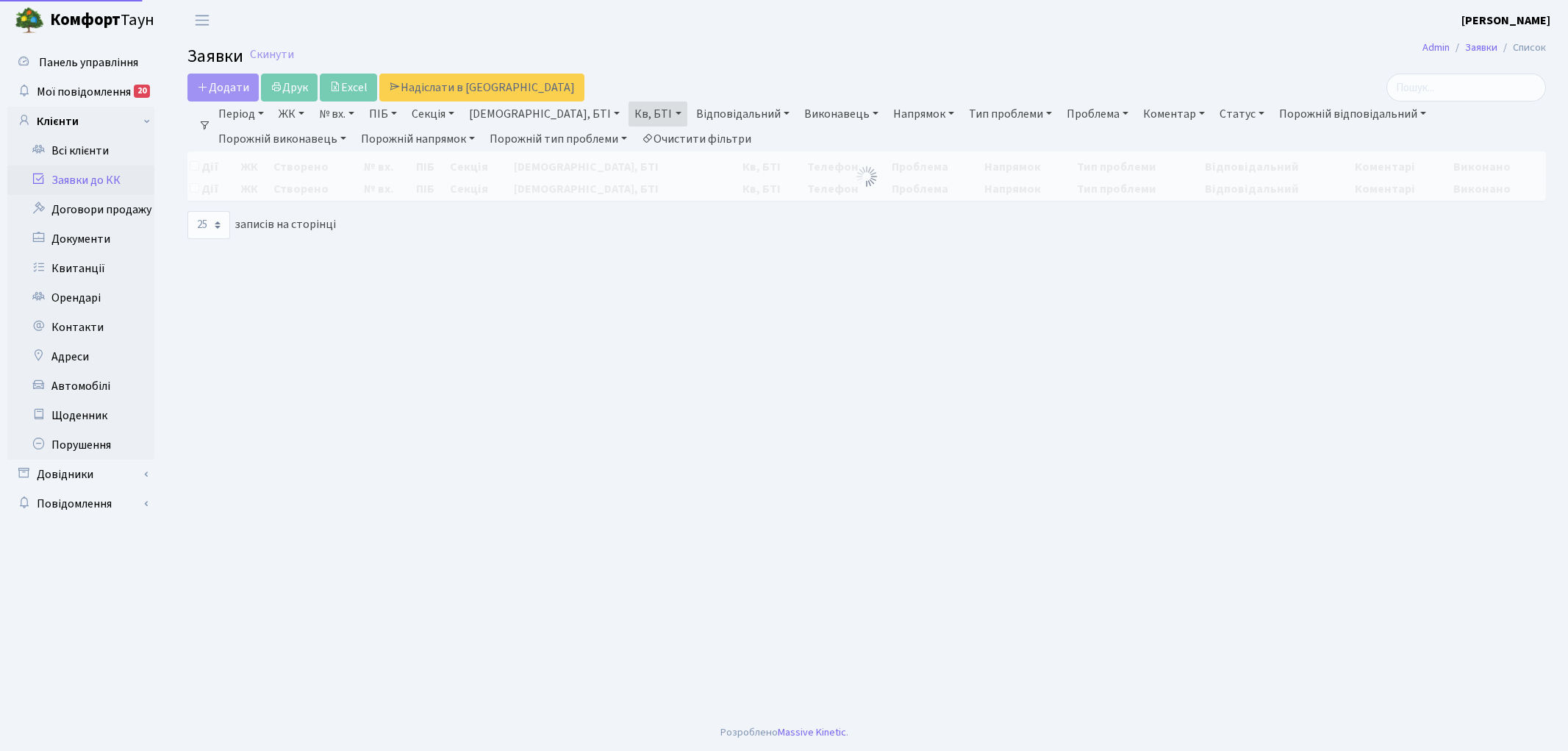
select select "25"
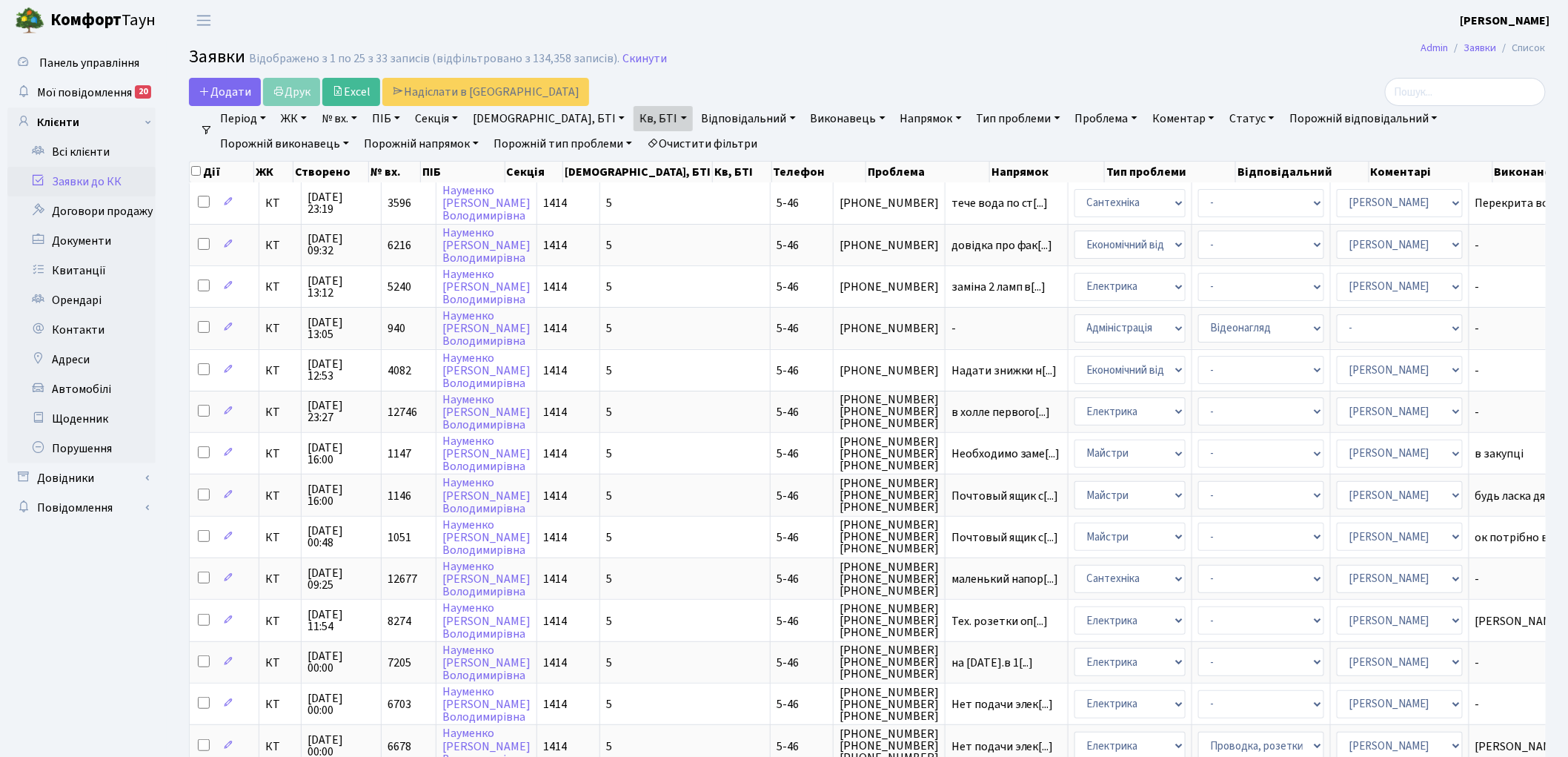
click at [641, 147] on link "Очистити фільтри" at bounding box center [703, 144] width 122 height 25
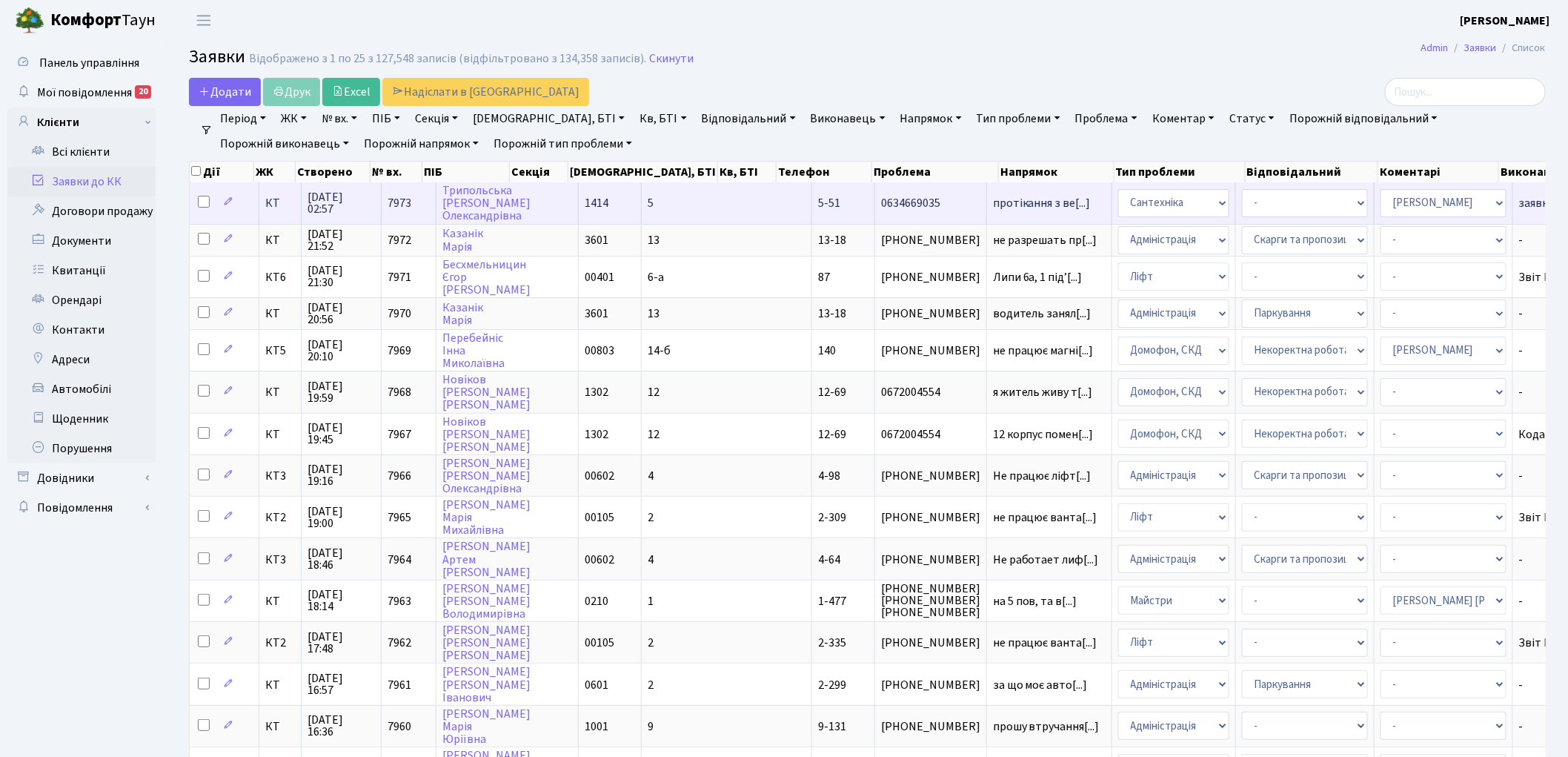
click at [393, 196] on span "7973" at bounding box center [399, 203] width 23 height 16
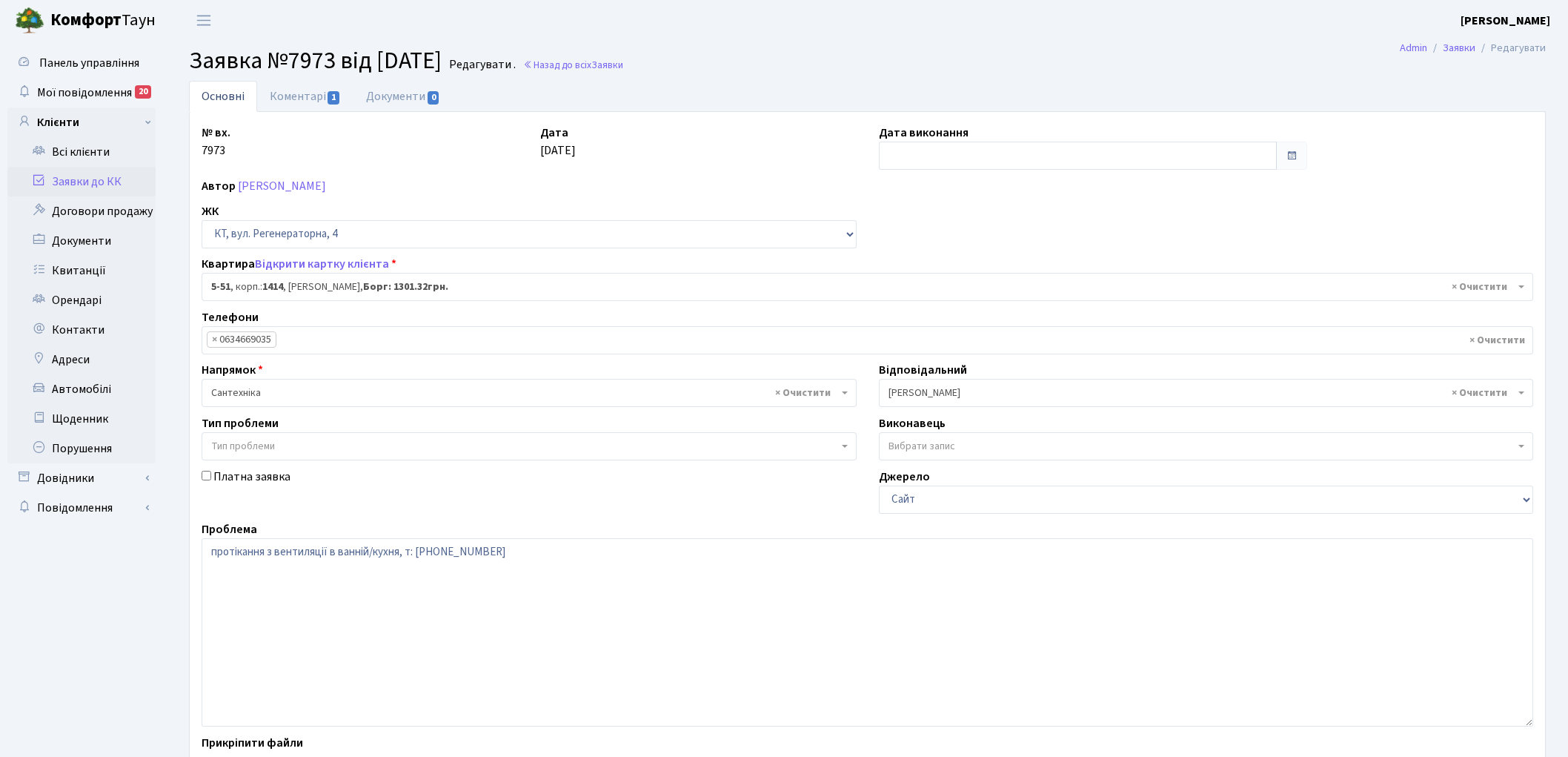
select select "2461"
click at [287, 99] on link "Коментарі 1" at bounding box center [305, 96] width 96 height 31
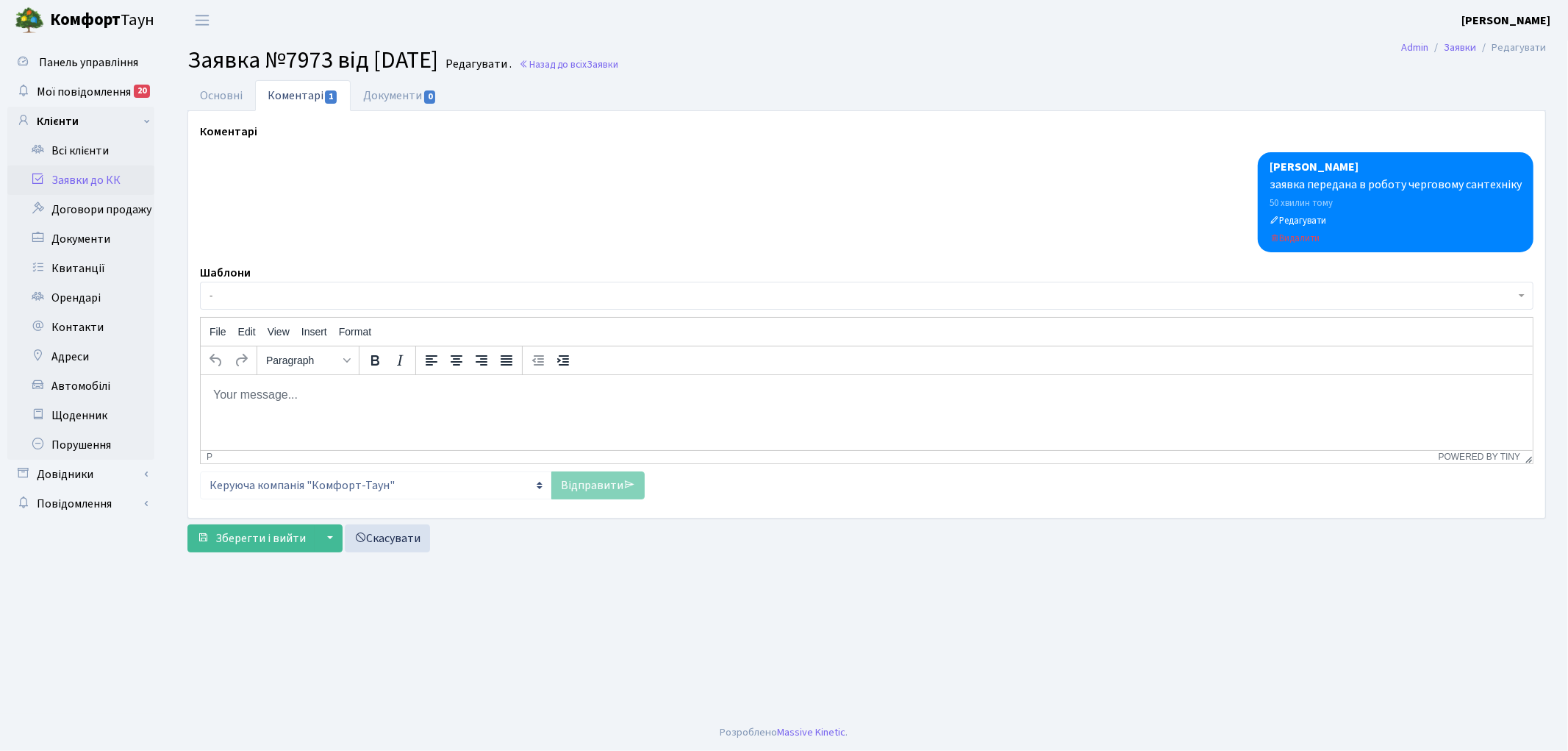
click at [313, 412] on html at bounding box center [866, 394] width 1332 height 39
click at [568, 493] on link "Відправити" at bounding box center [598, 485] width 94 height 28
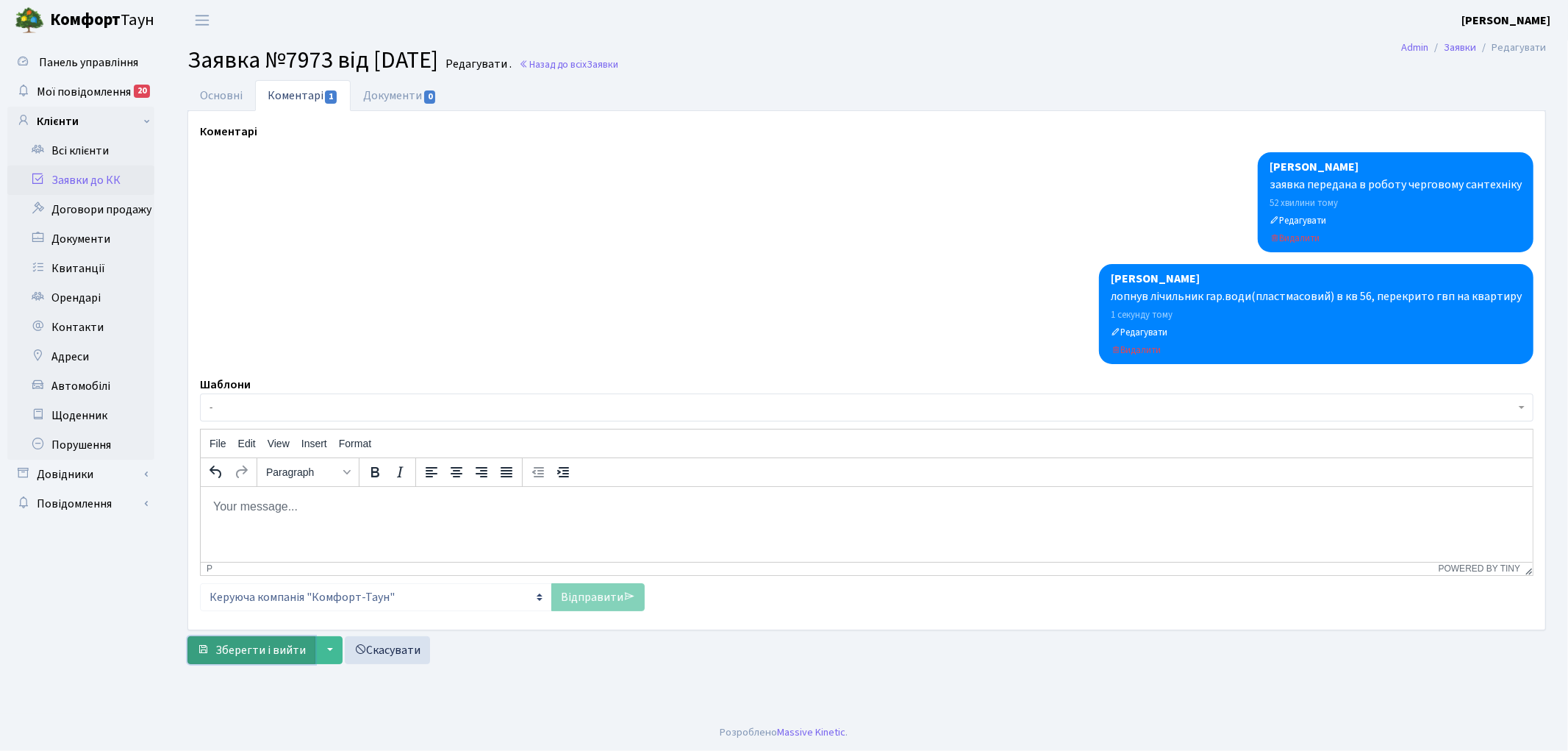
click at [234, 660] on button "Зберегти і вийти" at bounding box center [251, 650] width 128 height 28
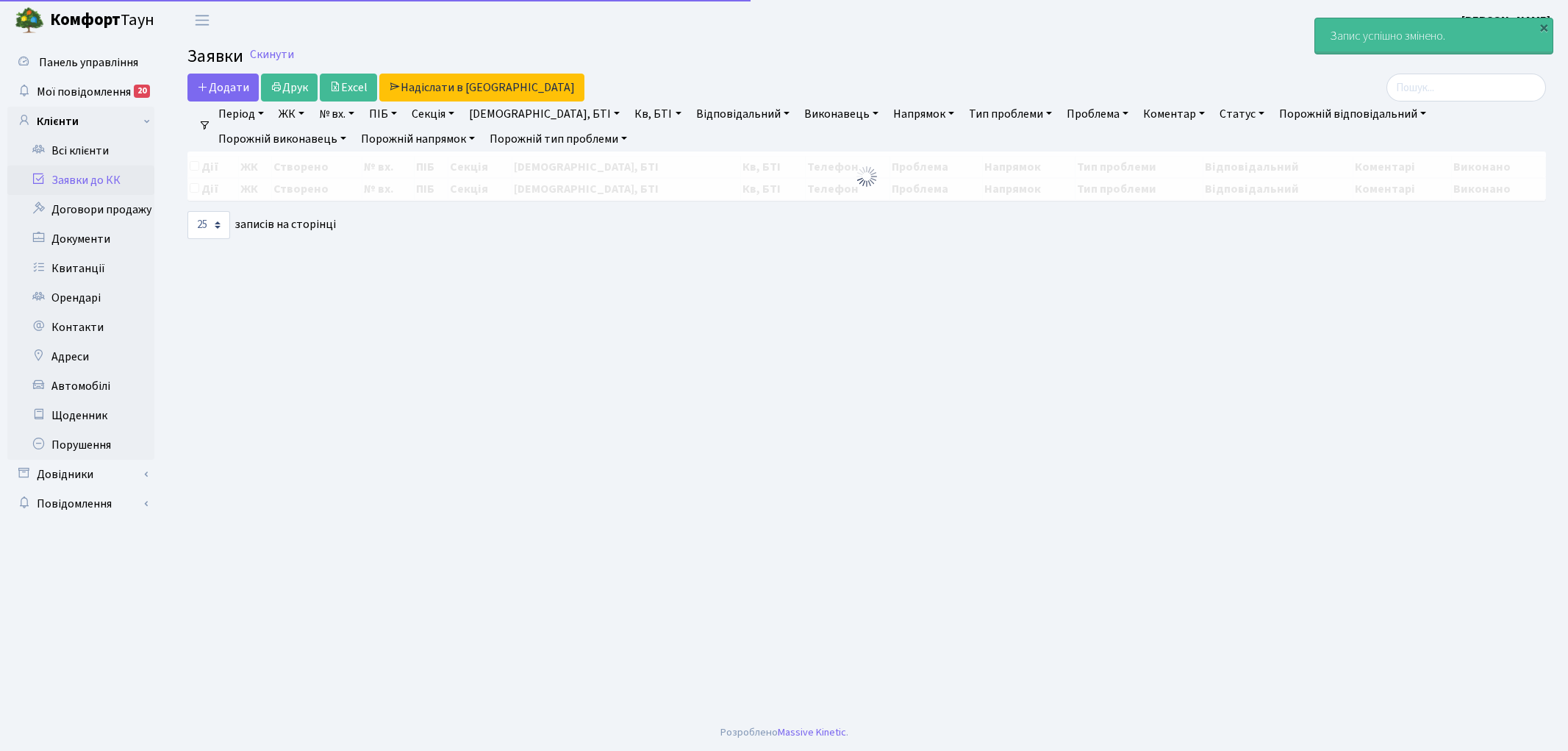
select select "25"
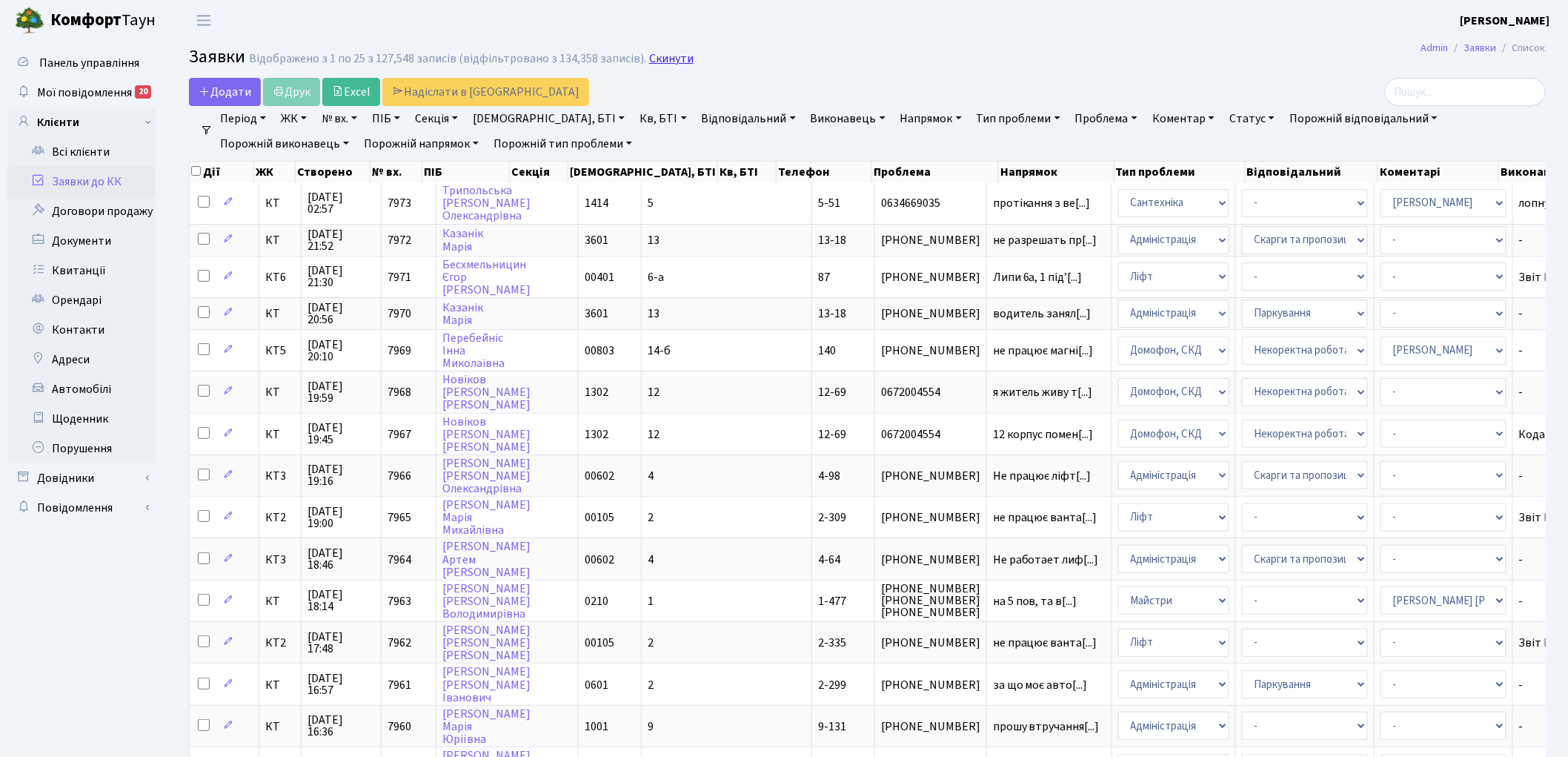
click at [661, 63] on link "Скинути" at bounding box center [671, 59] width 44 height 14
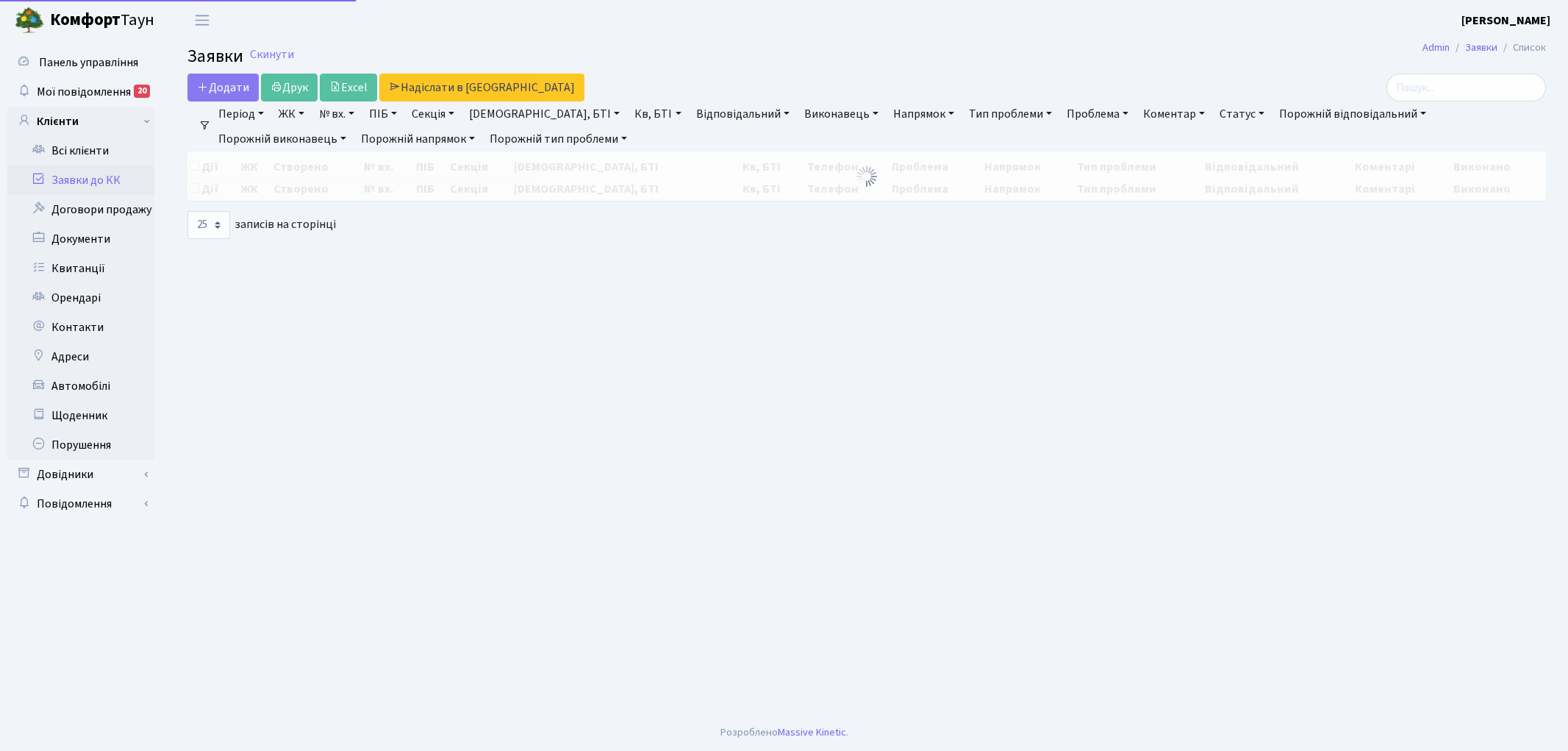
select select "25"
